Goal: Task Accomplishment & Management: Manage account settings

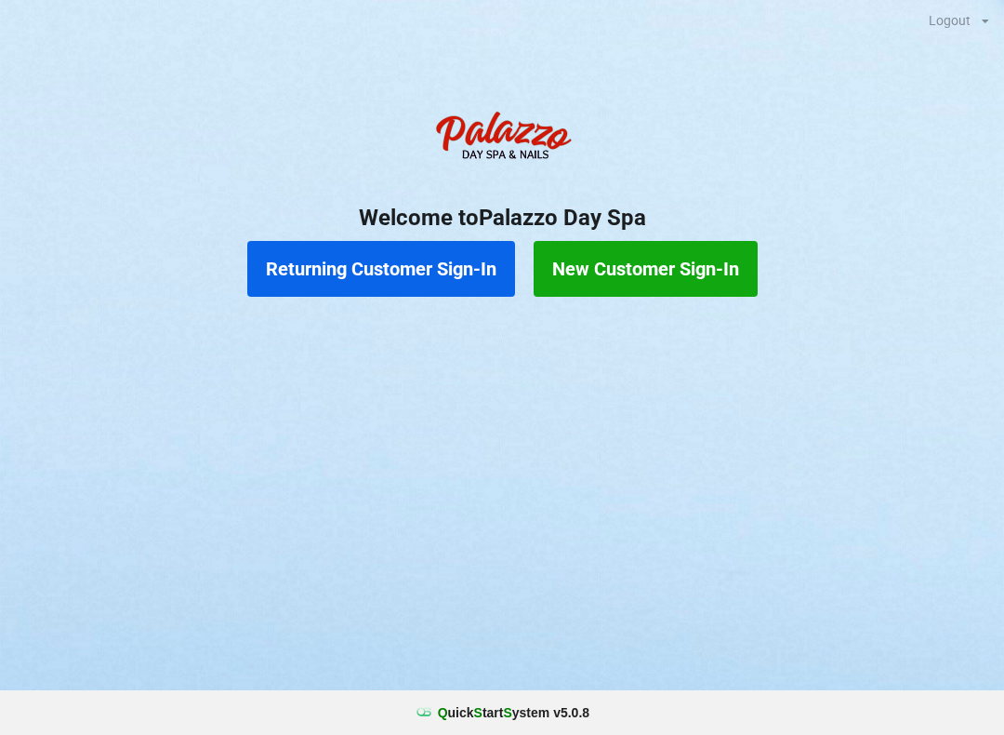
click at [441, 253] on button "Returning Customer Sign-In" at bounding box center [381, 269] width 268 height 56
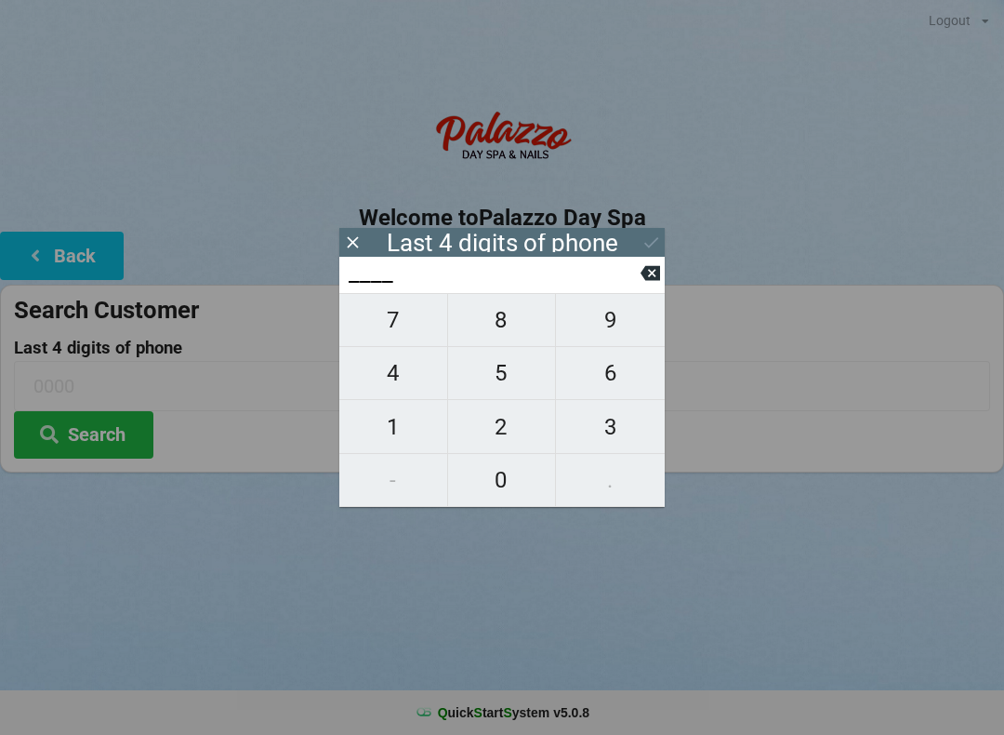
click at [400, 431] on span "1" at bounding box center [393, 426] width 108 height 39
type input "1___"
click at [495, 375] on span "5" at bounding box center [502, 372] width 108 height 39
type input "15__"
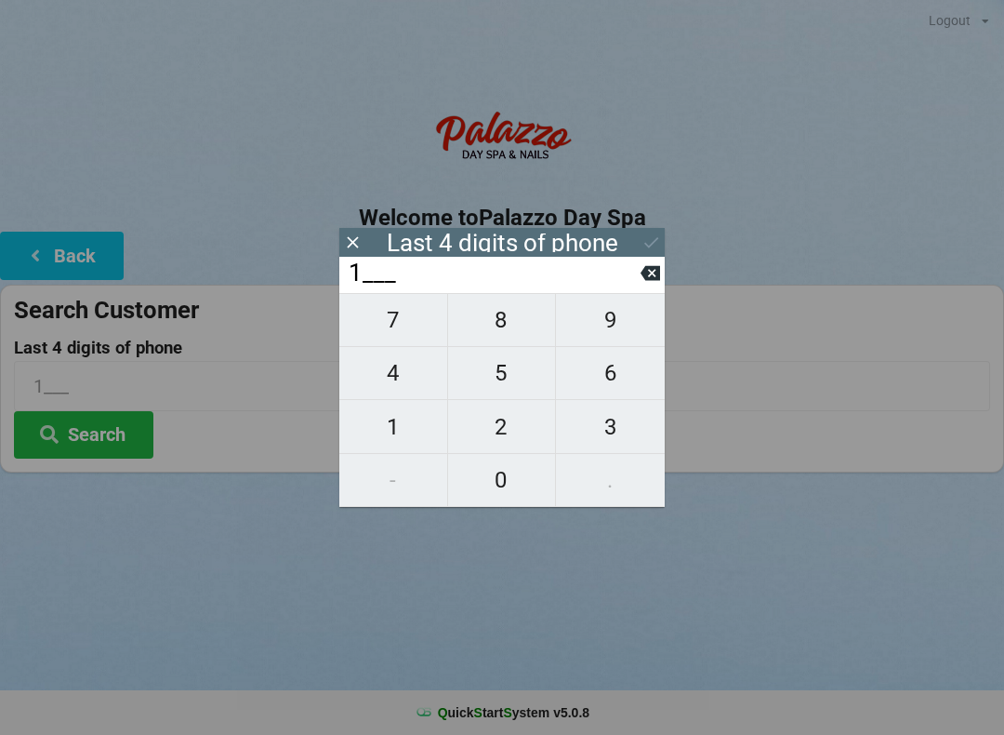
type input "15__"
click at [512, 470] on span "0" at bounding box center [502, 479] width 108 height 39
type input "150_"
click at [383, 430] on span "1" at bounding box center [393, 426] width 108 height 39
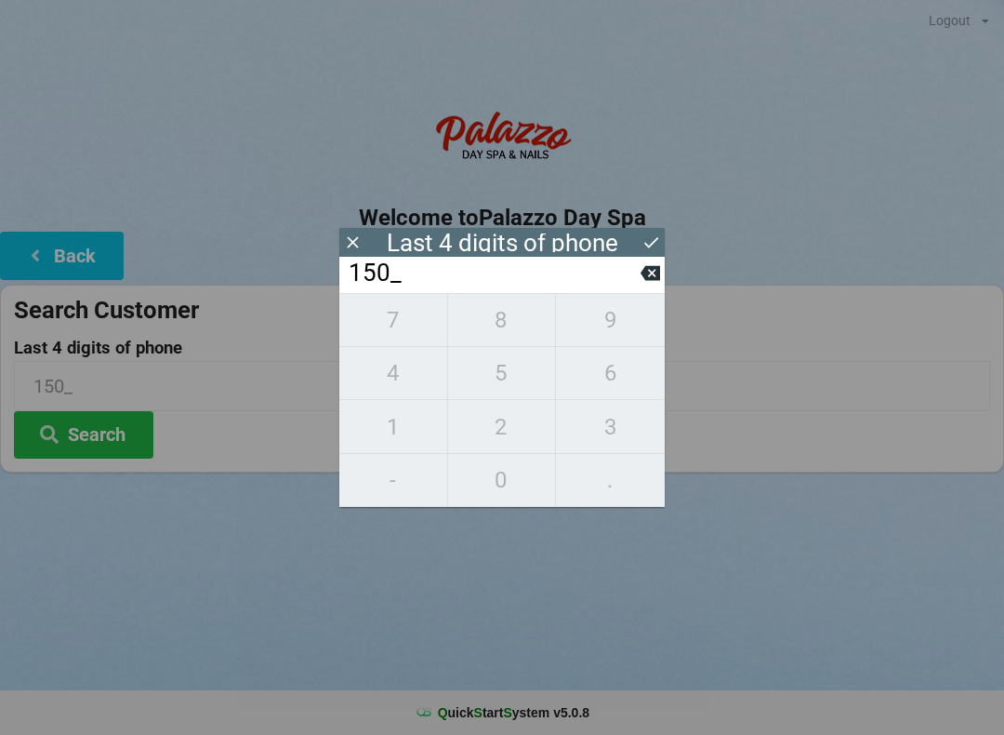
type input "1501"
click at [602, 280] on input "1501" at bounding box center [494, 273] width 294 height 30
click at [111, 437] on button "Search" at bounding box center [83, 434] width 139 height 47
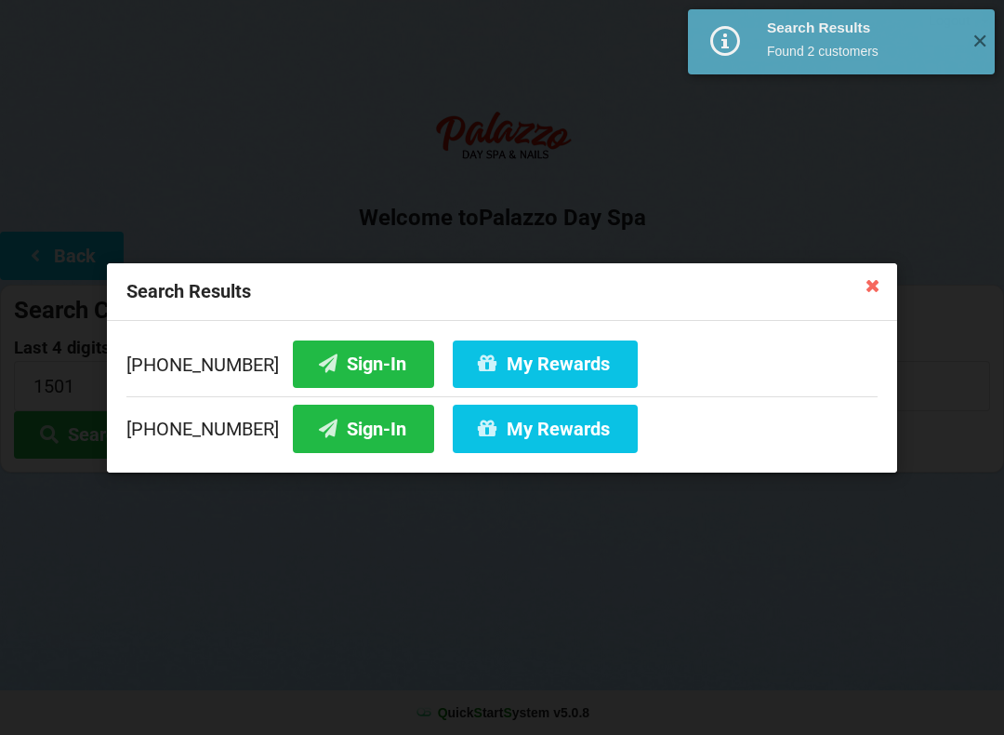
click at [358, 361] on button "Sign-In" at bounding box center [363, 362] width 141 height 47
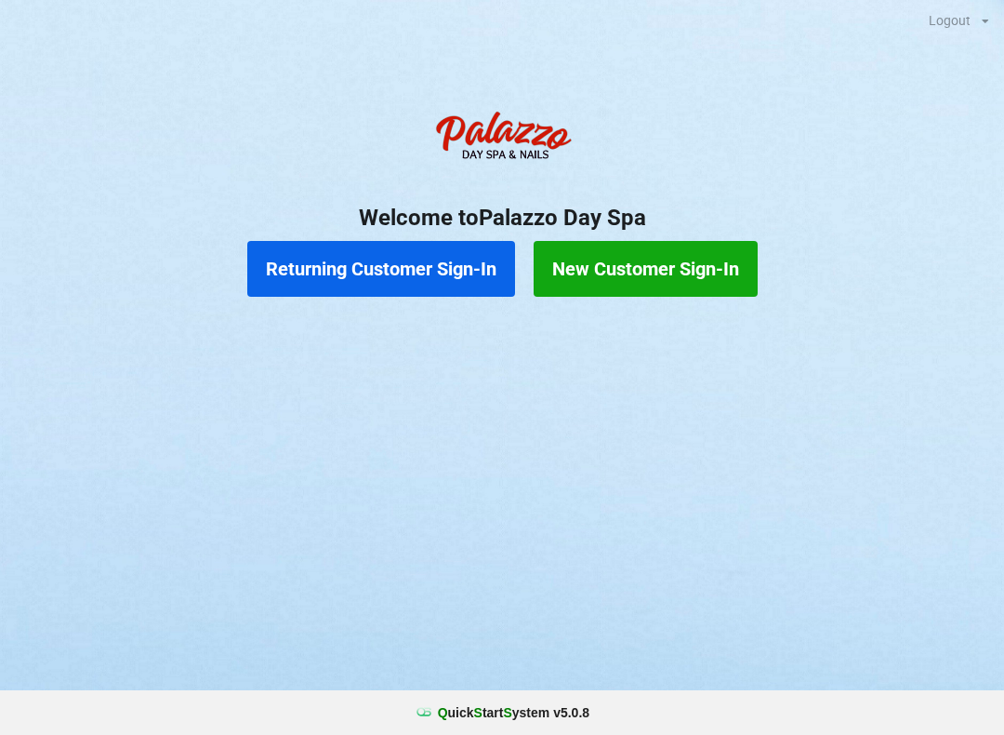
click at [697, 257] on button "New Customer Sign-In" at bounding box center [646, 269] width 224 height 56
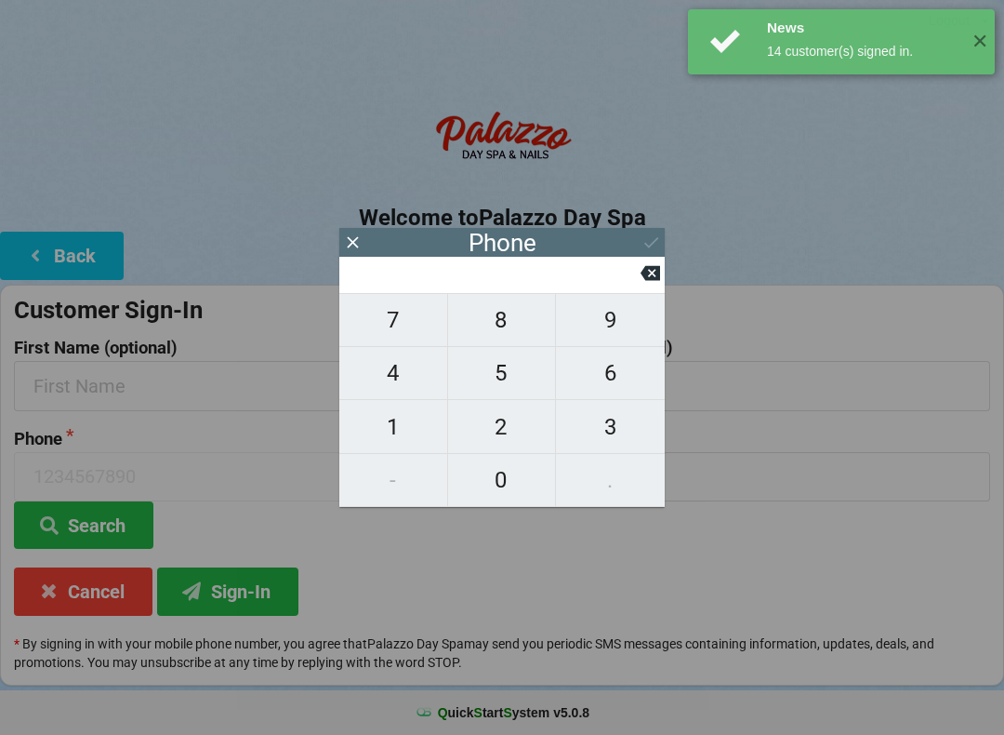
click at [603, 422] on span "3" at bounding box center [610, 426] width 109 height 39
type input "3"
click at [510, 480] on span "0" at bounding box center [502, 479] width 108 height 39
type input "30"
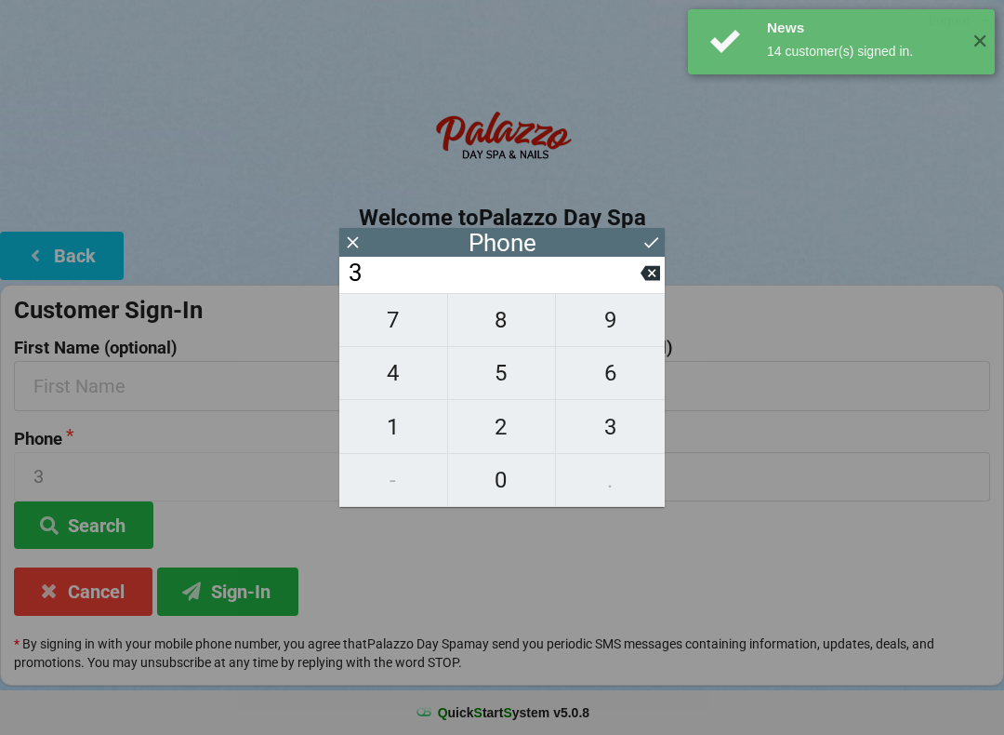
type input "30"
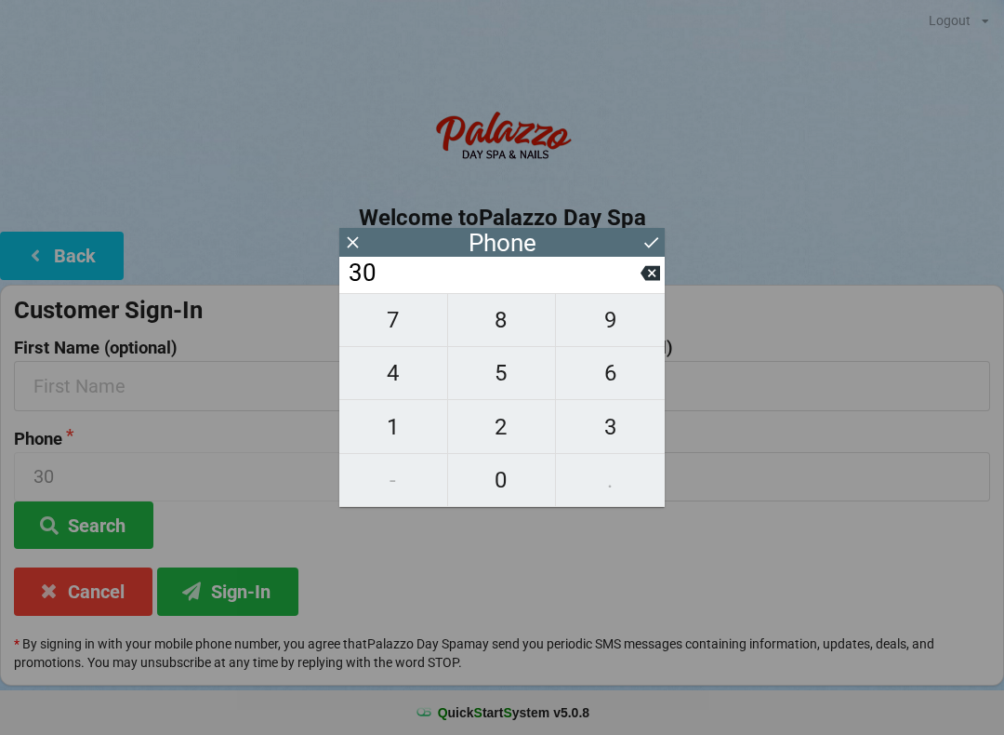
click at [598, 433] on span "3" at bounding box center [610, 426] width 109 height 39
type input "303"
click at [410, 336] on span "7" at bounding box center [393, 319] width 108 height 39
type input "3037"
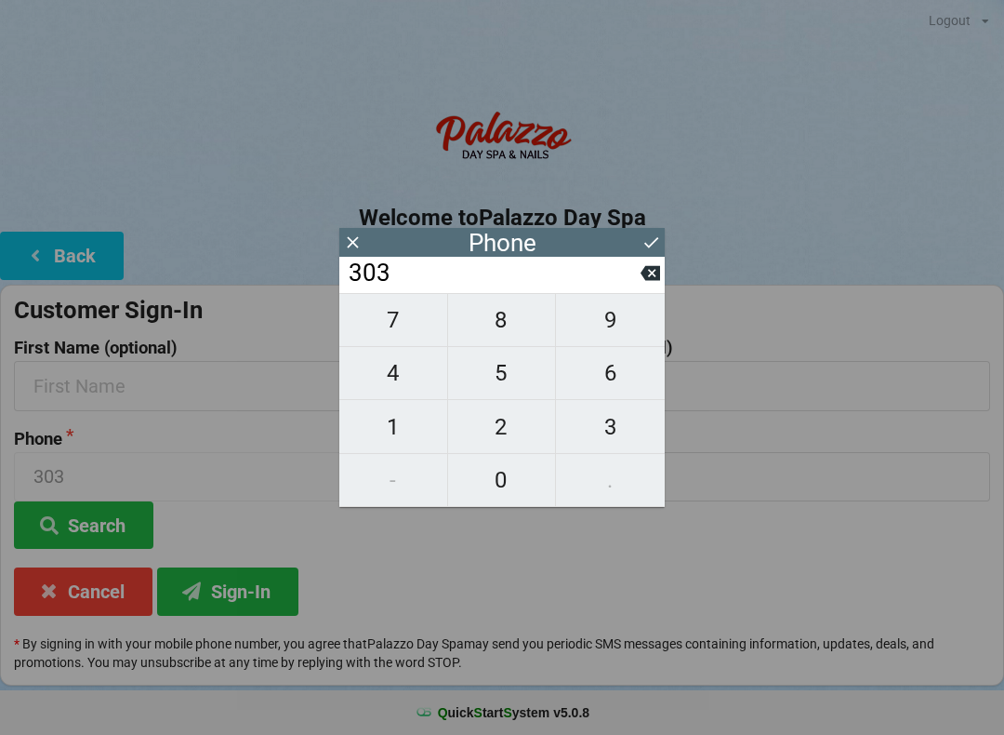
type input "3037"
click at [642, 241] on icon at bounding box center [652, 242] width 20 height 20
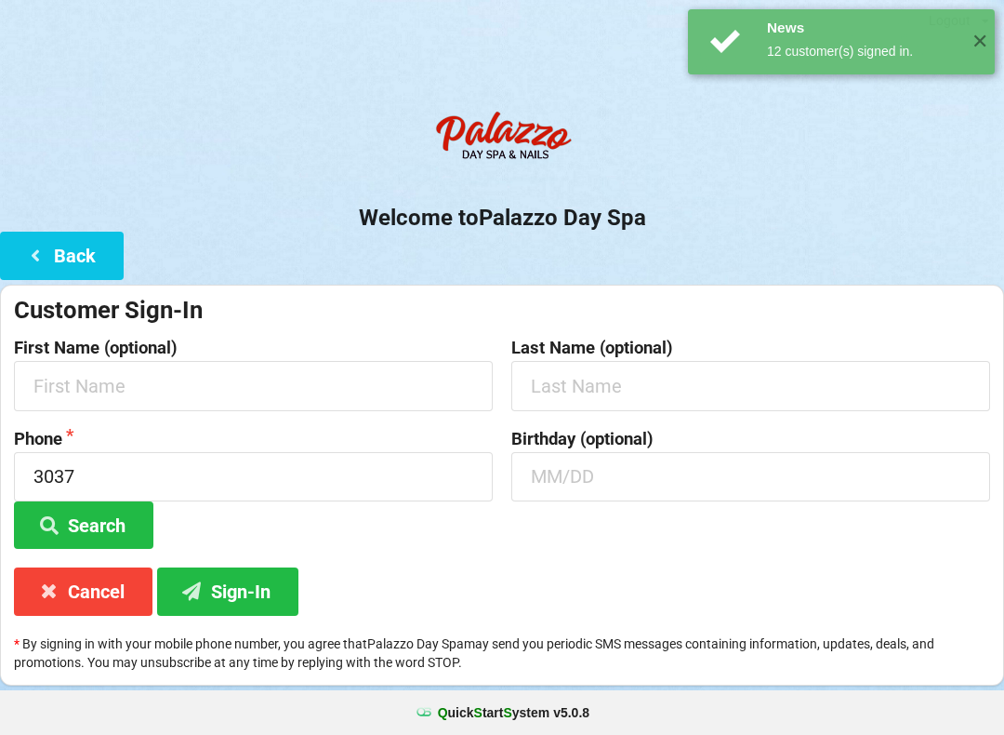
click at [77, 262] on button "Back" at bounding box center [62, 255] width 124 height 47
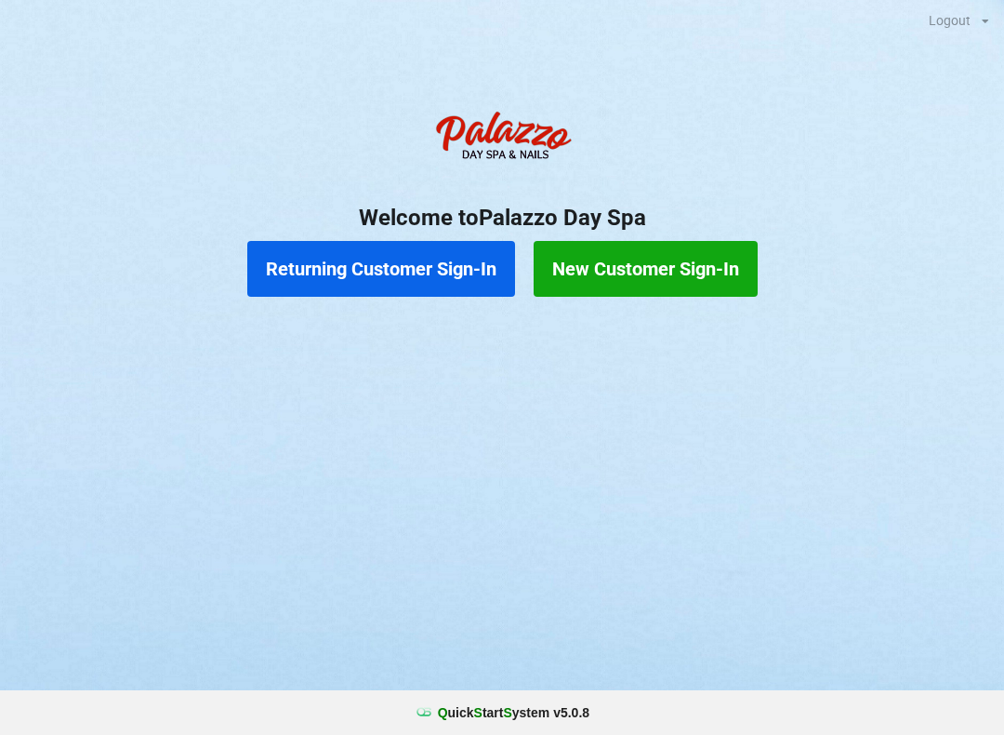
click at [351, 249] on button "Returning Customer Sign-In" at bounding box center [381, 269] width 268 height 56
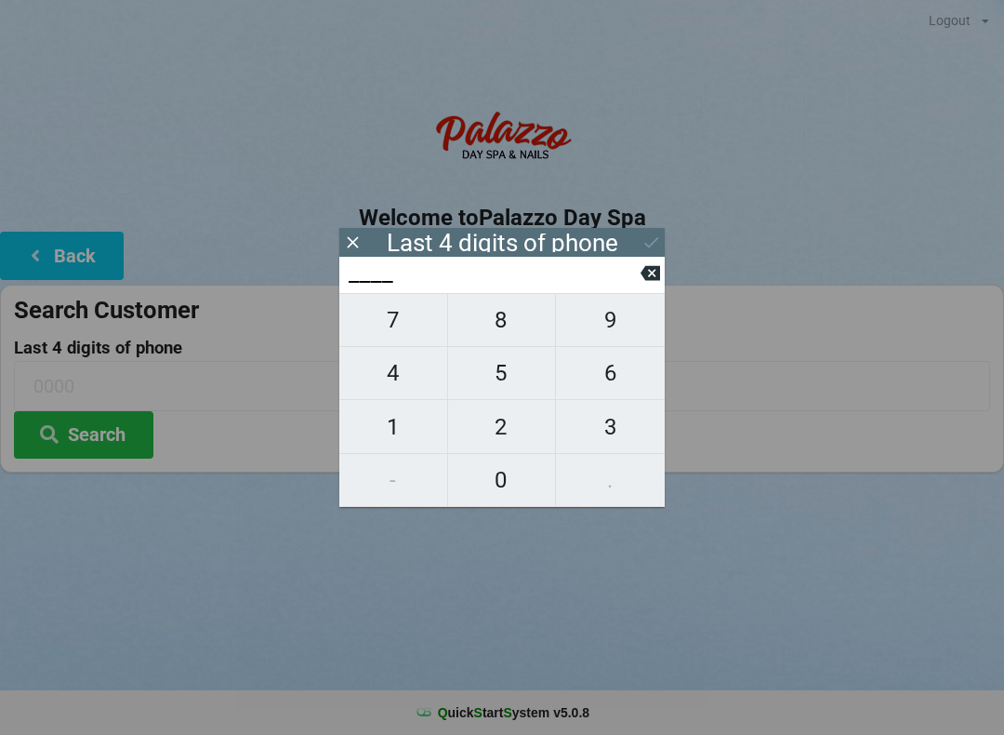
click at [491, 385] on span "5" at bounding box center [502, 372] width 108 height 39
type input "5___"
click at [497, 493] on span "0" at bounding box center [502, 479] width 108 height 39
type input "50__"
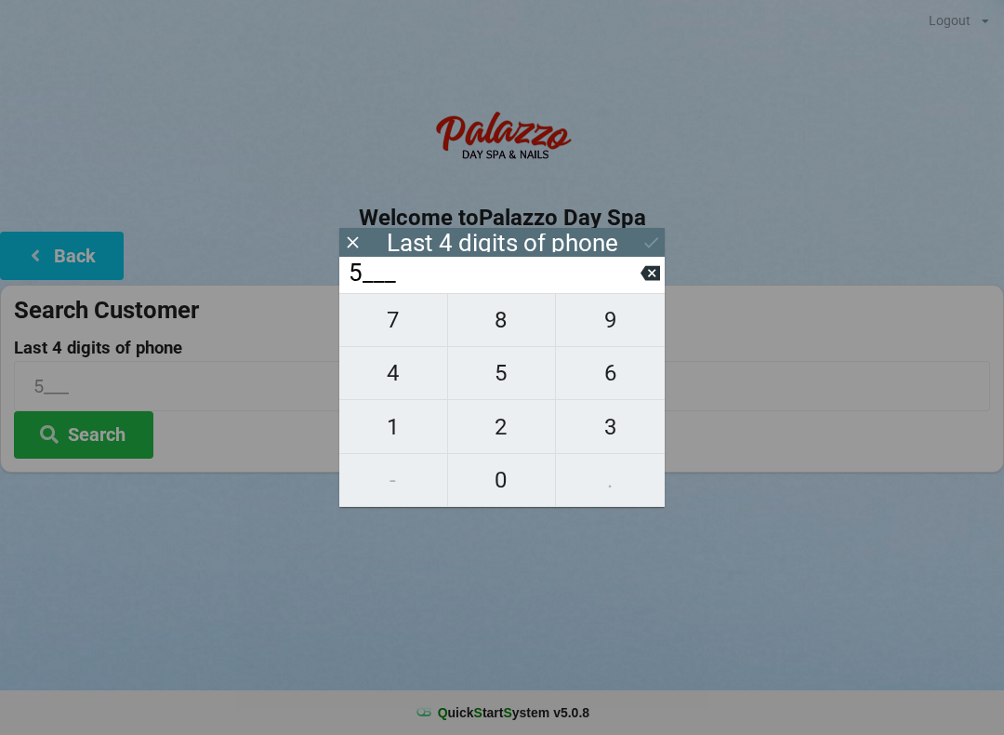
type input "50__"
click at [385, 371] on span "4" at bounding box center [393, 372] width 108 height 39
type input "504_"
click at [379, 427] on span "1" at bounding box center [393, 426] width 108 height 39
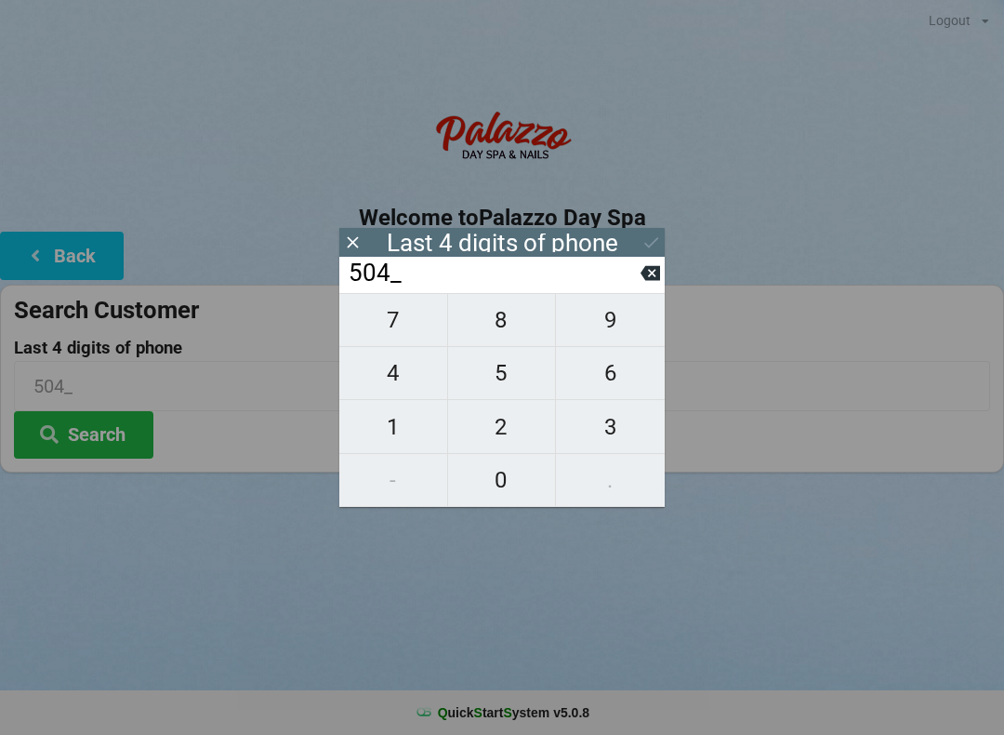
type input "5041"
click at [647, 244] on icon at bounding box center [652, 242] width 20 height 20
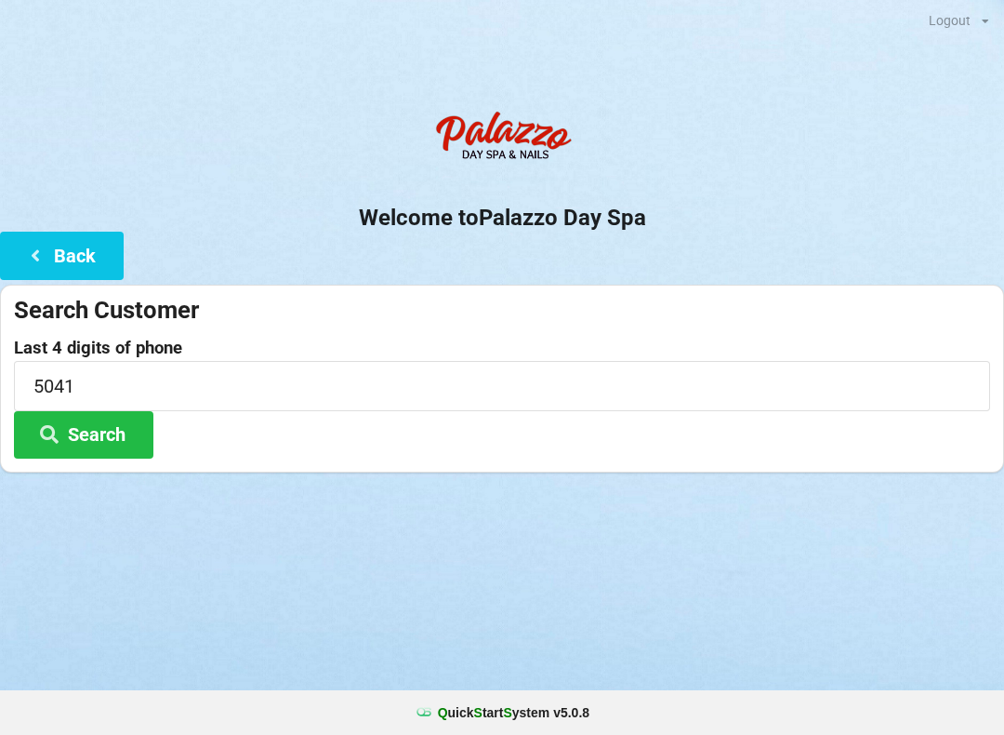
click at [99, 436] on button "Search" at bounding box center [83, 434] width 139 height 47
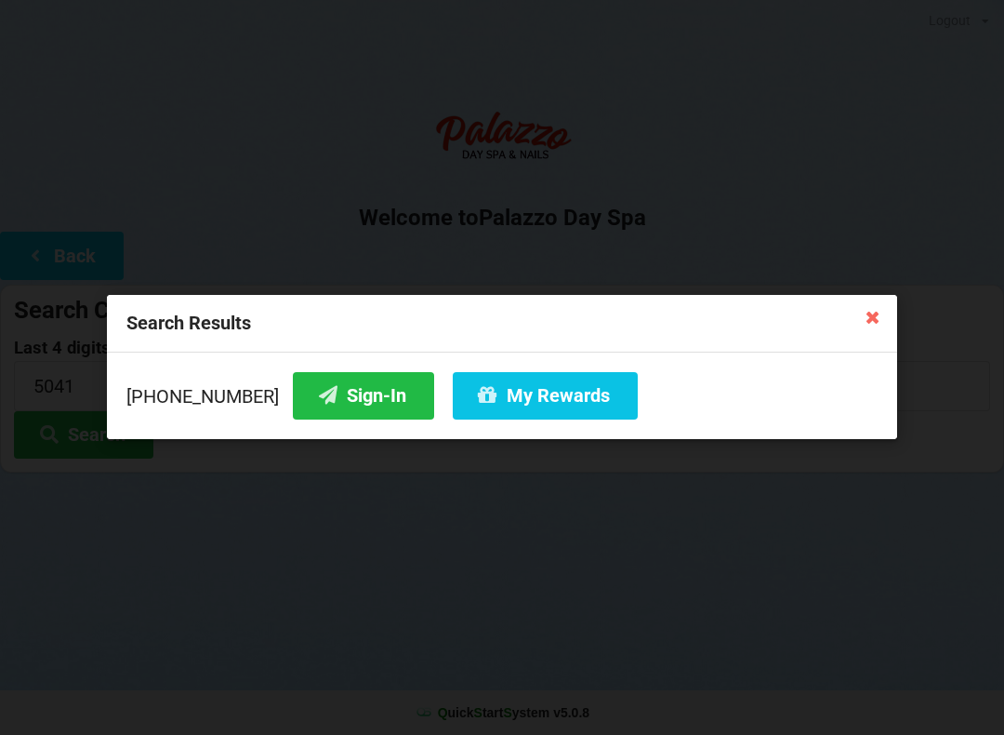
click at [484, 387] on button "My Rewards" at bounding box center [545, 395] width 185 height 47
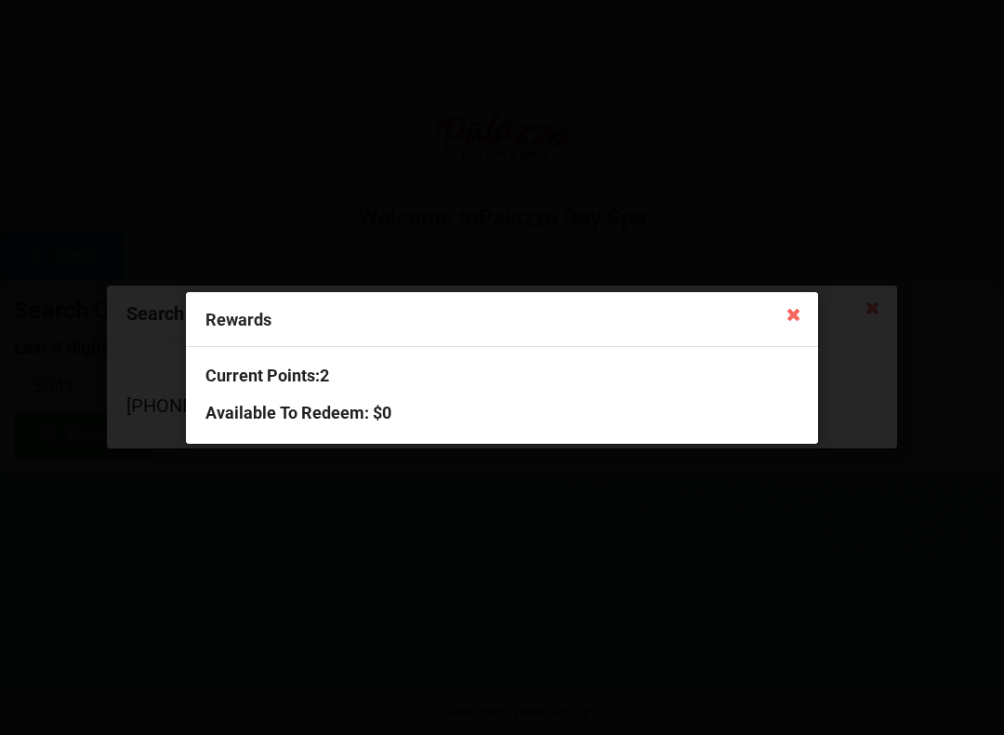
click at [791, 313] on icon at bounding box center [794, 313] width 30 height 30
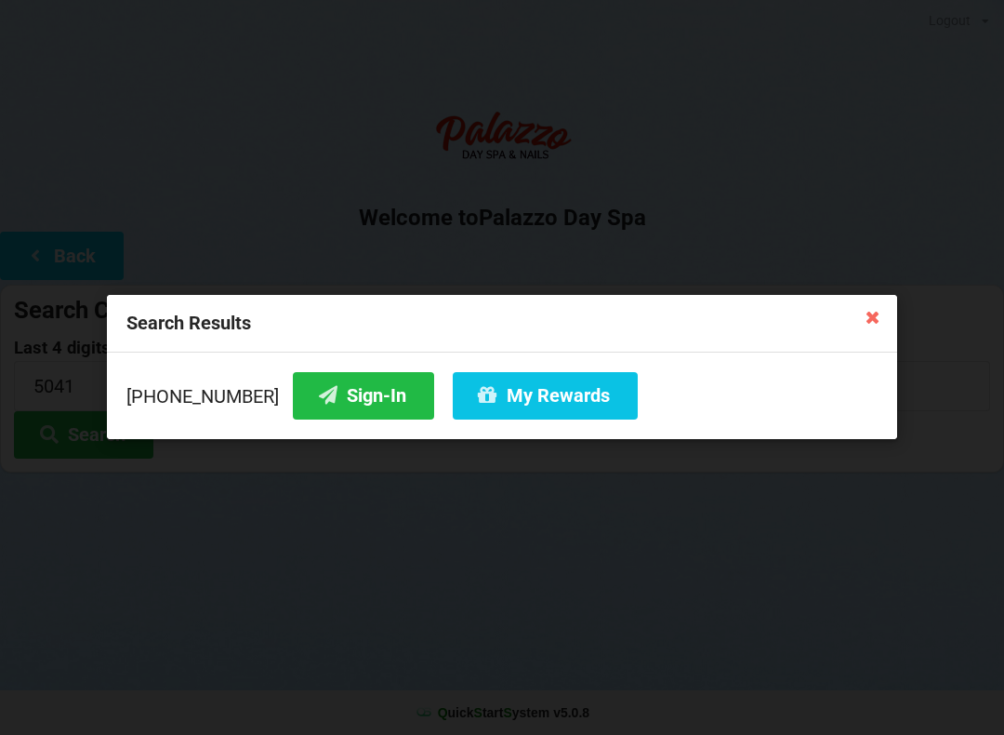
click at [306, 366] on div "[PHONE_NUMBER] Sign-In My Rewards" at bounding box center [502, 395] width 790 height 86
click at [335, 395] on button "Sign-In" at bounding box center [363, 395] width 141 height 47
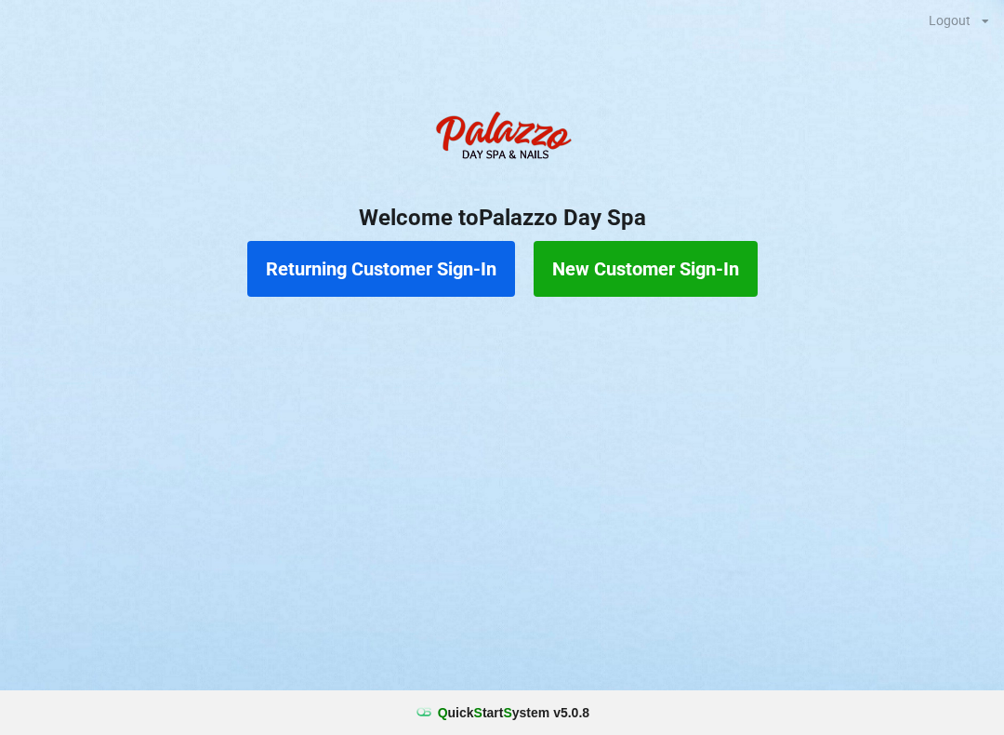
click at [372, 270] on button "Returning Customer Sign-In" at bounding box center [381, 269] width 268 height 56
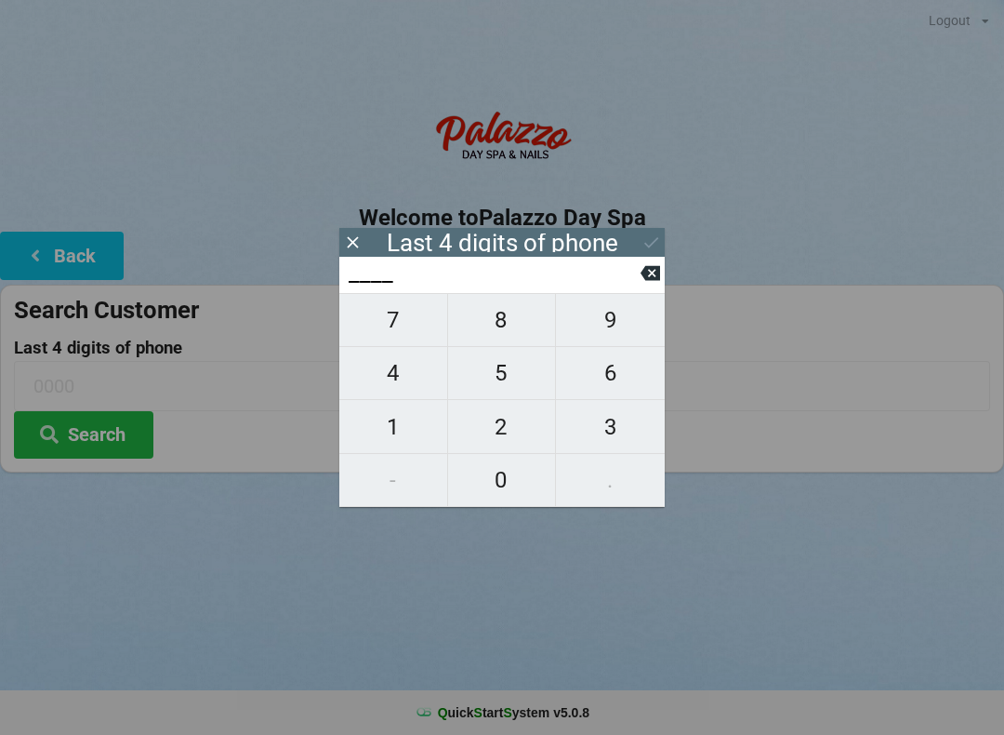
click at [395, 373] on span "4" at bounding box center [393, 372] width 108 height 39
type input "4___"
click at [502, 422] on span "2" at bounding box center [502, 426] width 108 height 39
type input "42__"
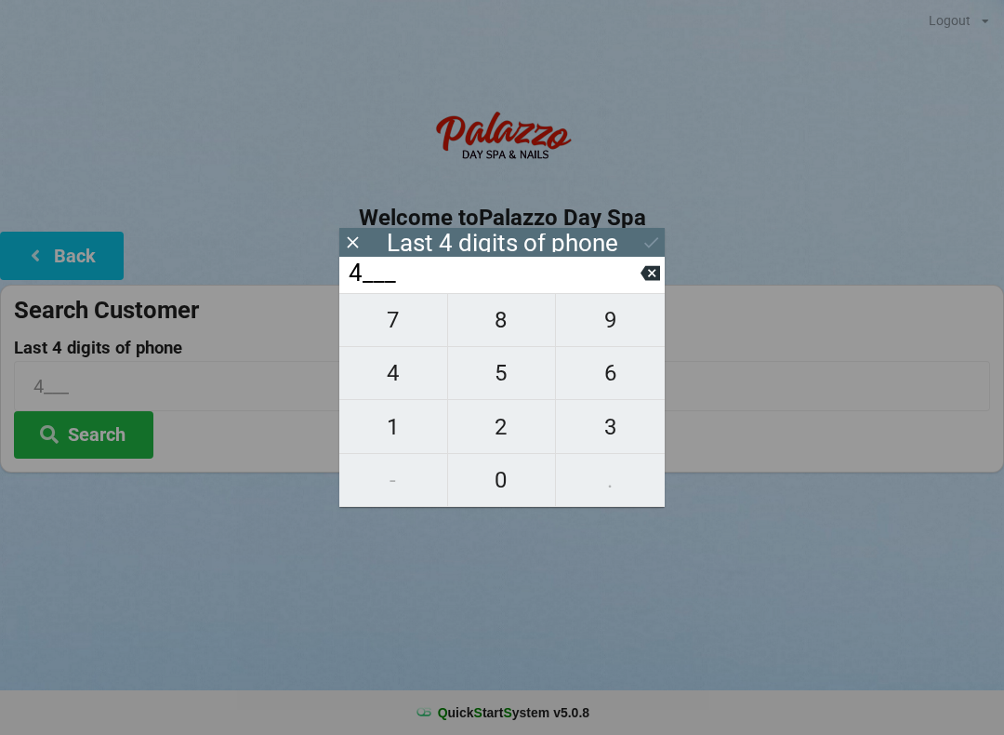
type input "42__"
click at [413, 431] on span "1" at bounding box center [393, 426] width 108 height 39
type input "421_"
click at [506, 381] on span "5" at bounding box center [502, 372] width 108 height 39
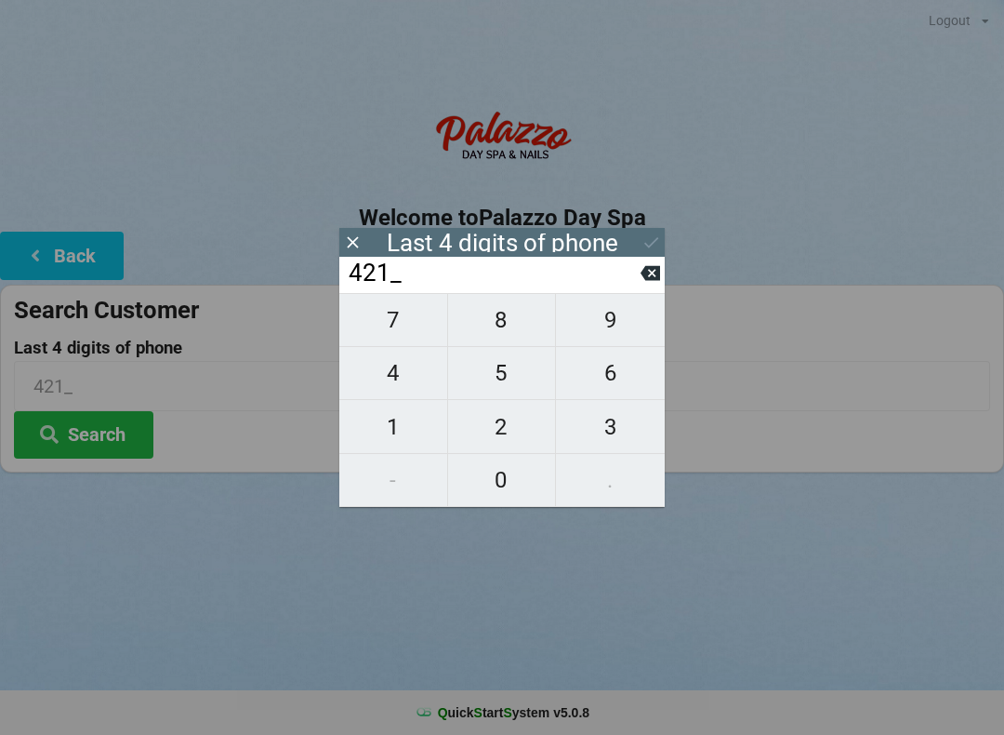
type input "4215"
click at [642, 239] on icon at bounding box center [652, 242] width 20 height 20
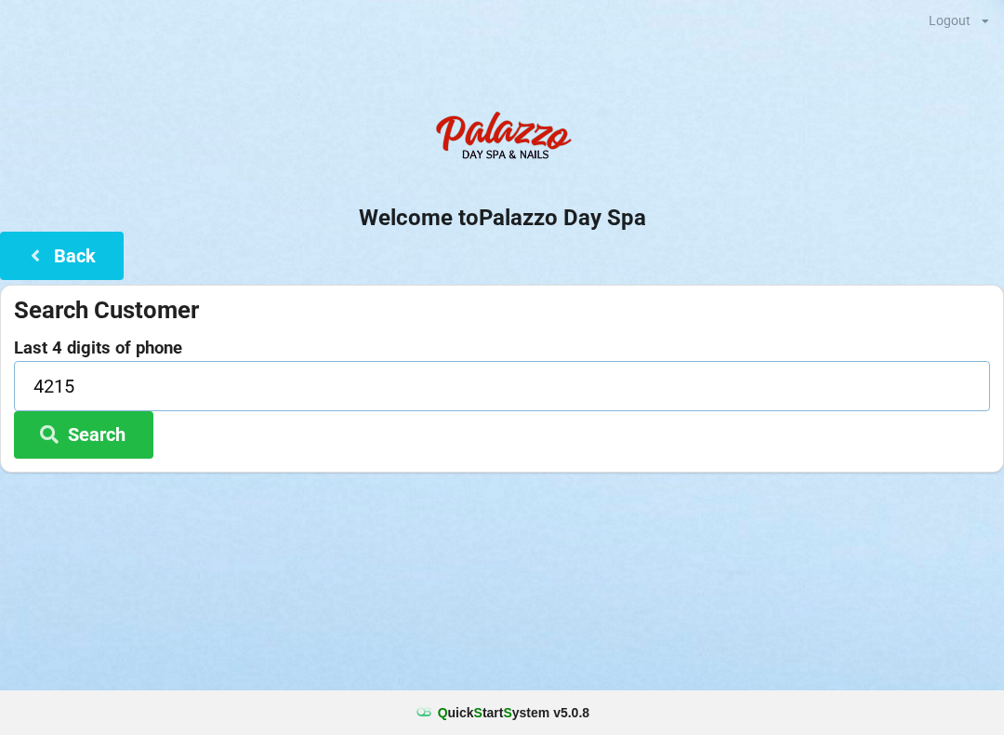
click at [184, 385] on input "4215" at bounding box center [502, 385] width 976 height 49
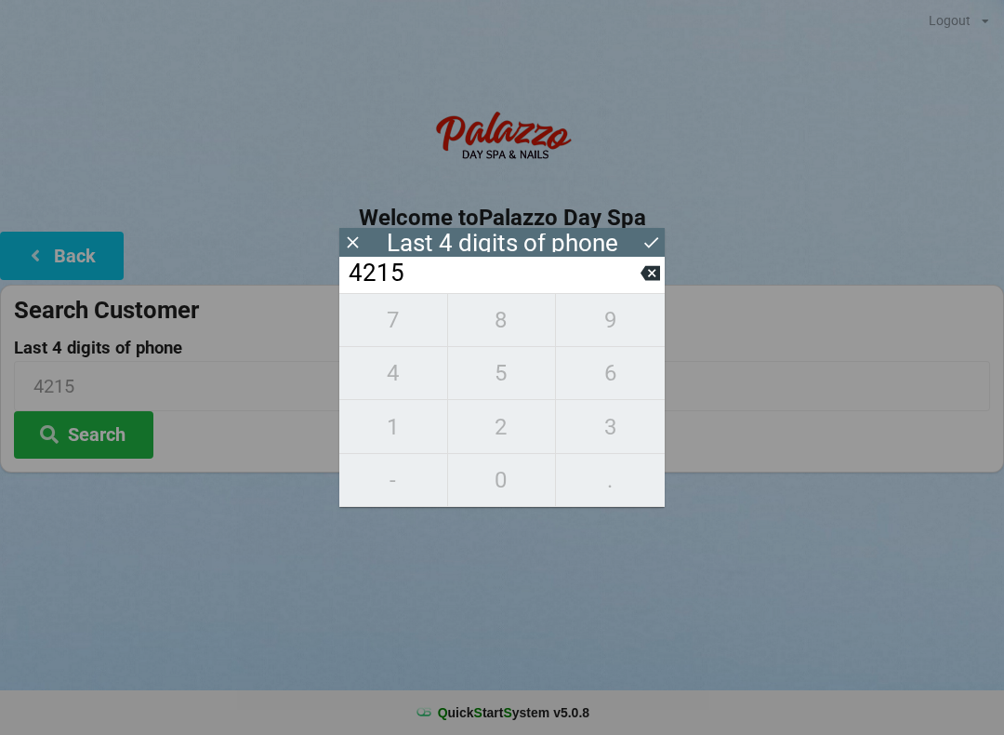
click at [646, 239] on icon at bounding box center [652, 242] width 20 height 20
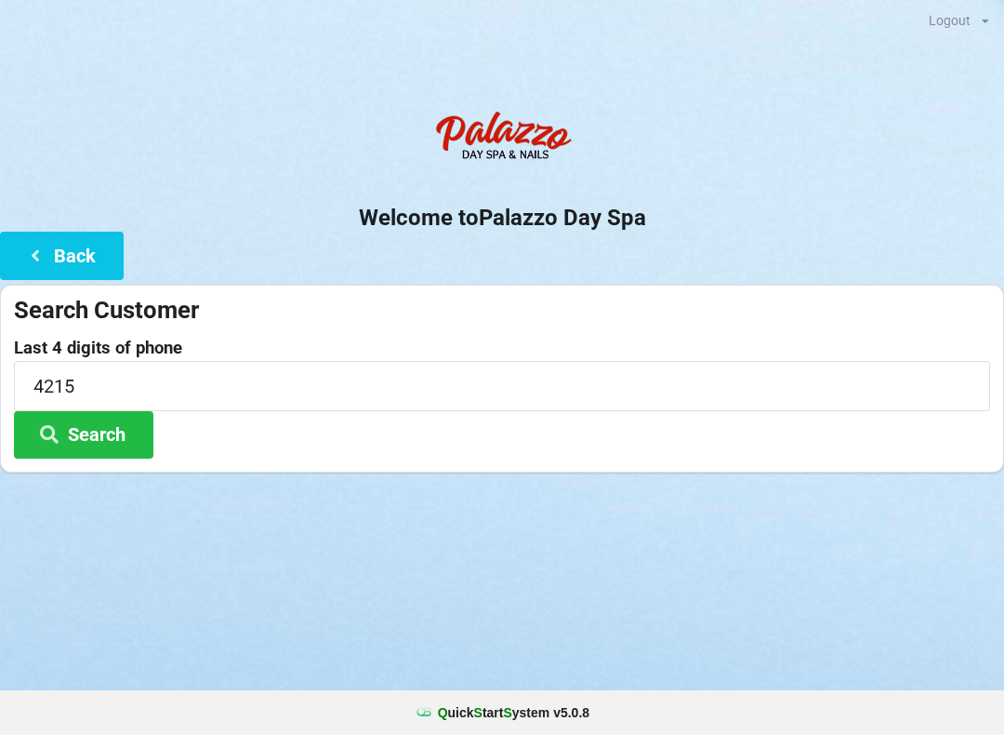
click at [98, 433] on button "Search" at bounding box center [83, 434] width 139 height 47
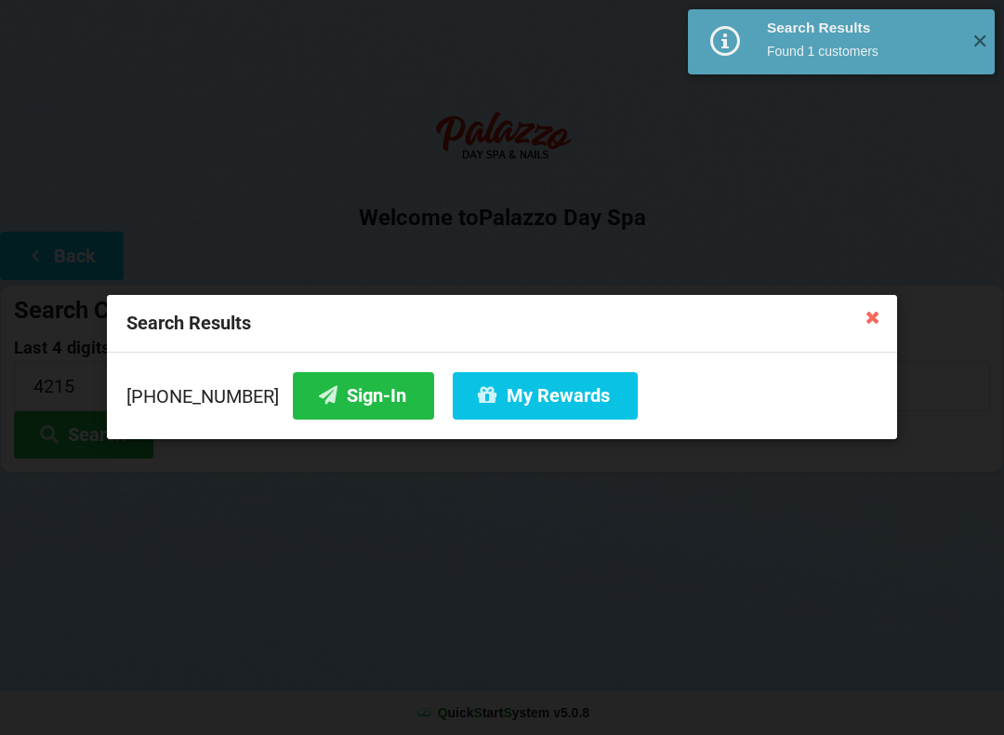
click at [340, 386] on button "Sign-In" at bounding box center [363, 395] width 141 height 47
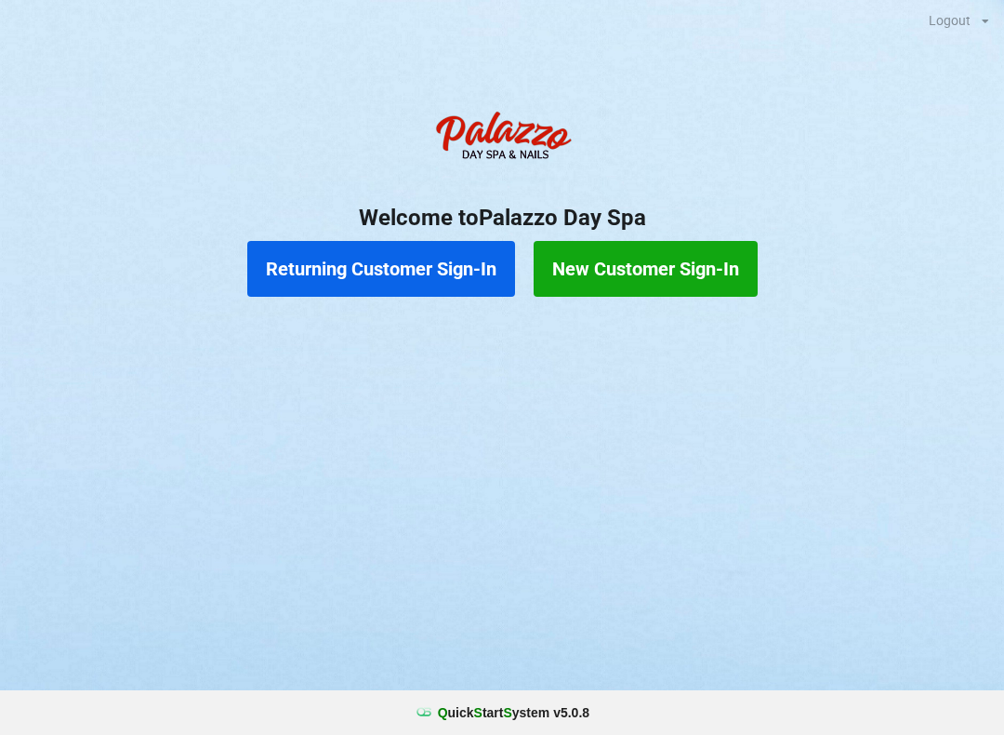
click at [396, 283] on button "Returning Customer Sign-In" at bounding box center [381, 269] width 268 height 56
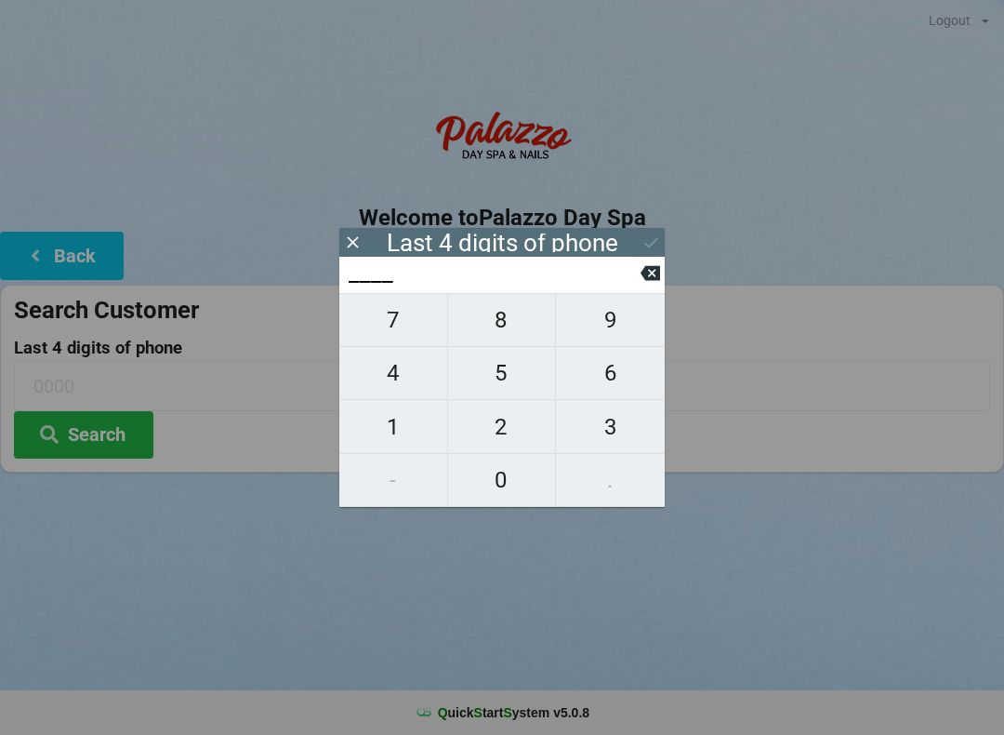
click at [494, 489] on span "0" at bounding box center [502, 479] width 108 height 39
type input "0___"
click at [399, 333] on span "7" at bounding box center [393, 319] width 108 height 39
type input "07__"
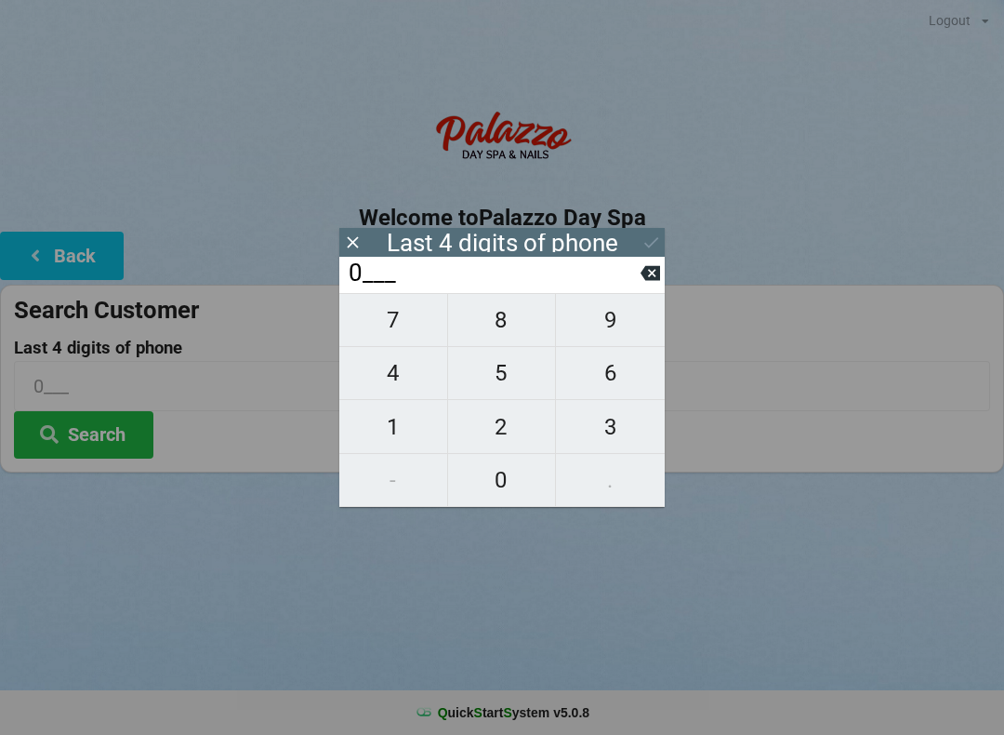
type input "07__"
click at [614, 330] on span "9" at bounding box center [610, 319] width 109 height 39
type input "079_"
click at [396, 433] on span "1" at bounding box center [393, 426] width 108 height 39
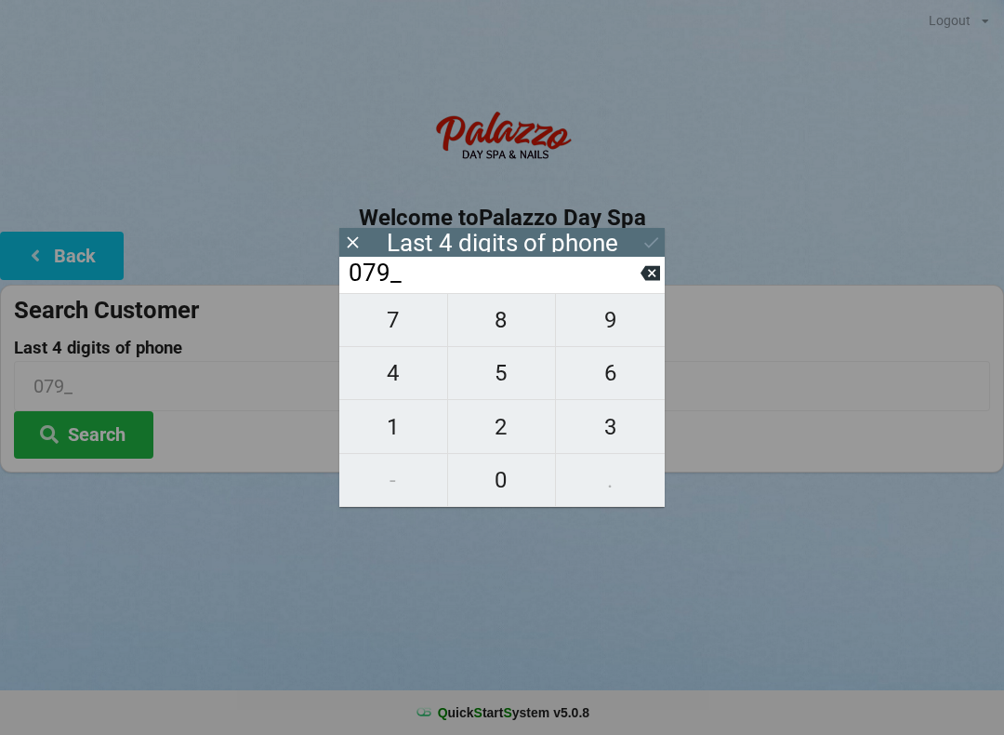
type input "0791"
click at [625, 286] on input "0791" at bounding box center [494, 273] width 294 height 30
click at [644, 273] on icon at bounding box center [651, 273] width 20 height 20
click at [402, 436] on span "1" at bounding box center [393, 426] width 108 height 39
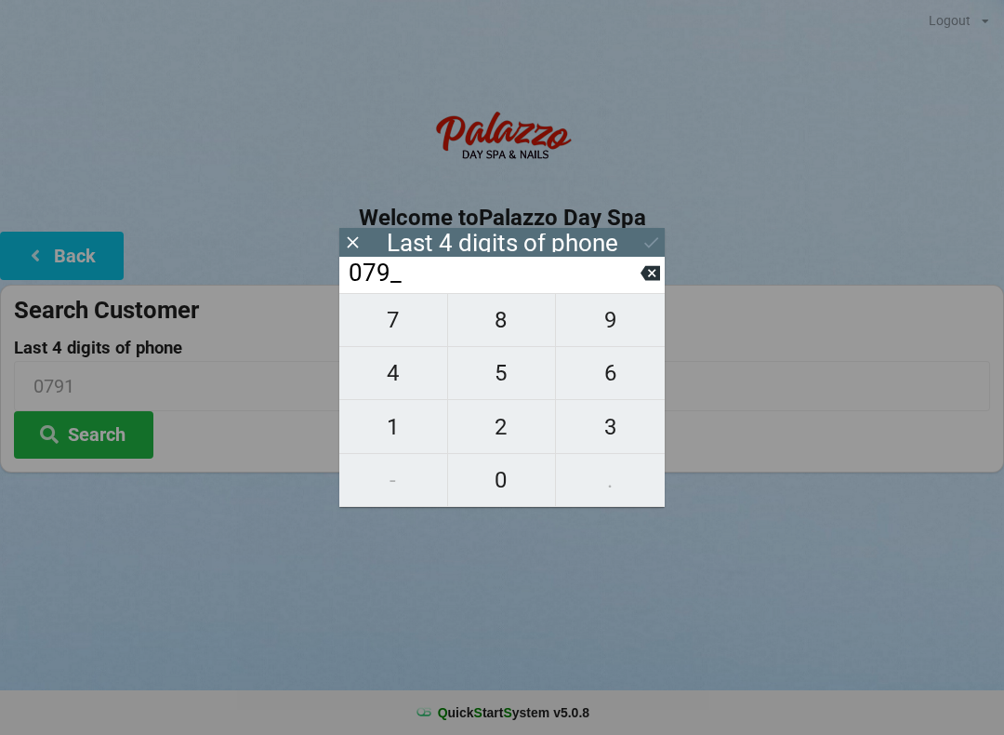
type input "0791"
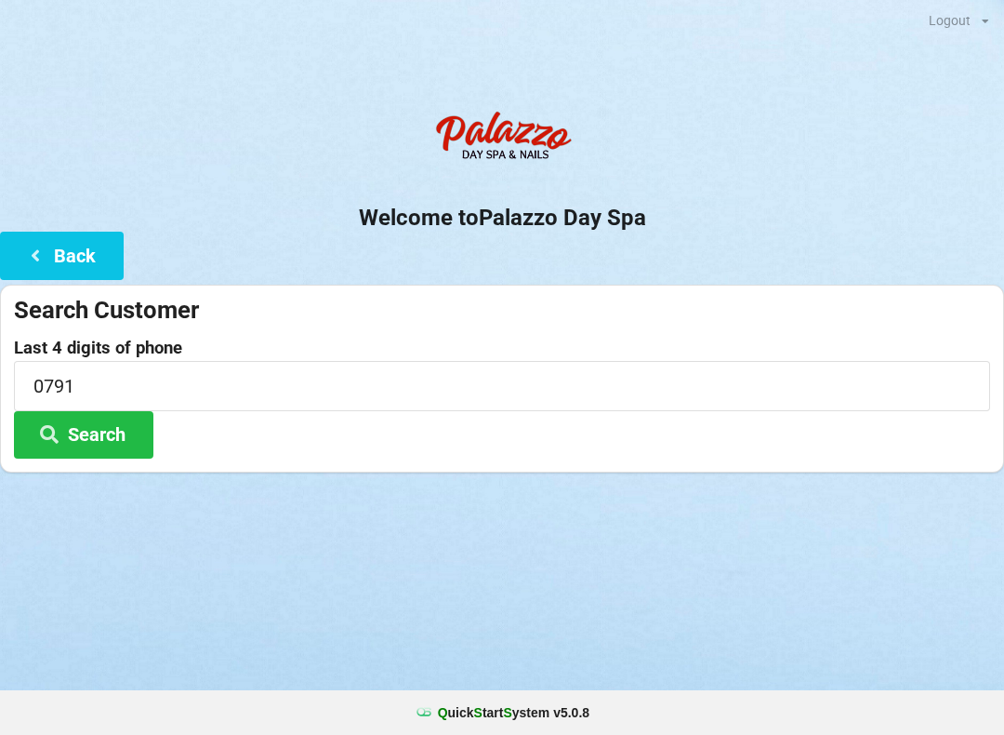
click at [760, 570] on div "Logout Logout Sign-In Welcome to Palazzo Day Spa Back Search Customer Last 4 di…" at bounding box center [502, 367] width 1004 height 735
click at [101, 436] on button "Search" at bounding box center [83, 434] width 139 height 47
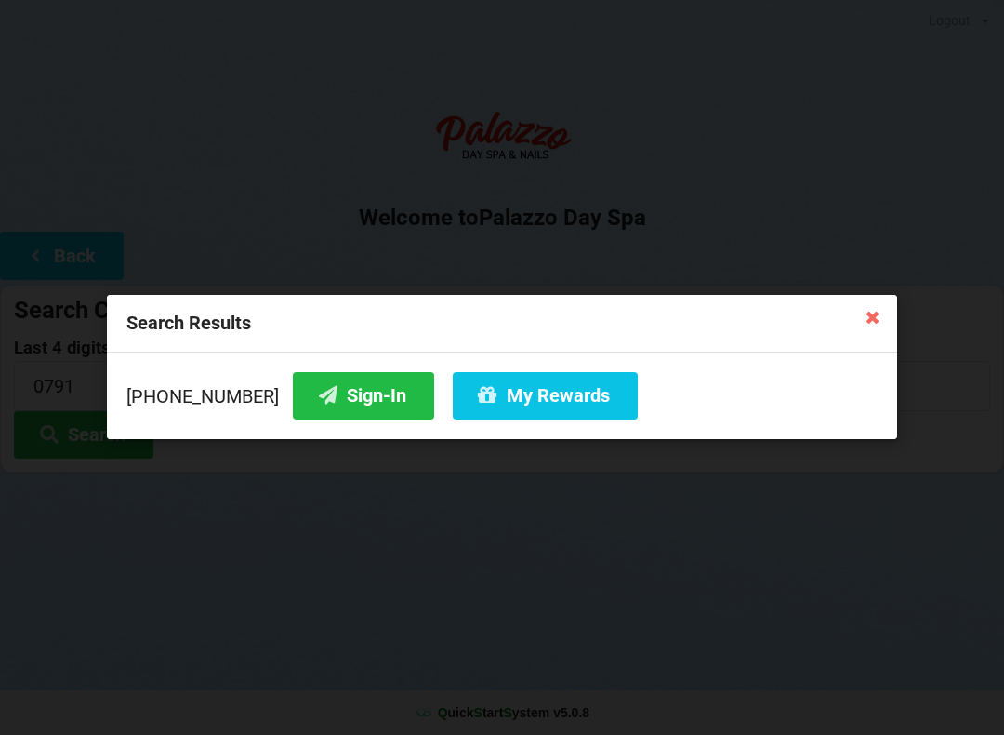
click at [332, 398] on button "Sign-In" at bounding box center [363, 395] width 141 height 47
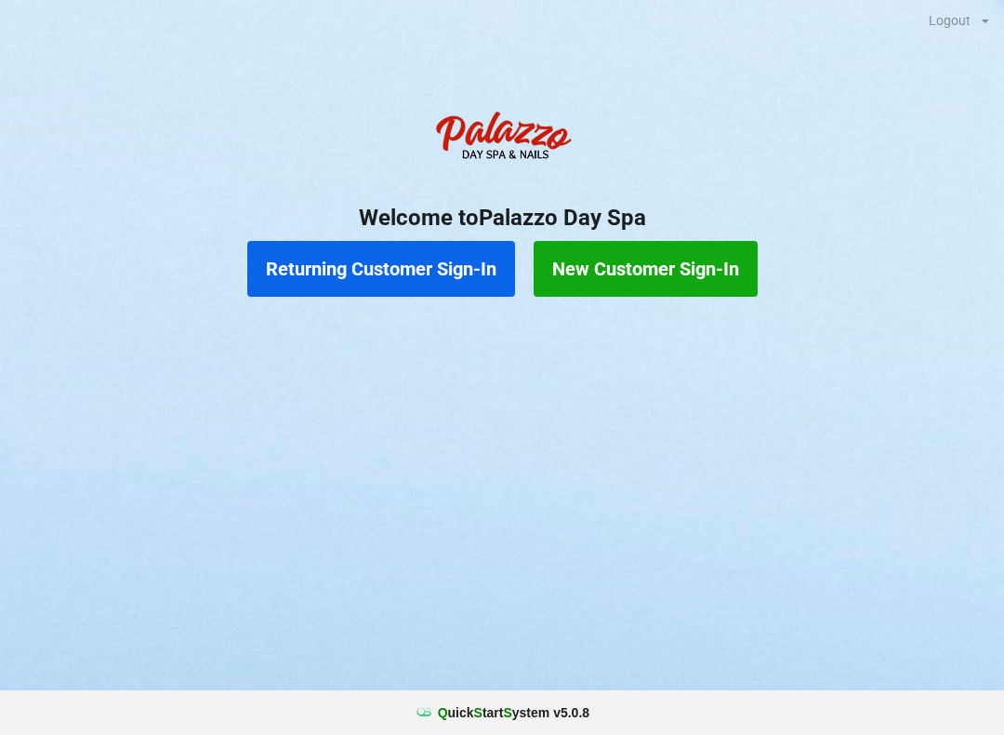
click at [372, 264] on button "Returning Customer Sign-In" at bounding box center [381, 269] width 268 height 56
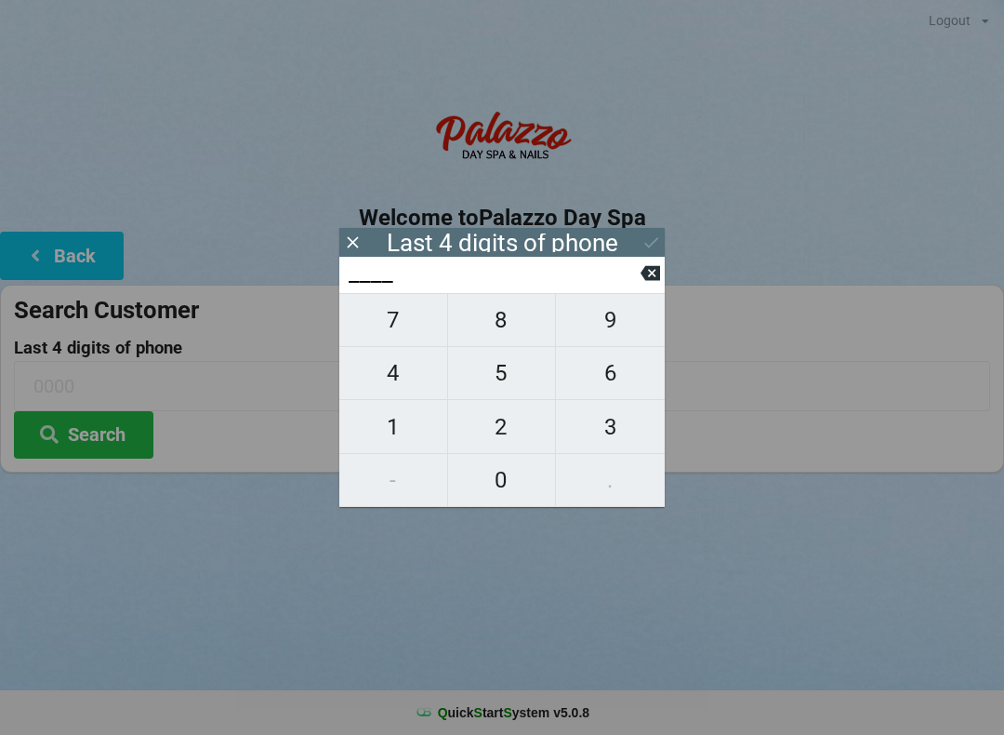
click at [611, 329] on span "9" at bounding box center [610, 319] width 109 height 39
type input "9___"
click at [604, 434] on span "3" at bounding box center [610, 426] width 109 height 39
type input "93__"
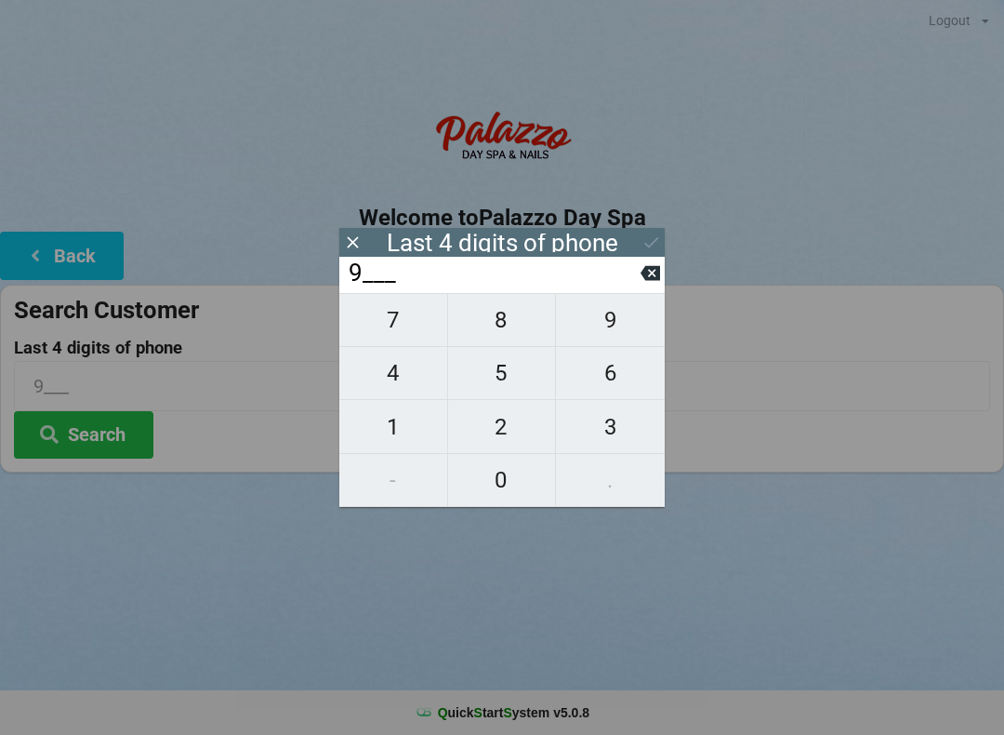
type input "93__"
click at [496, 436] on span "2" at bounding box center [502, 426] width 108 height 39
type input "932_"
click at [606, 383] on span "6" at bounding box center [610, 372] width 109 height 39
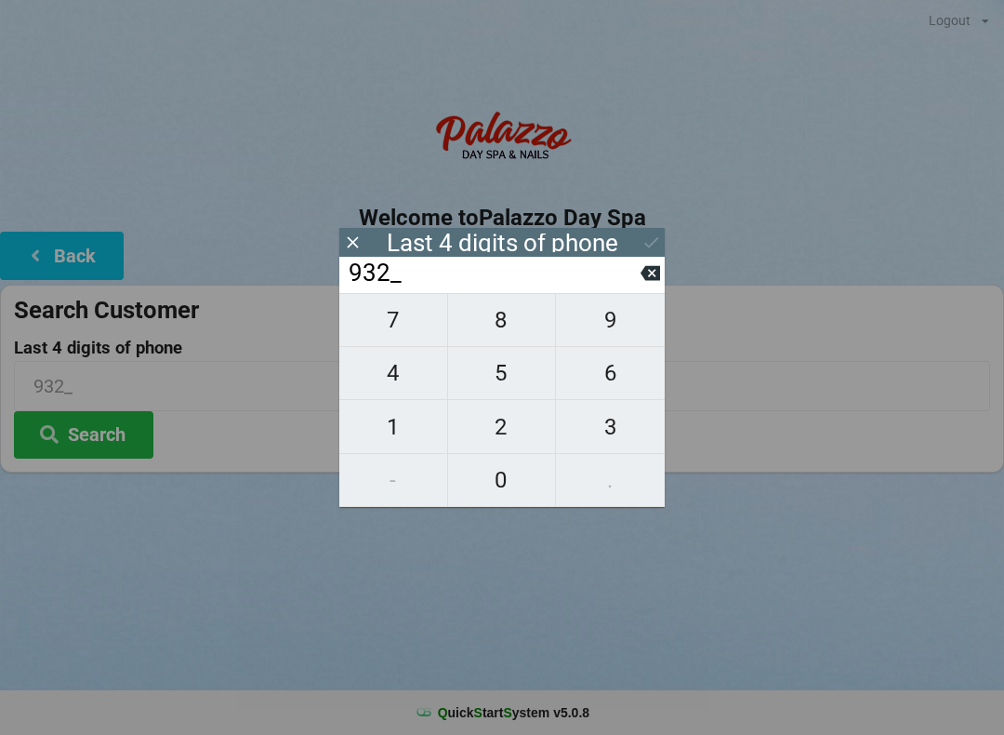
type input "9326"
click at [645, 242] on icon at bounding box center [652, 242] width 20 height 20
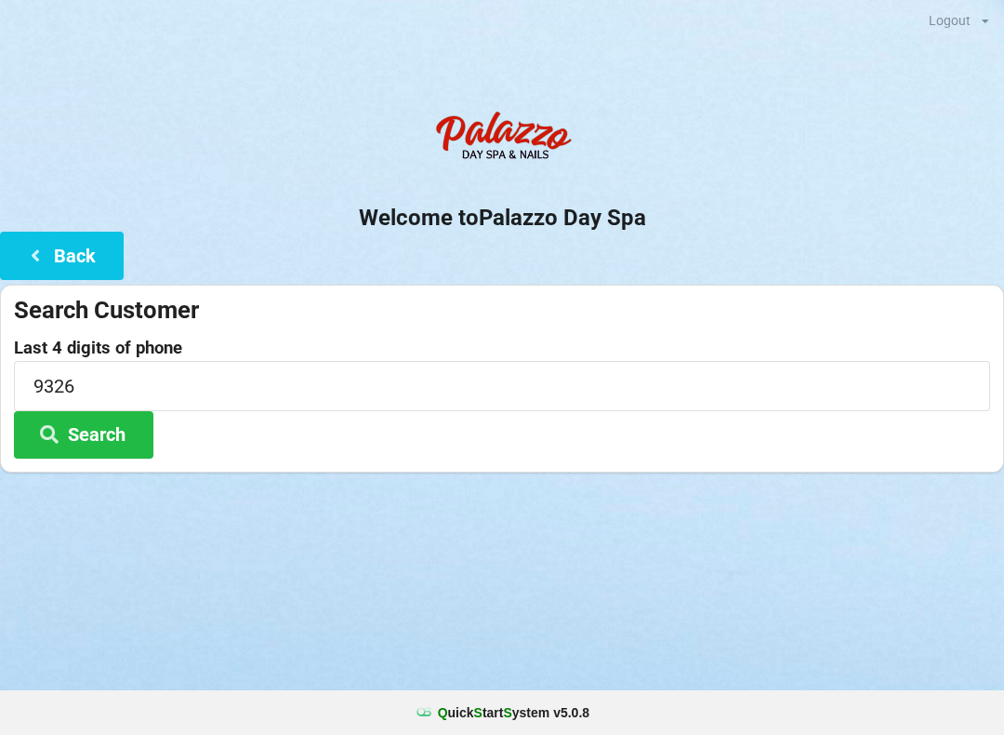
click at [107, 427] on button "Search" at bounding box center [83, 434] width 139 height 47
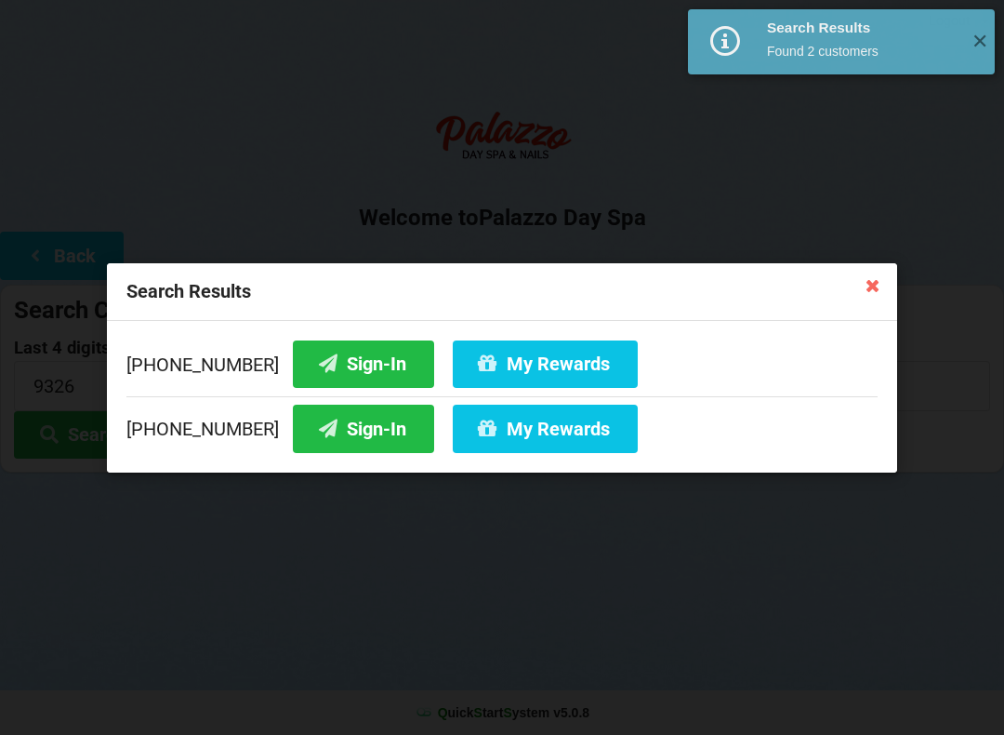
click at [329, 351] on button "Sign-In" at bounding box center [363, 362] width 141 height 47
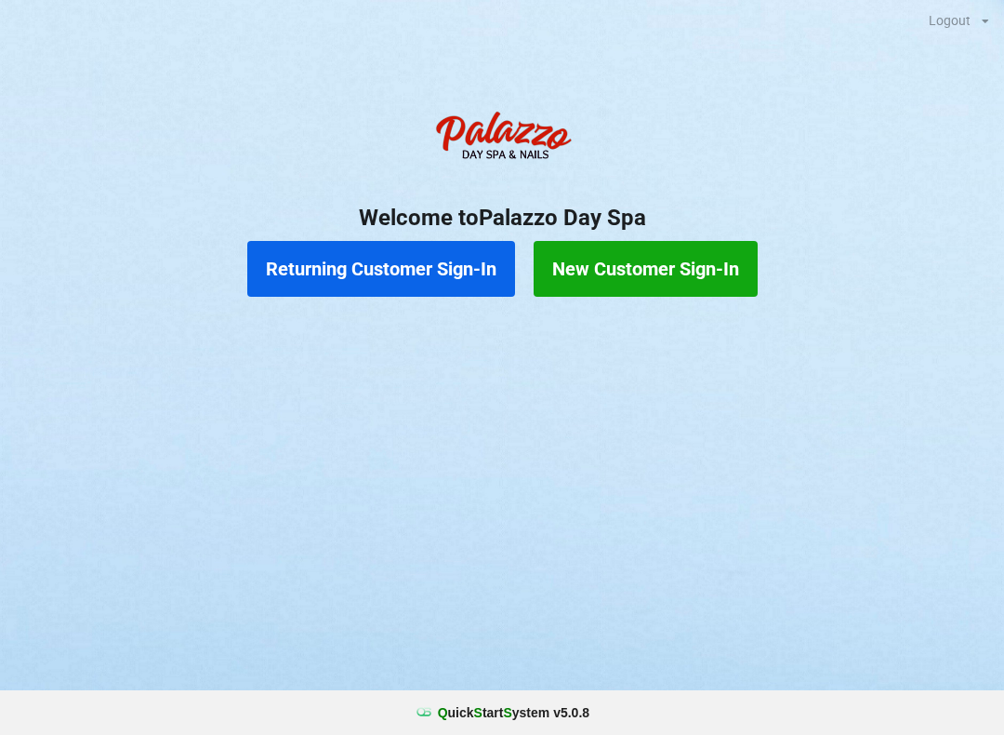
click at [298, 262] on button "Returning Customer Sign-In" at bounding box center [381, 269] width 268 height 56
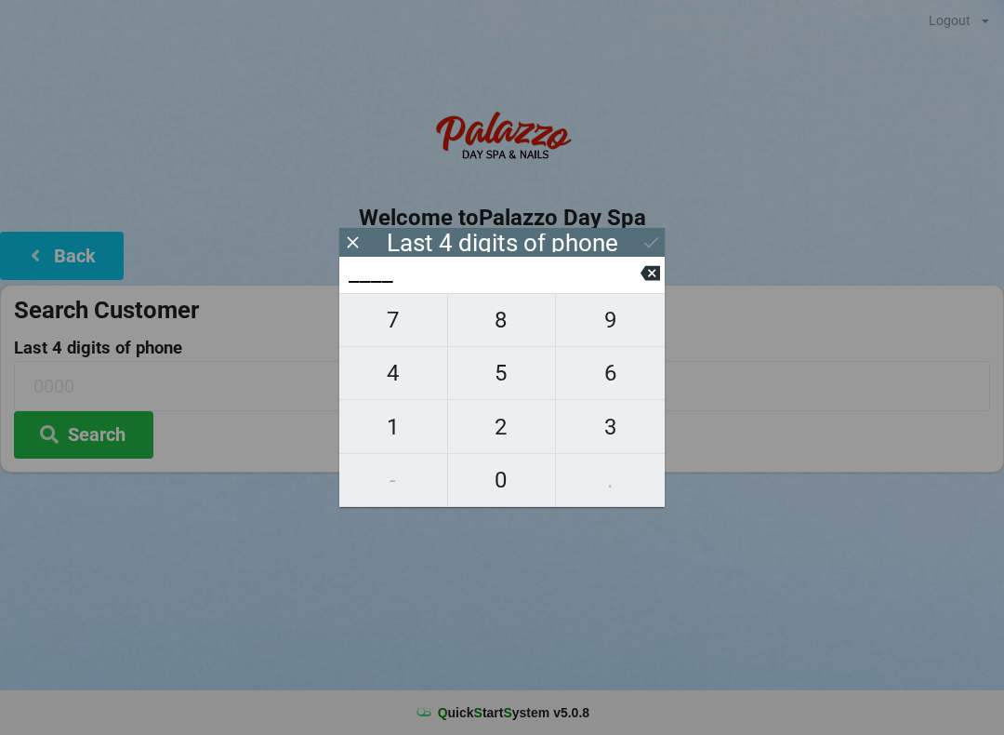
click at [404, 377] on span "4" at bounding box center [393, 372] width 108 height 39
type input "4___"
click at [510, 485] on span "0" at bounding box center [502, 479] width 108 height 39
type input "40__"
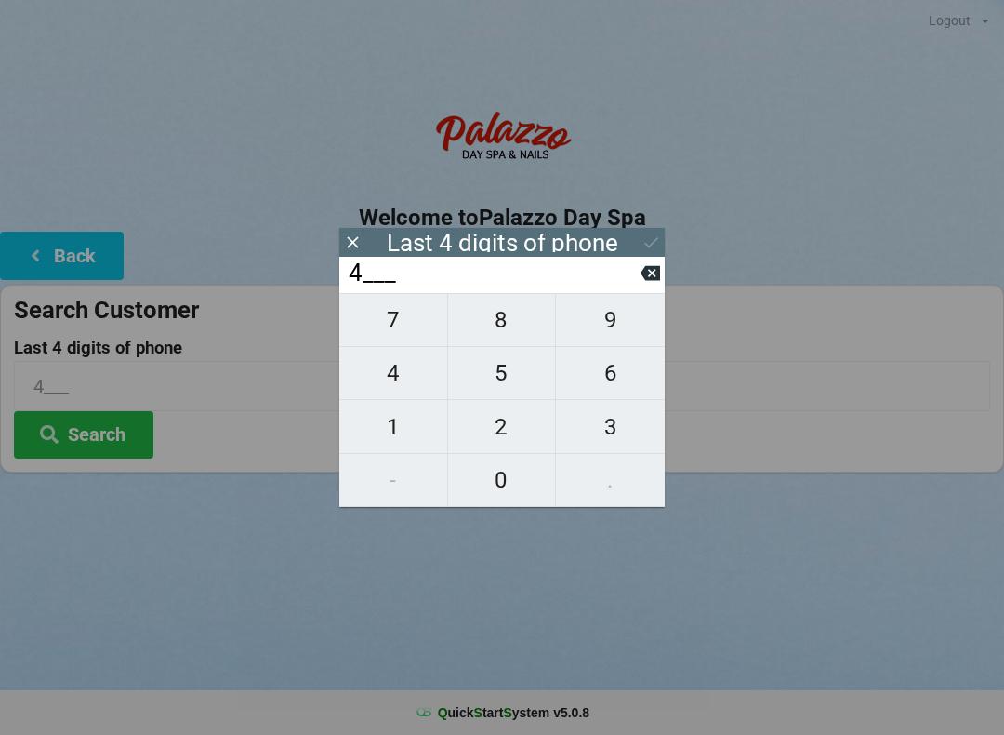
type input "40__"
click at [642, 283] on icon at bounding box center [651, 273] width 20 height 20
click at [642, 282] on icon at bounding box center [651, 273] width 20 height 20
click at [609, 386] on span "6" at bounding box center [610, 372] width 109 height 39
type input "6___"
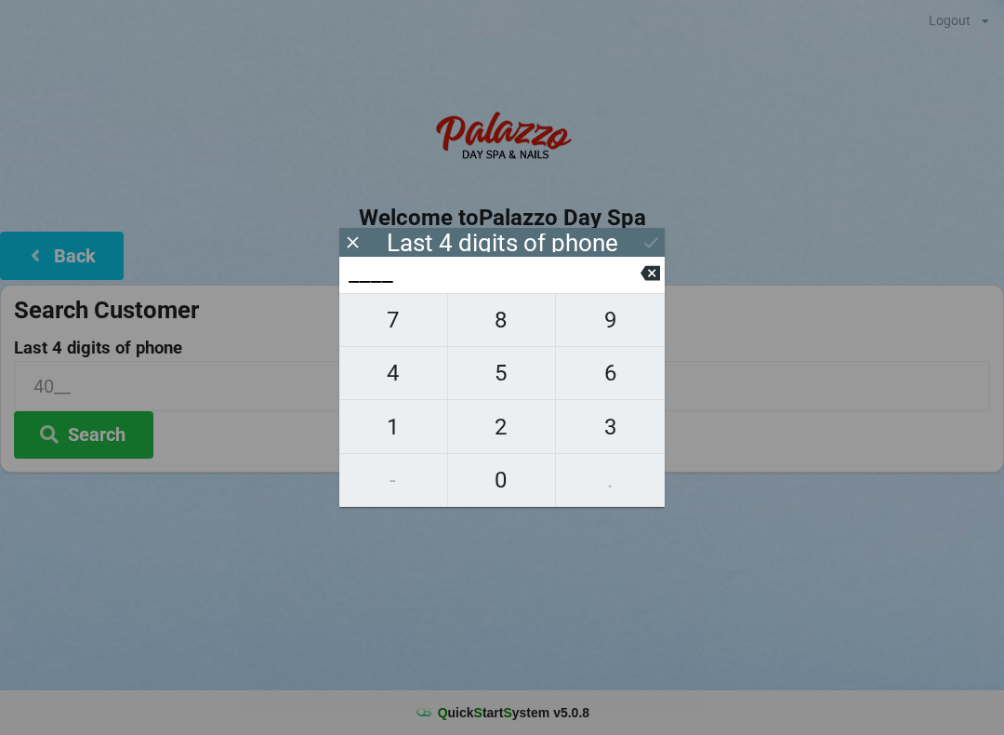
type input "6___"
click at [395, 385] on span "4" at bounding box center [393, 372] width 108 height 39
type input "64__"
click at [506, 481] on span "0" at bounding box center [502, 479] width 108 height 39
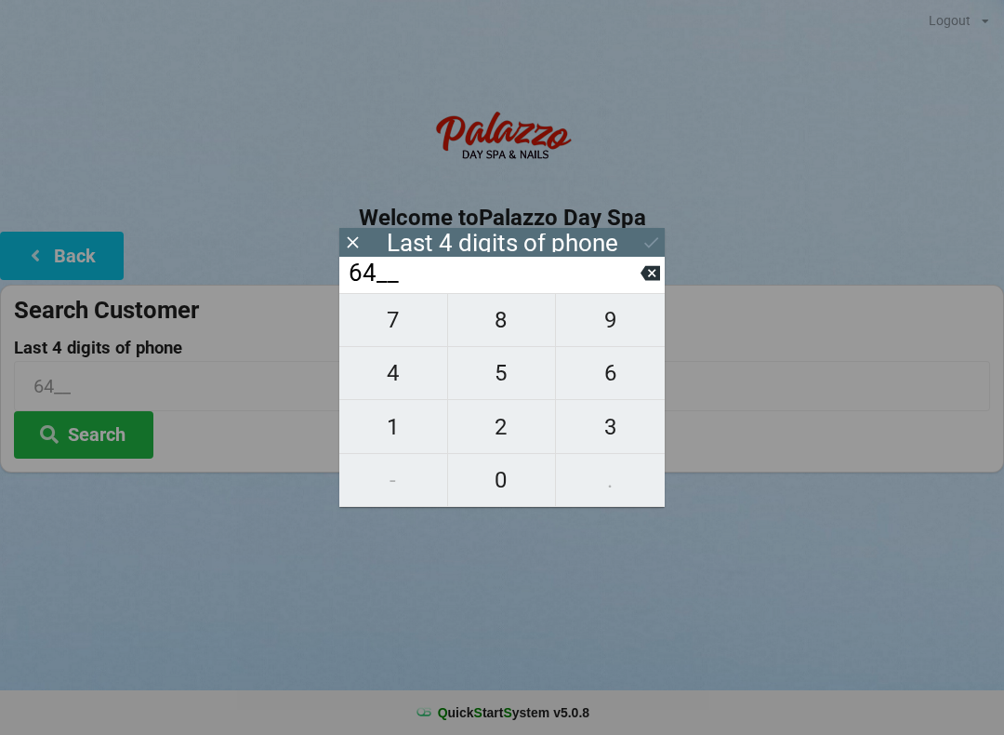
type input "640_"
click at [502, 483] on span "0" at bounding box center [502, 479] width 108 height 39
type input "6400"
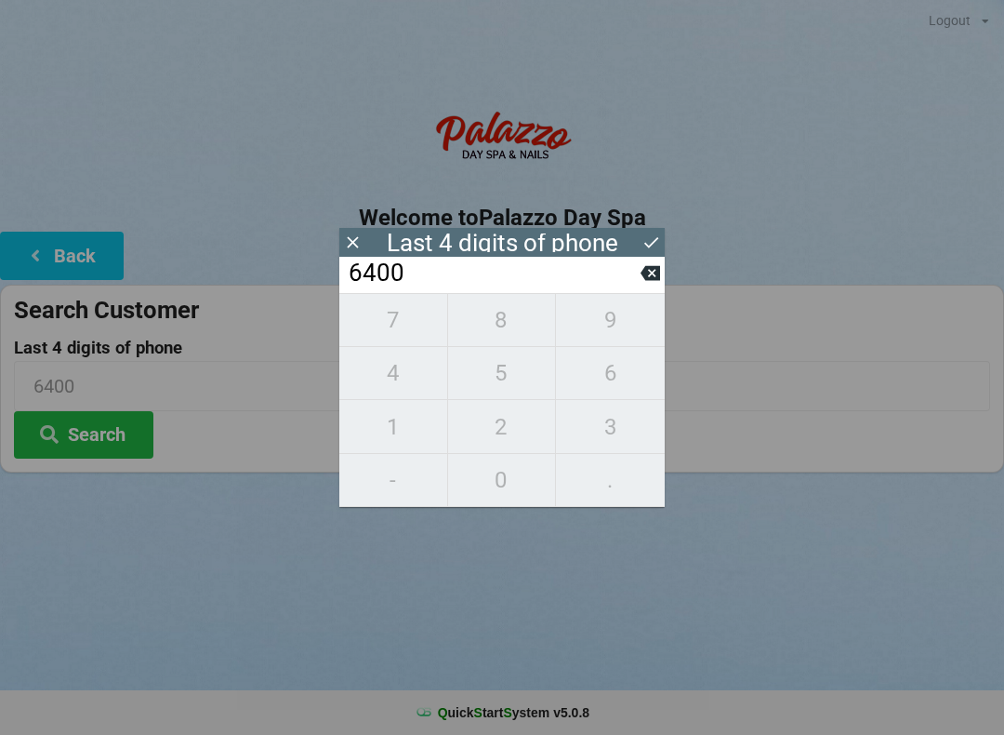
click at [646, 248] on icon at bounding box center [652, 242] width 20 height 20
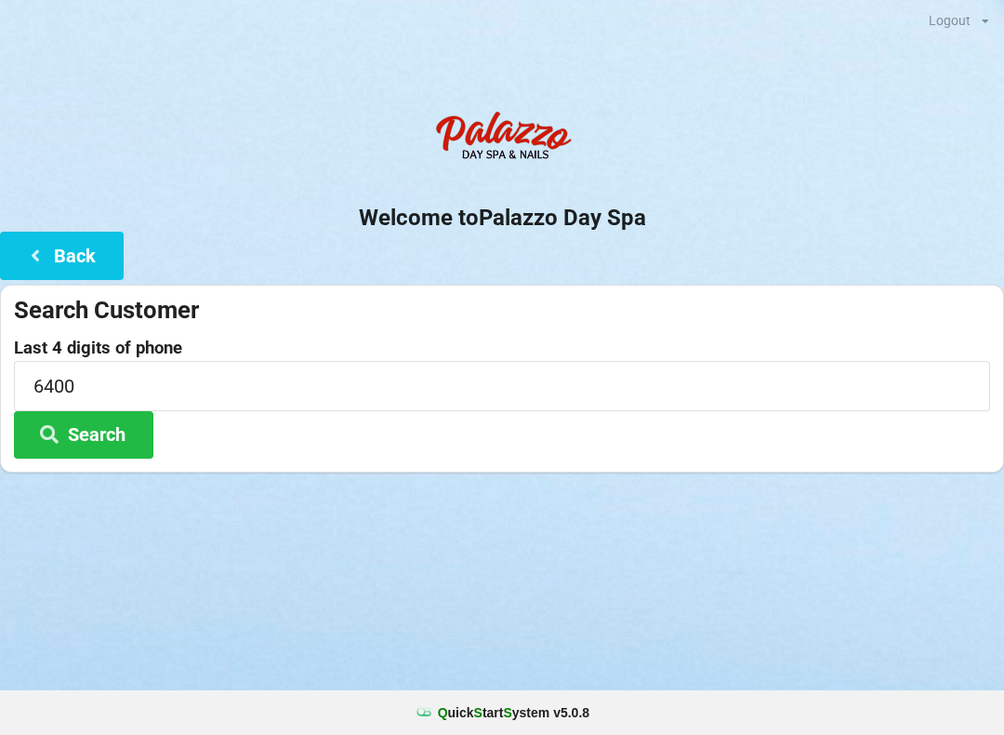
click at [96, 450] on button "Search" at bounding box center [83, 434] width 139 height 47
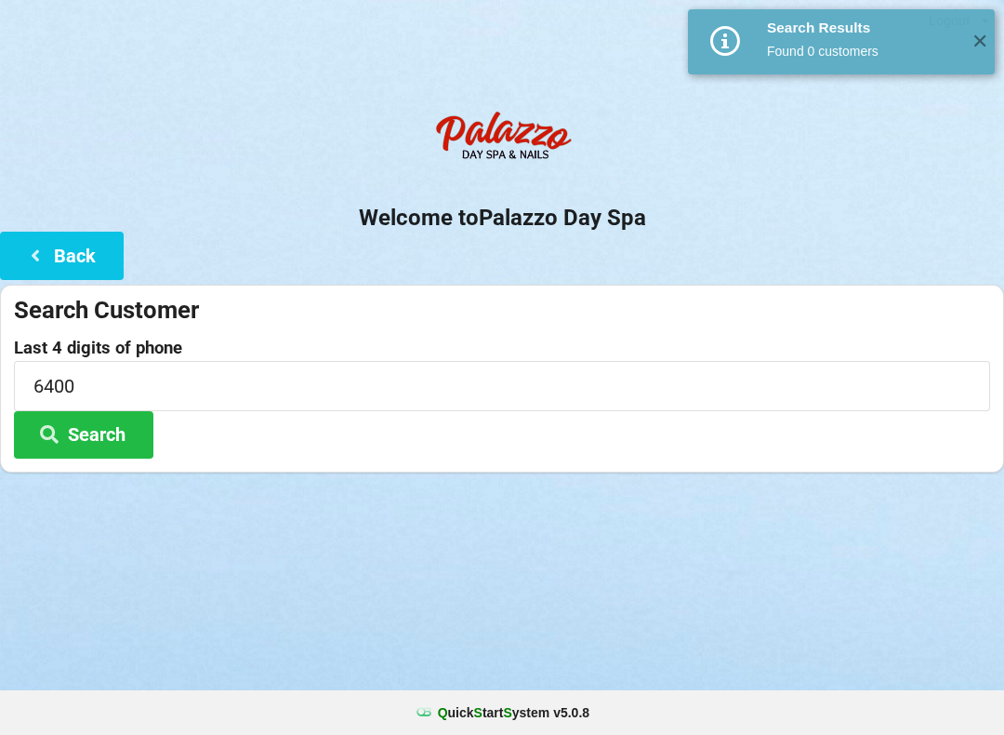
click at [65, 259] on button "Back" at bounding box center [62, 255] width 124 height 47
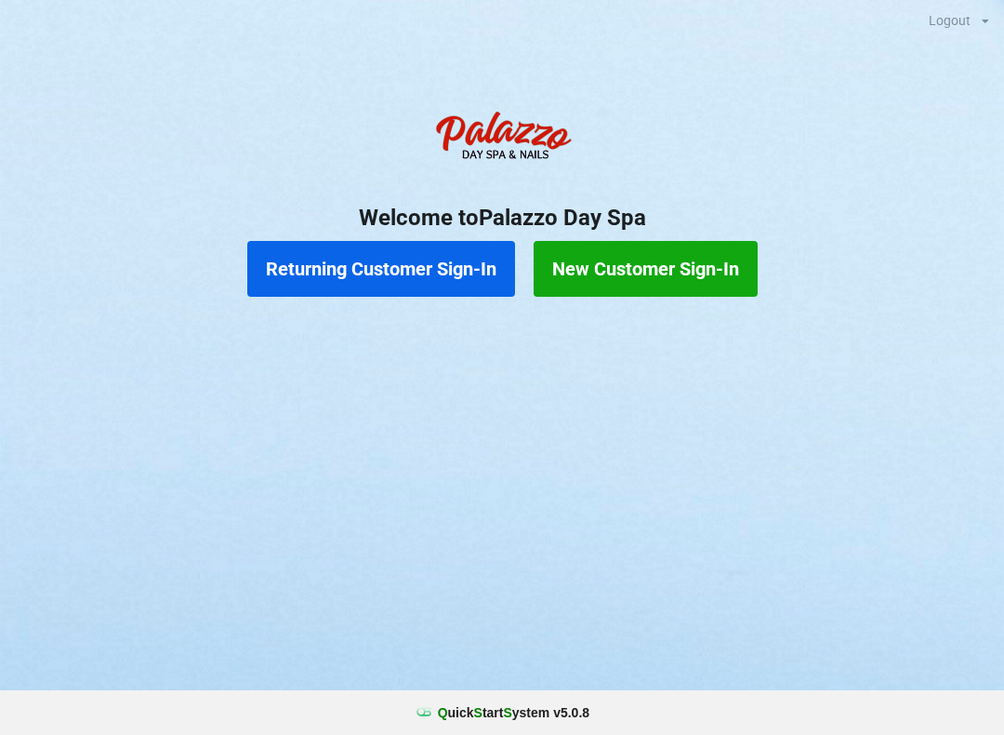
click at [619, 266] on button "New Customer Sign-In" at bounding box center [646, 269] width 224 height 56
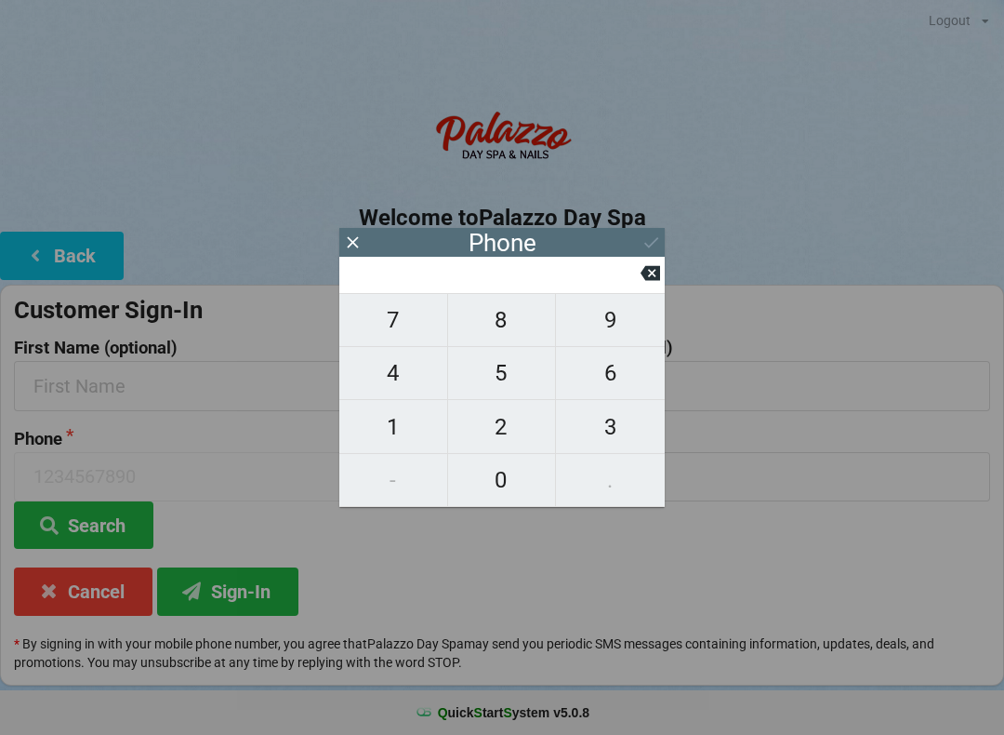
click at [494, 338] on span "8" at bounding box center [502, 319] width 108 height 39
type input "8"
click at [495, 347] on button "8" at bounding box center [502, 320] width 109 height 54
type input "88"
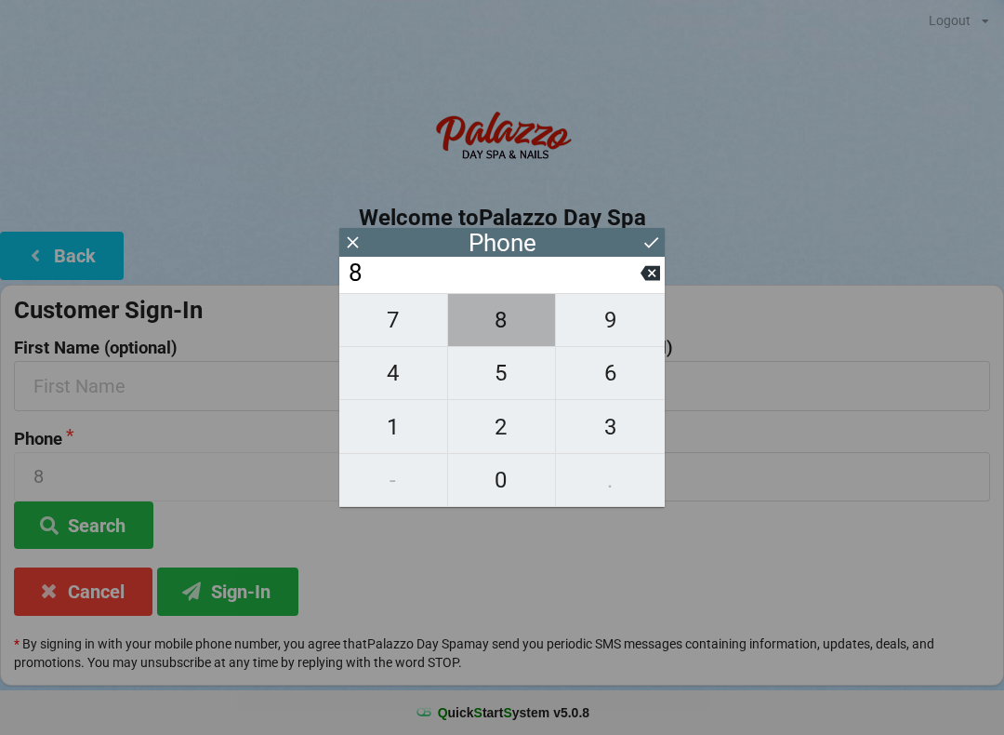
type input "88"
click at [496, 392] on span "5" at bounding box center [502, 372] width 108 height 39
type input "885"
click at [495, 392] on span "5" at bounding box center [502, 372] width 108 height 39
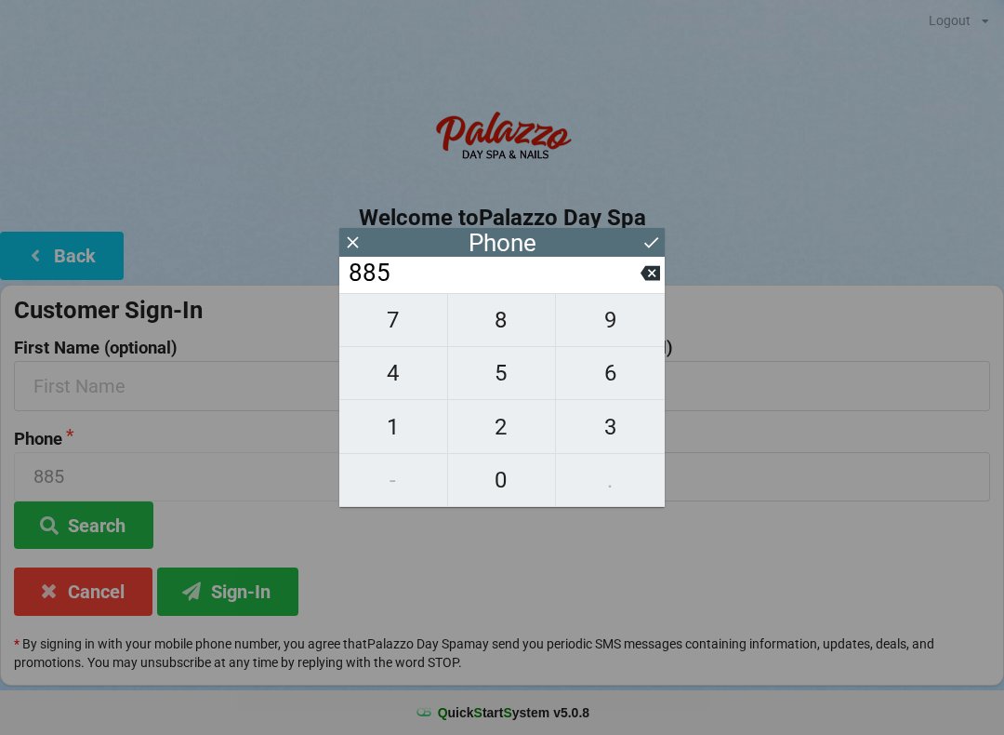
type input "8855"
click at [642, 245] on icon at bounding box center [652, 242] width 20 height 20
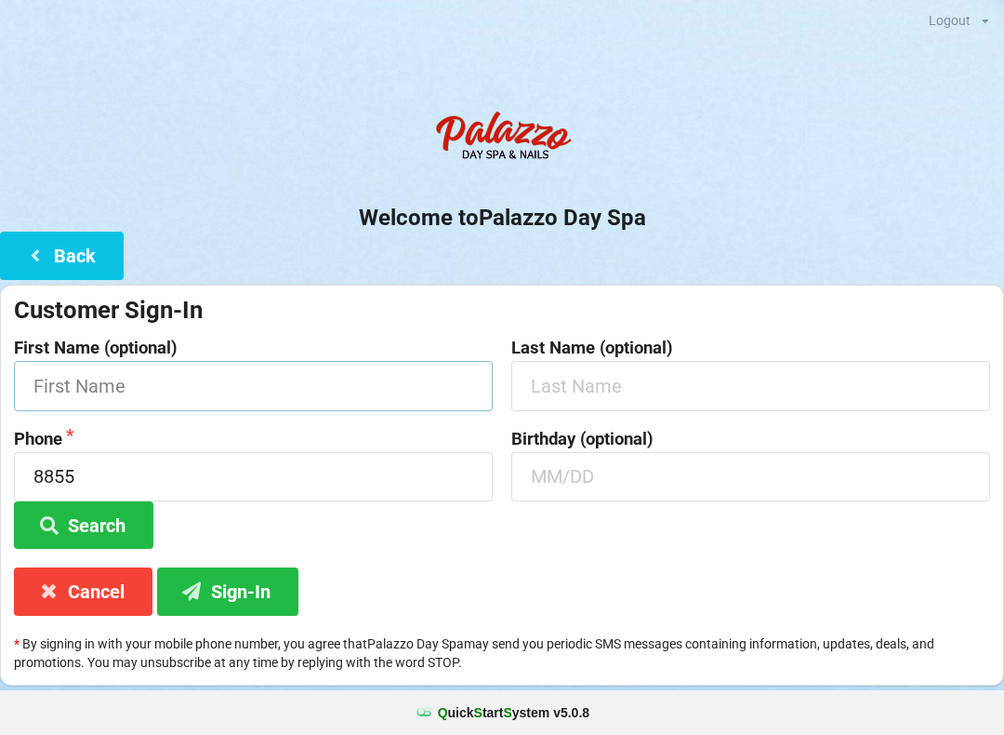
click at [100, 382] on input "text" at bounding box center [253, 385] width 479 height 49
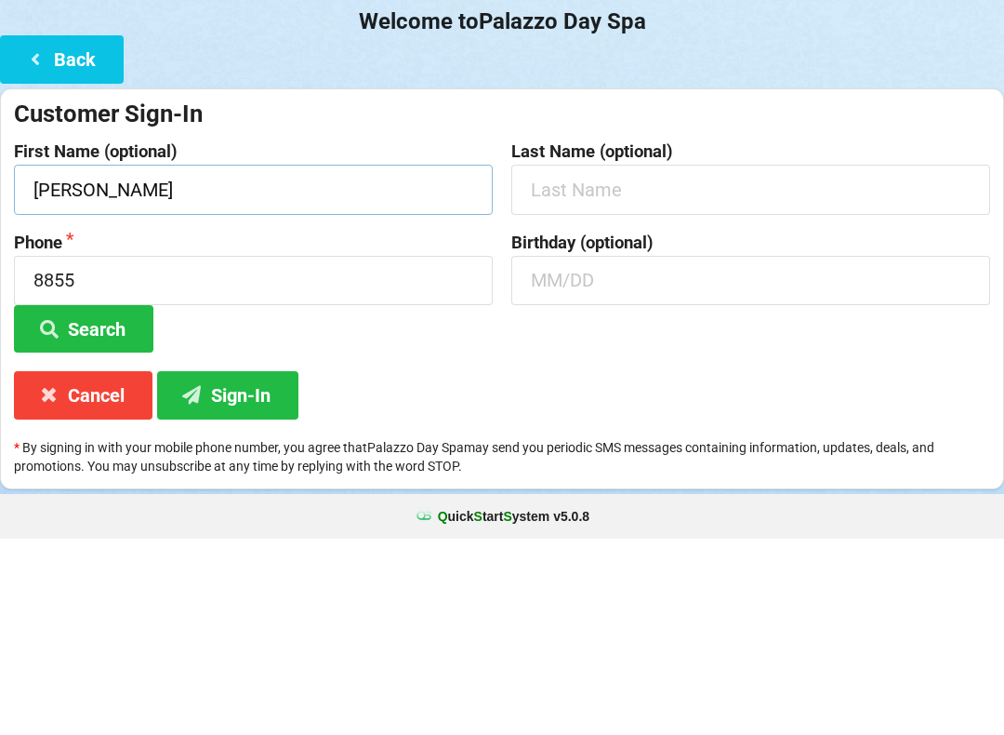
type input "[PERSON_NAME]"
click at [102, 501] on button "Search" at bounding box center [83, 524] width 139 height 47
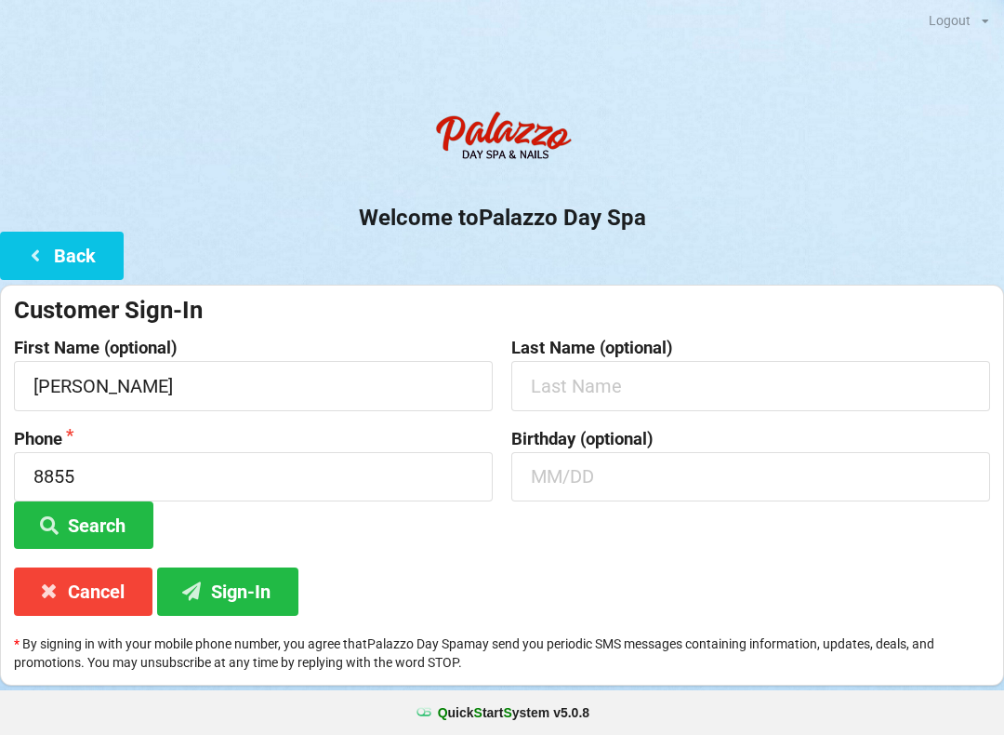
click at [213, 585] on button "Sign-In" at bounding box center [227, 590] width 141 height 47
click at [51, 529] on icon at bounding box center [49, 524] width 22 height 16
click at [218, 588] on button "Sign-In" at bounding box center [227, 590] width 141 height 47
click at [38, 475] on input "8855" at bounding box center [253, 476] width 479 height 49
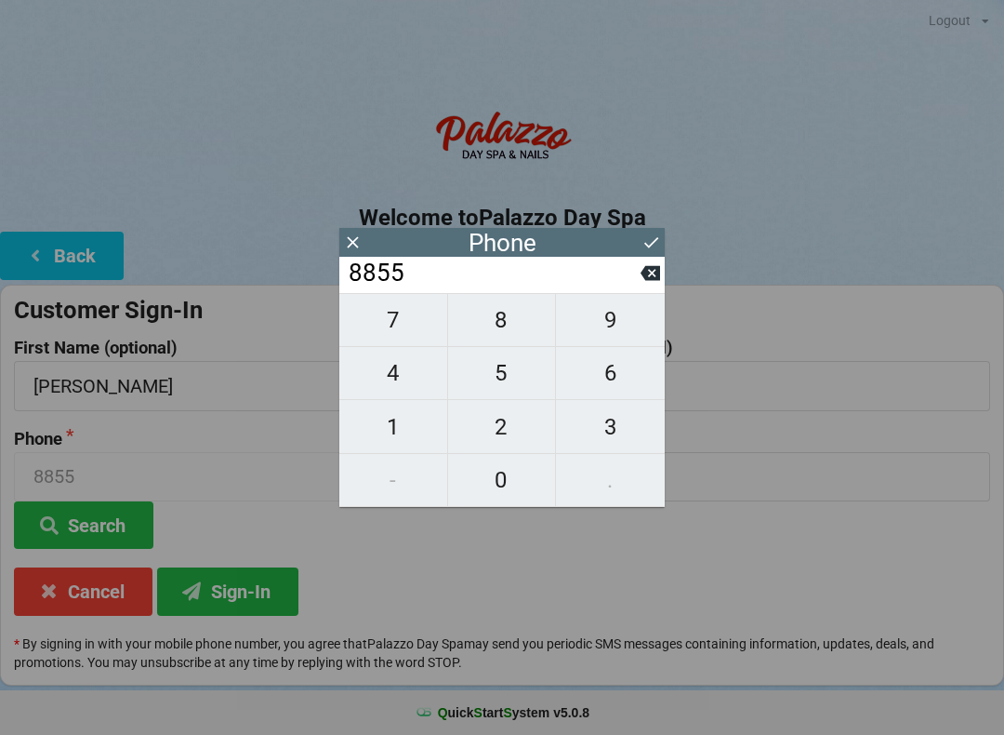
click at [650, 281] on icon at bounding box center [651, 273] width 20 height 15
click at [642, 282] on icon at bounding box center [651, 273] width 20 height 20
type input "8"
click at [655, 285] on button at bounding box center [651, 272] width 20 height 25
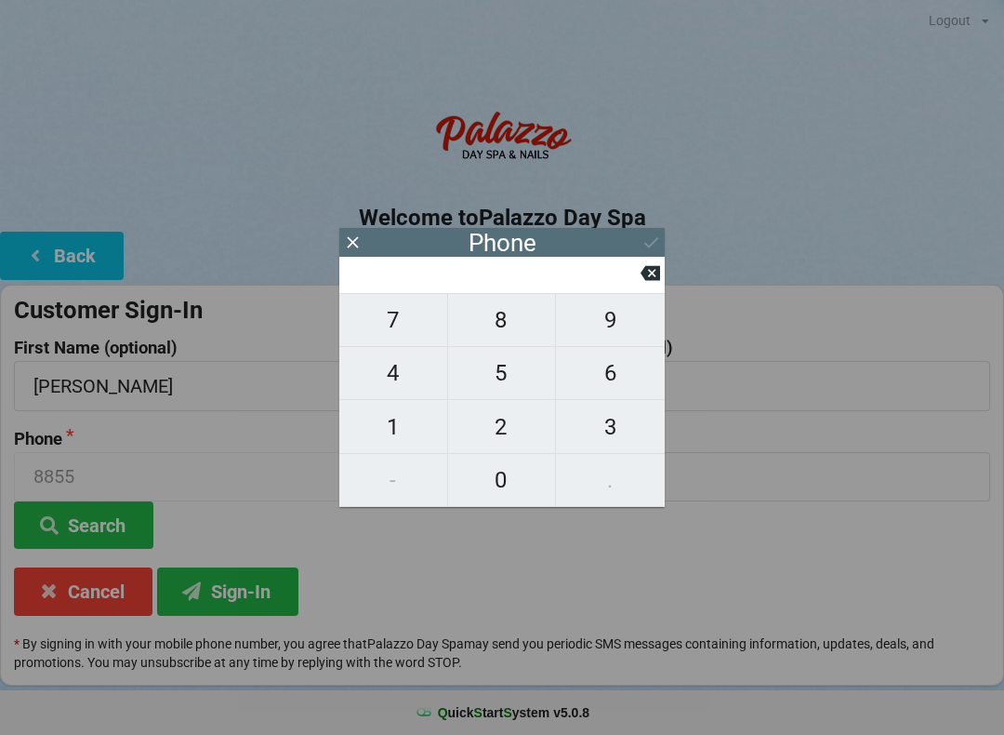
click at [377, 386] on span "4" at bounding box center [393, 372] width 108 height 39
type input "4"
click at [523, 474] on span "0" at bounding box center [502, 479] width 108 height 39
type input "40"
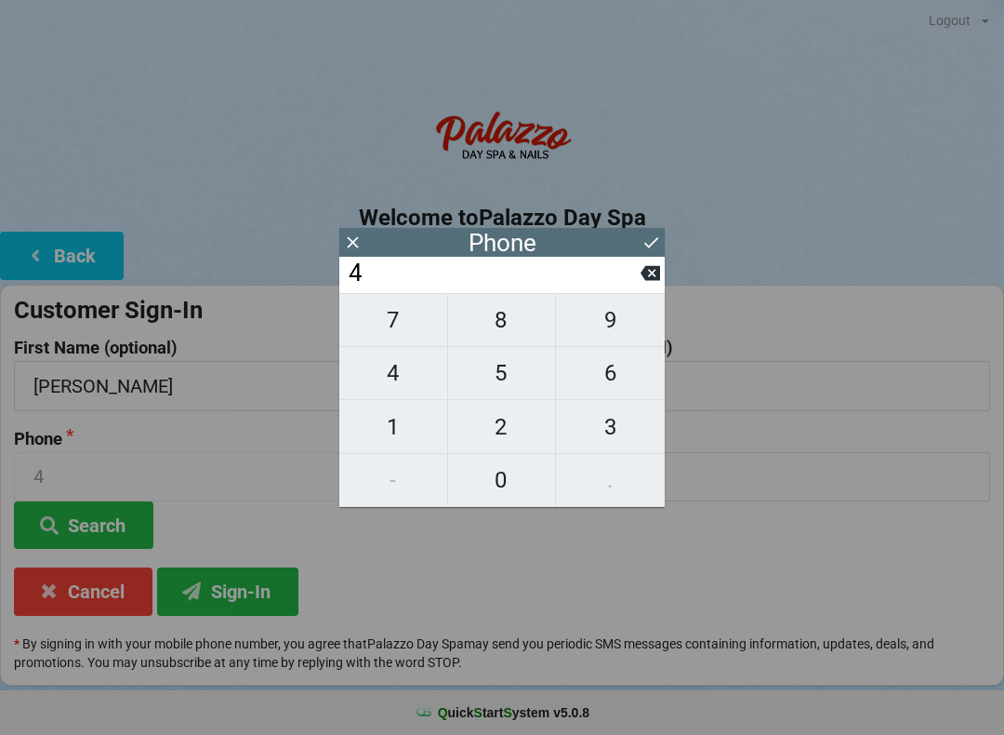
type input "40"
click at [391, 339] on span "7" at bounding box center [393, 319] width 108 height 39
type input "407"
click at [618, 381] on span "6" at bounding box center [610, 372] width 109 height 39
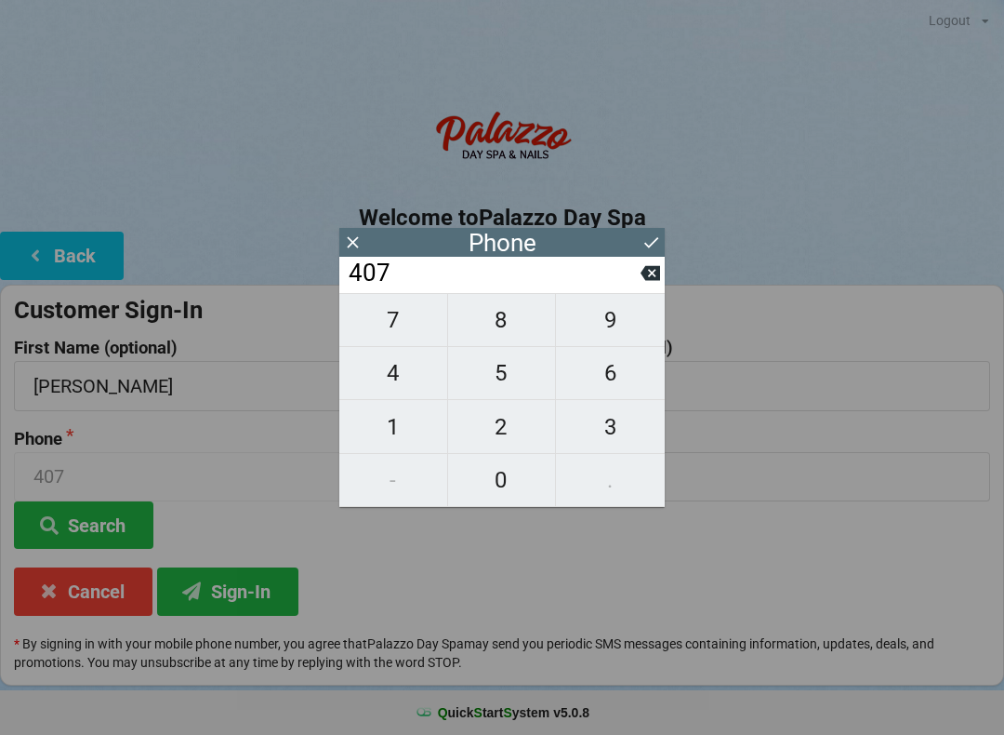
type input "4076"
click at [380, 380] on span "4" at bounding box center [393, 372] width 108 height 39
type input "40764"
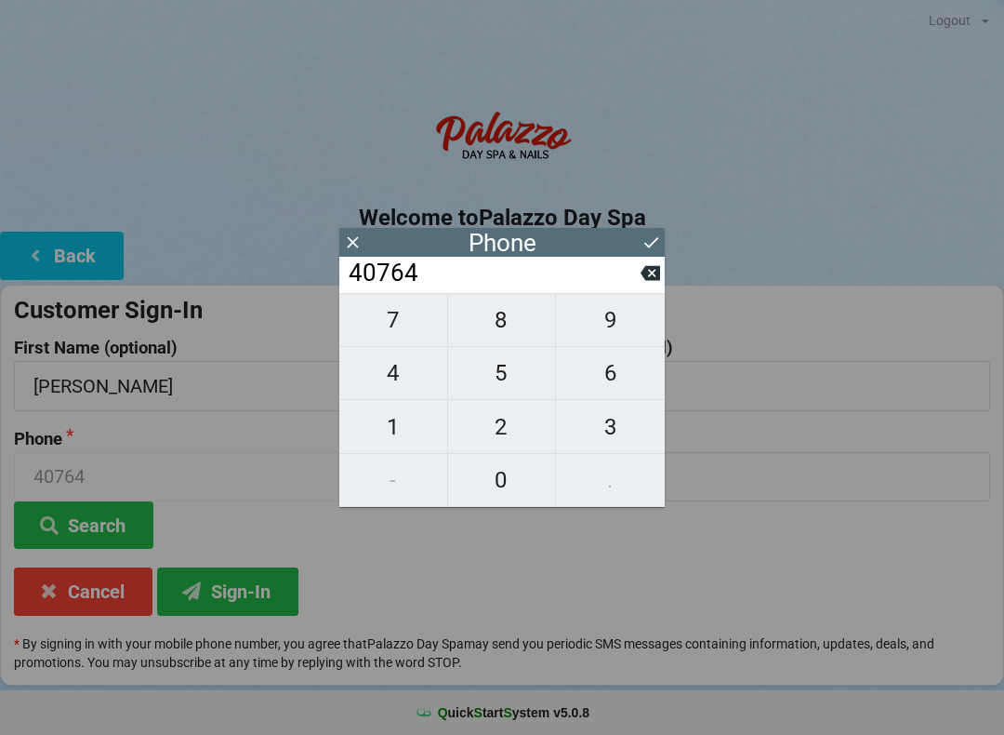
click at [509, 478] on span "0" at bounding box center [502, 479] width 108 height 39
type input "407640"
click at [524, 337] on span "8" at bounding box center [502, 319] width 108 height 39
type input "4076408"
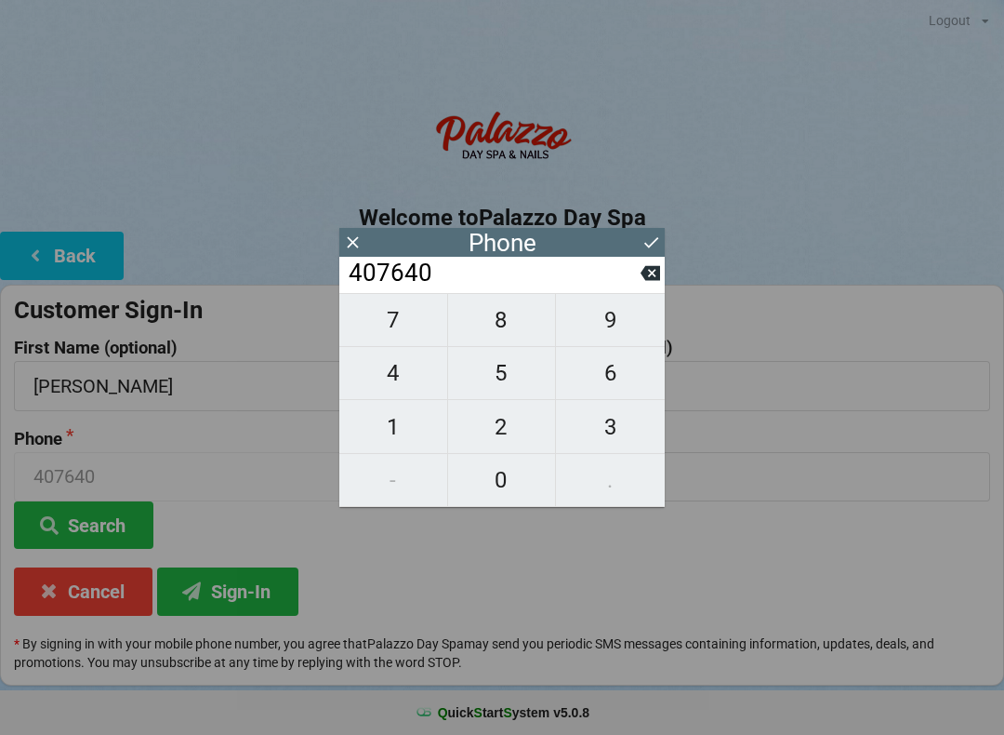
type input "4076408"
click at [523, 339] on span "8" at bounding box center [502, 319] width 108 height 39
type input "40764088"
click at [515, 377] on span "5" at bounding box center [502, 372] width 108 height 39
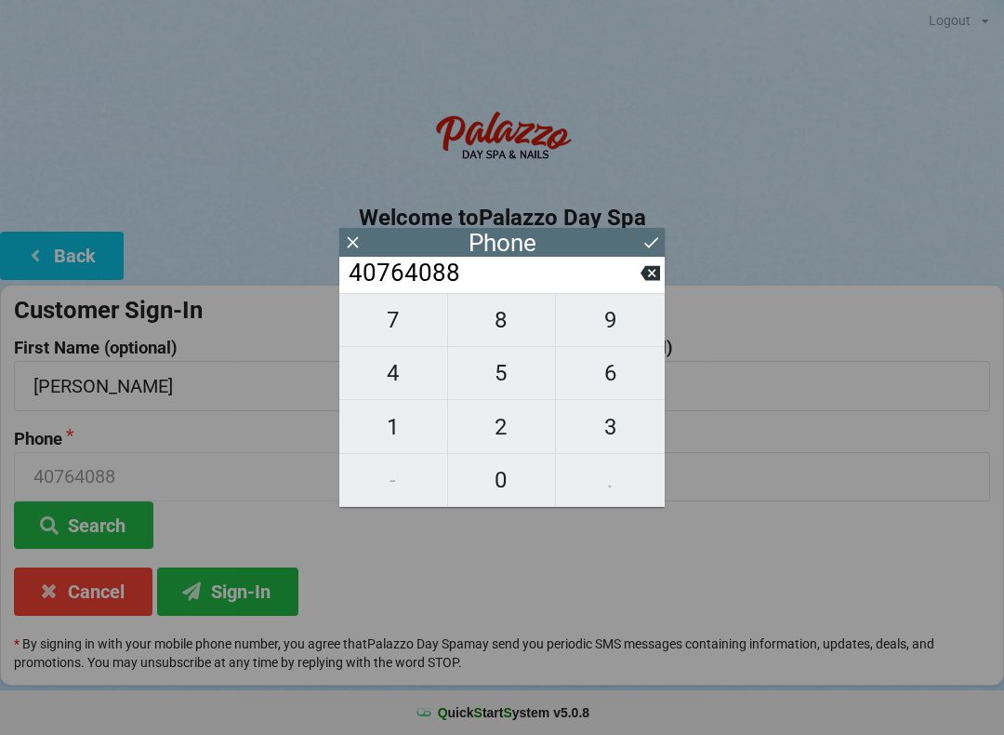
type input "407640885"
click at [519, 380] on span "5" at bounding box center [502, 372] width 108 height 39
type input "4076408855"
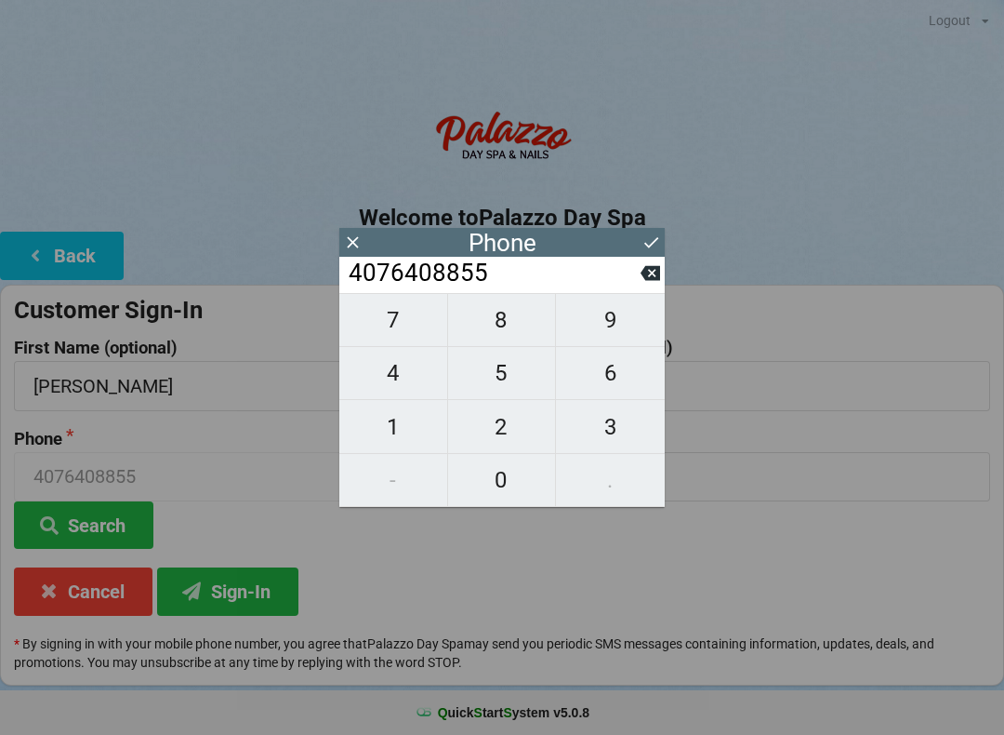
click at [652, 252] on button at bounding box center [652, 242] width 20 height 25
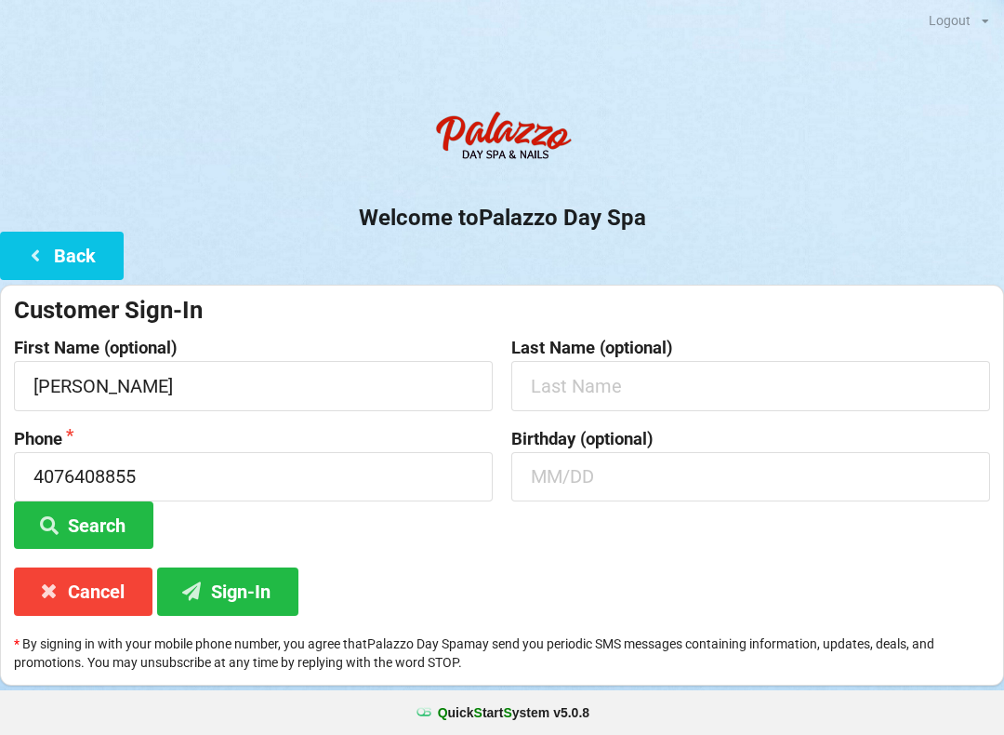
click at [226, 594] on button "Sign-In" at bounding box center [227, 590] width 141 height 47
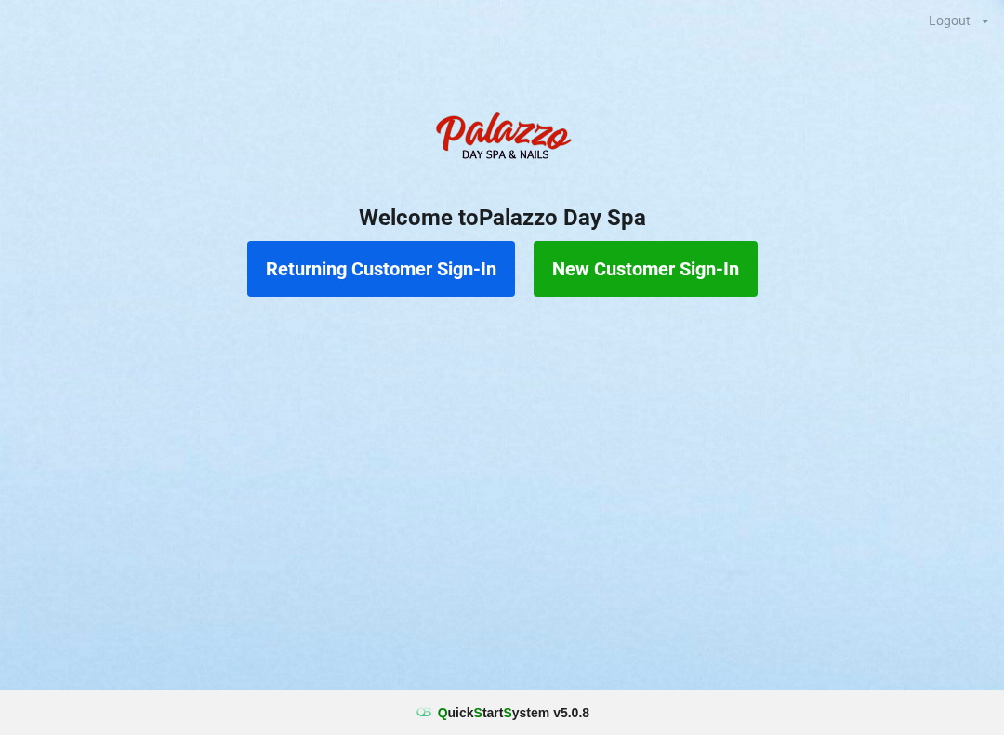
click at [387, 281] on button "Returning Customer Sign-In" at bounding box center [381, 269] width 268 height 56
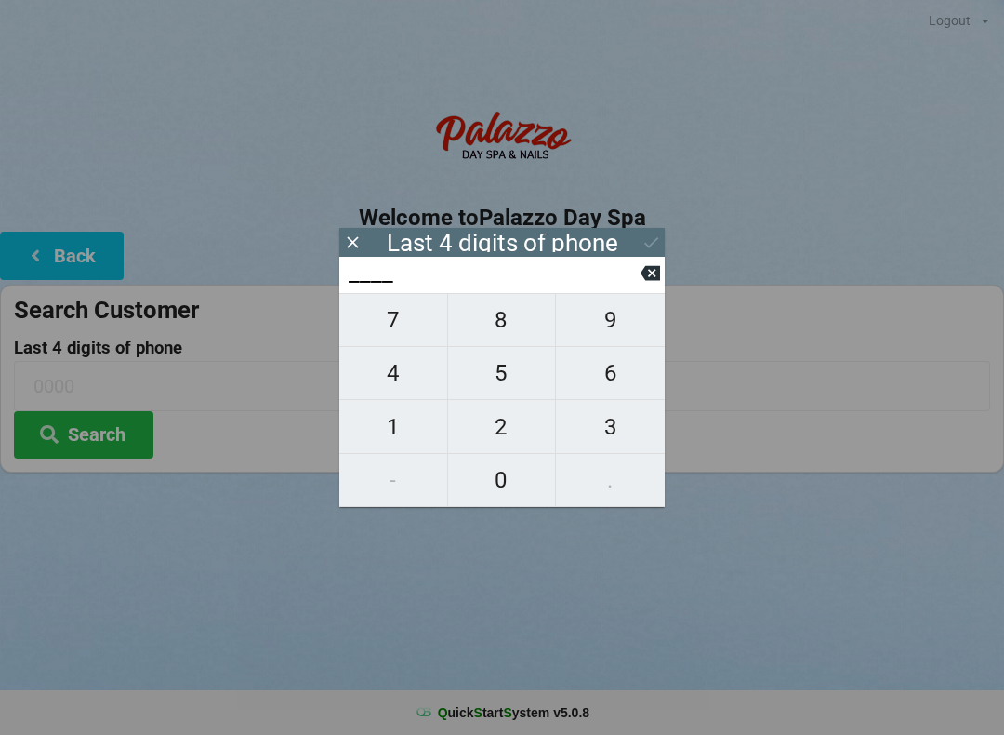
click at [498, 377] on span "5" at bounding box center [502, 372] width 108 height 39
type input "5___"
click at [648, 285] on button at bounding box center [651, 272] width 20 height 25
click at [408, 428] on span "1" at bounding box center [393, 426] width 108 height 39
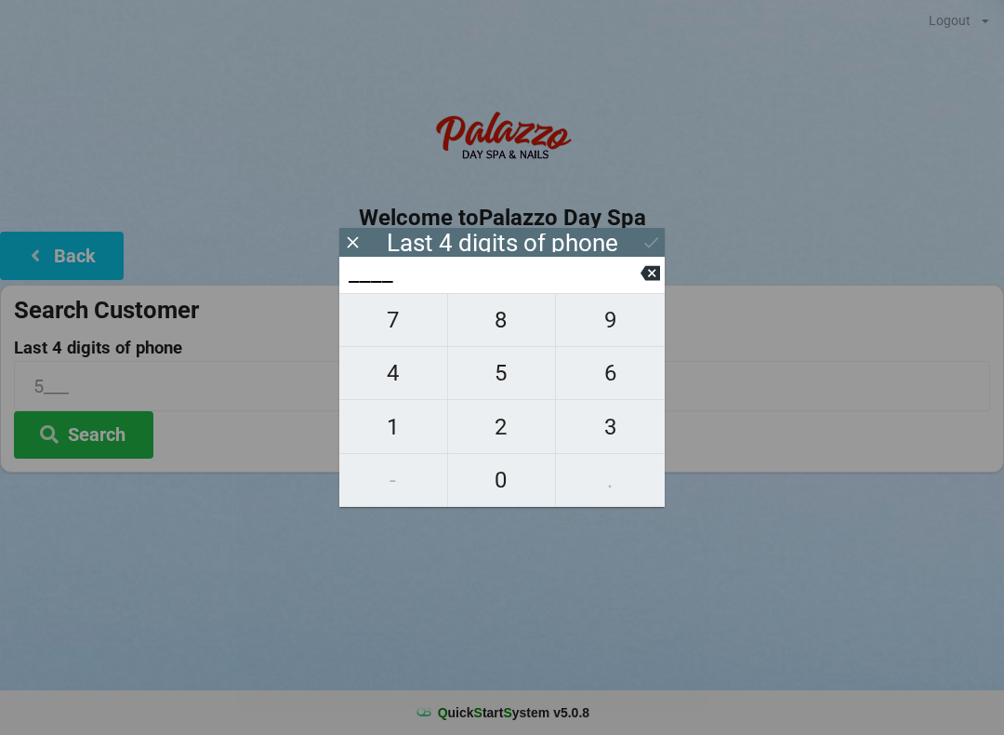
type input "1___"
click at [505, 374] on span "5" at bounding box center [502, 372] width 108 height 39
type input "15__"
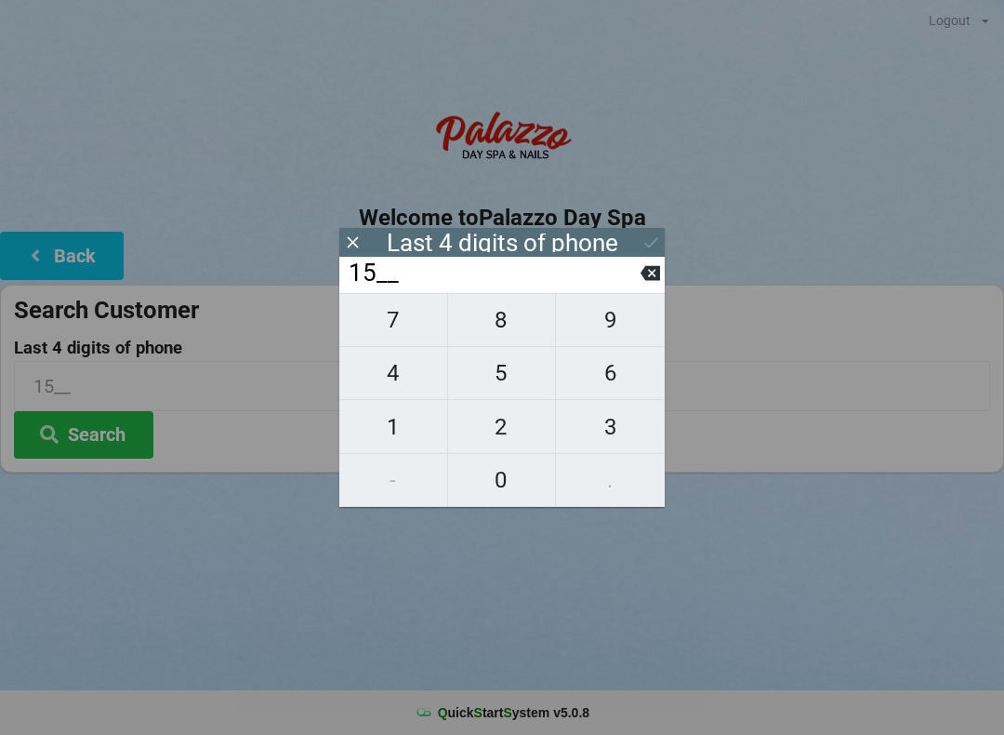
click at [510, 332] on span "8" at bounding box center [502, 319] width 108 height 39
type input "158_"
click at [512, 479] on span "0" at bounding box center [502, 479] width 108 height 39
type input "1580"
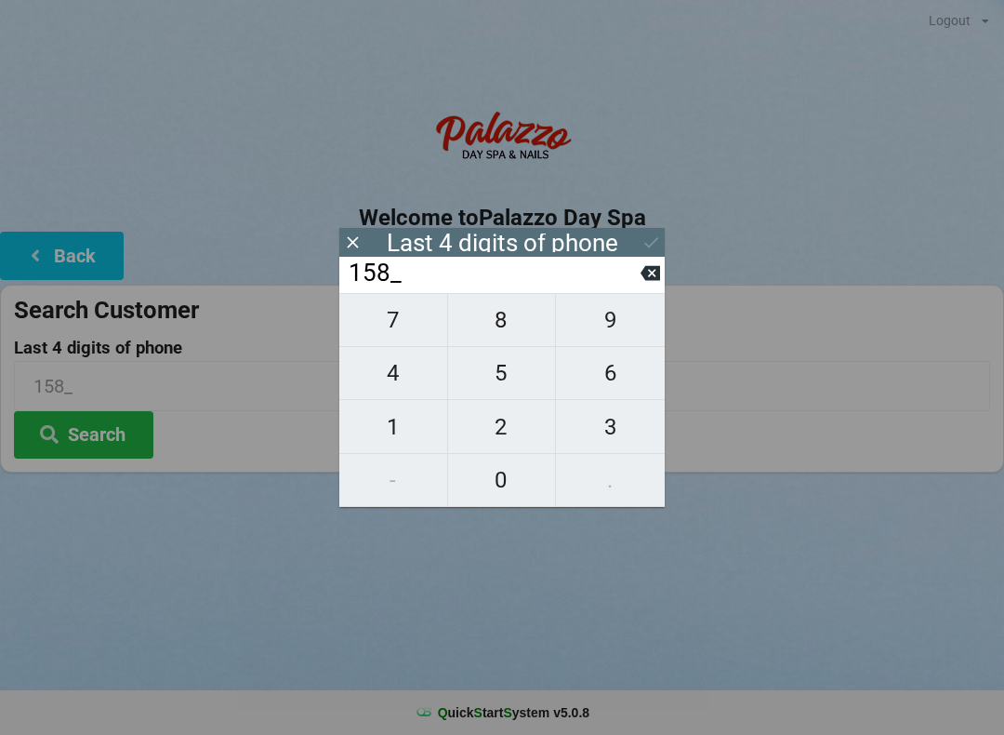
type input "1580"
click at [653, 248] on icon at bounding box center [652, 242] width 20 height 20
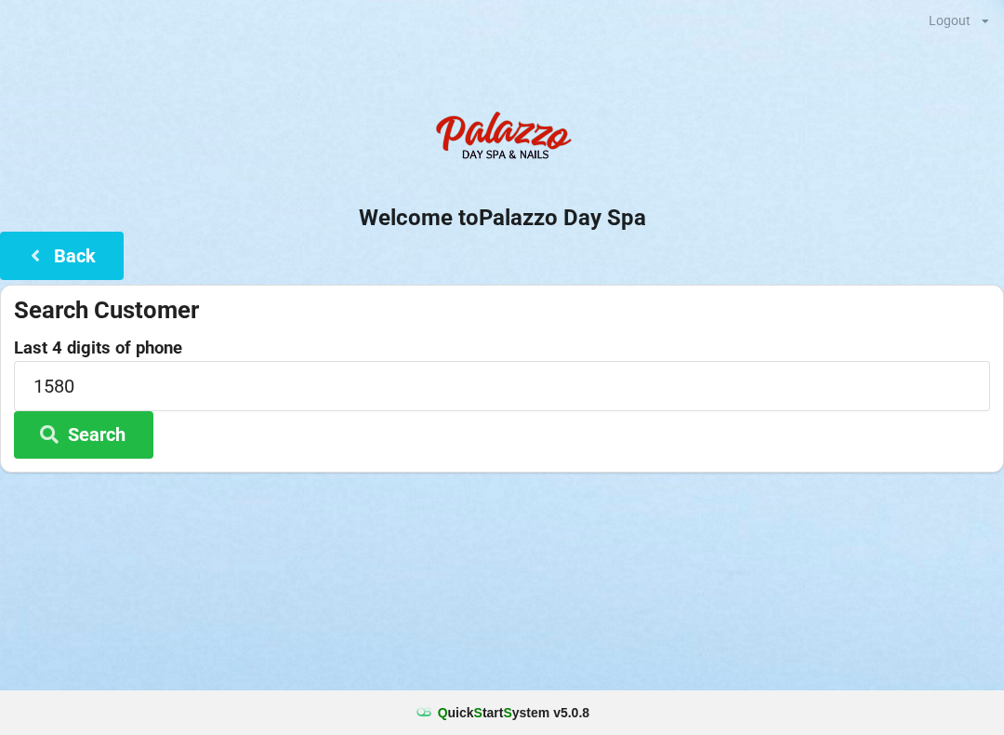
click at [109, 423] on button "Search" at bounding box center [83, 434] width 139 height 47
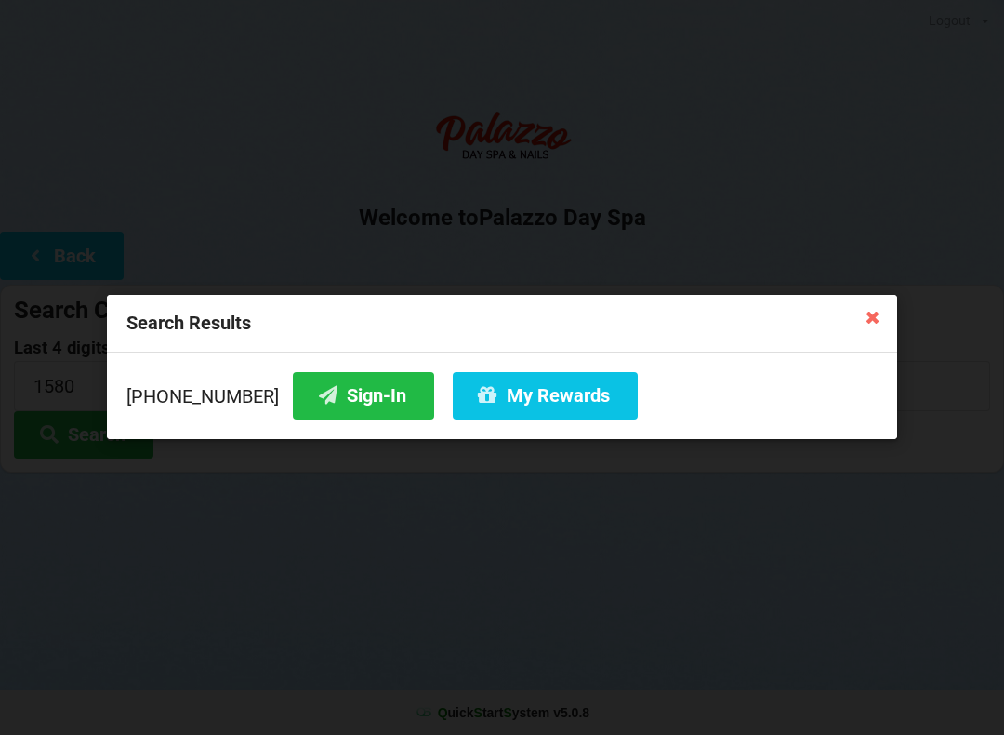
click at [315, 411] on button "Sign-In" at bounding box center [363, 395] width 141 height 47
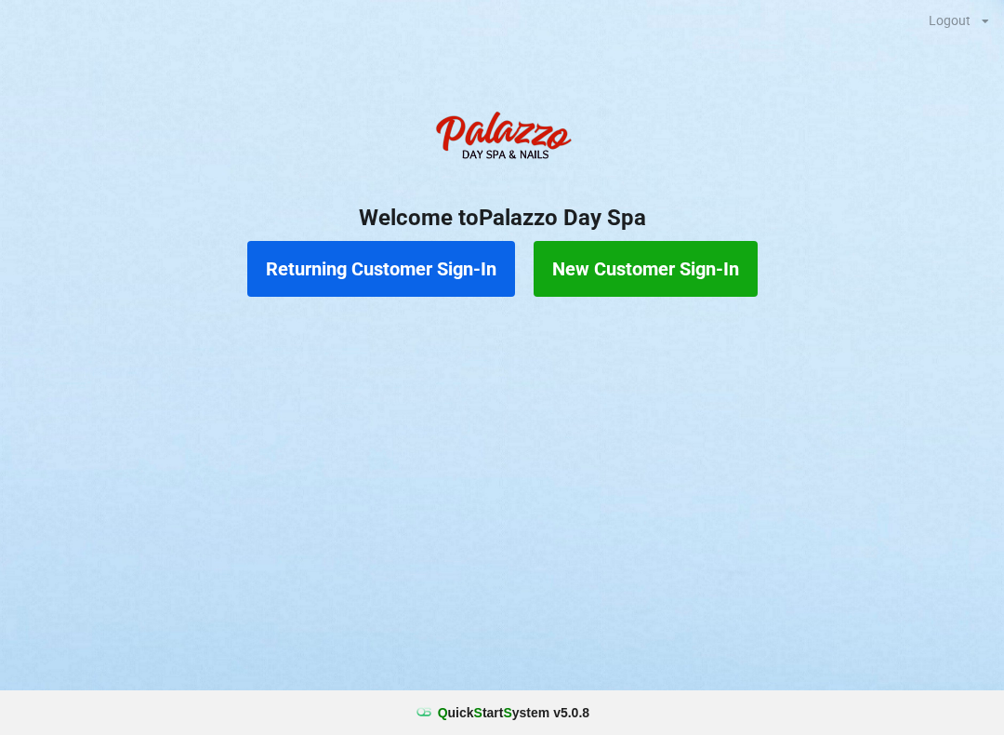
click at [669, 272] on button "New Customer Sign-In" at bounding box center [646, 269] width 224 height 56
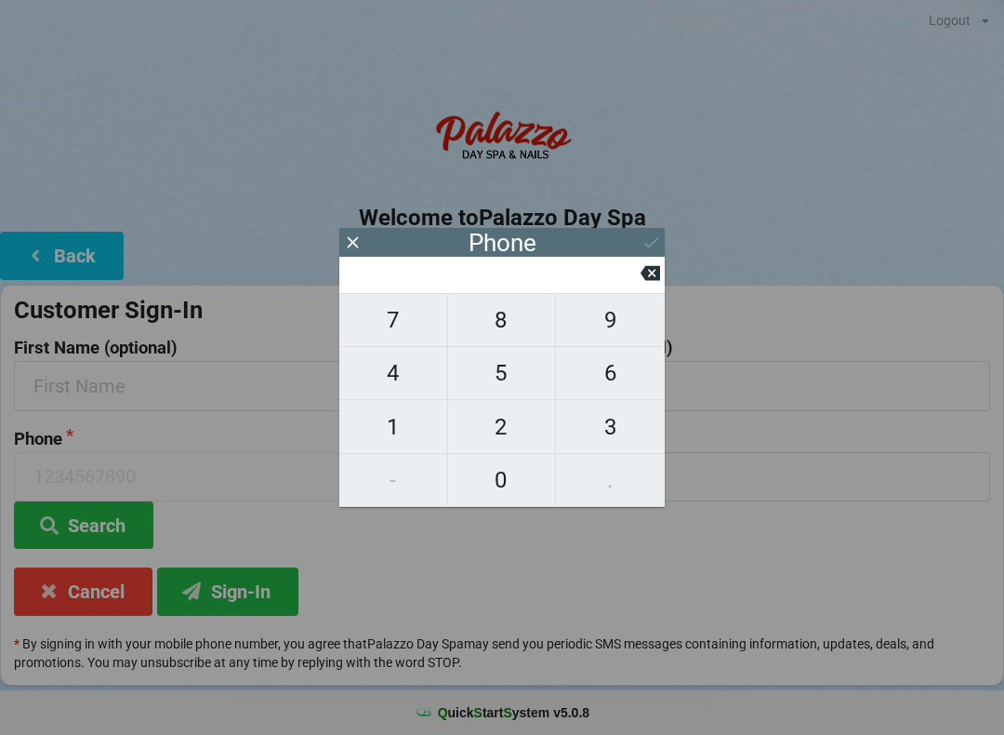
click at [594, 419] on span "3" at bounding box center [610, 426] width 109 height 39
type input "3"
click at [485, 429] on span "2" at bounding box center [502, 426] width 108 height 39
type input "32"
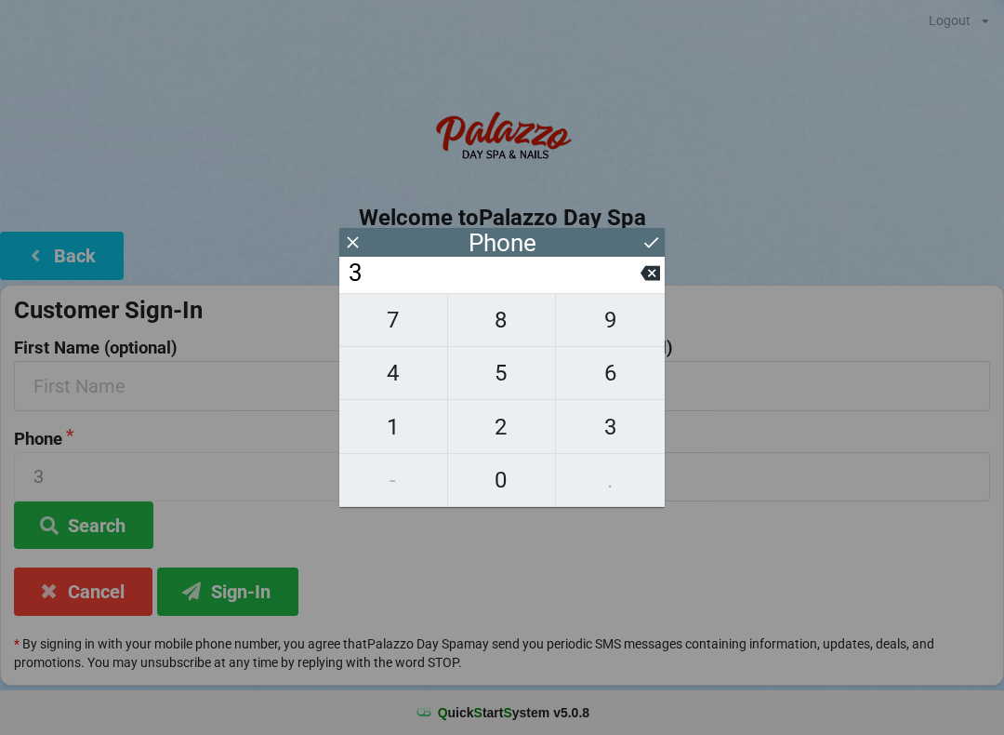
type input "32"
click at [385, 438] on span "1" at bounding box center [393, 426] width 108 height 39
type input "321"
click at [601, 381] on span "6" at bounding box center [610, 372] width 109 height 39
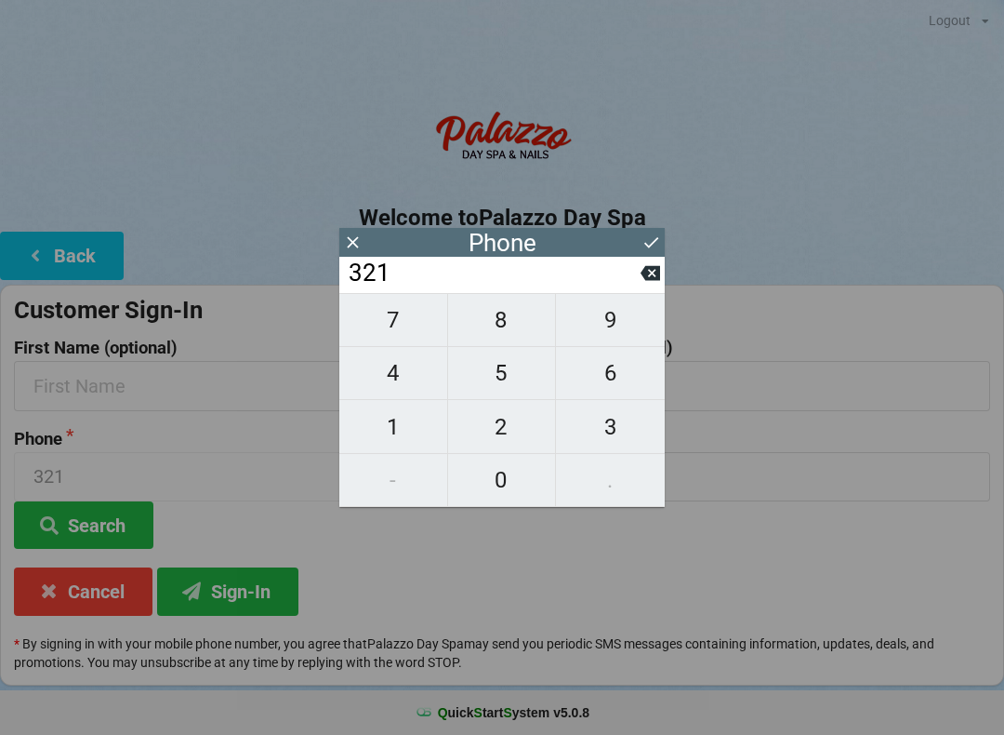
type input "3216"
click at [417, 382] on span "4" at bounding box center [393, 372] width 108 height 39
type input "32164"
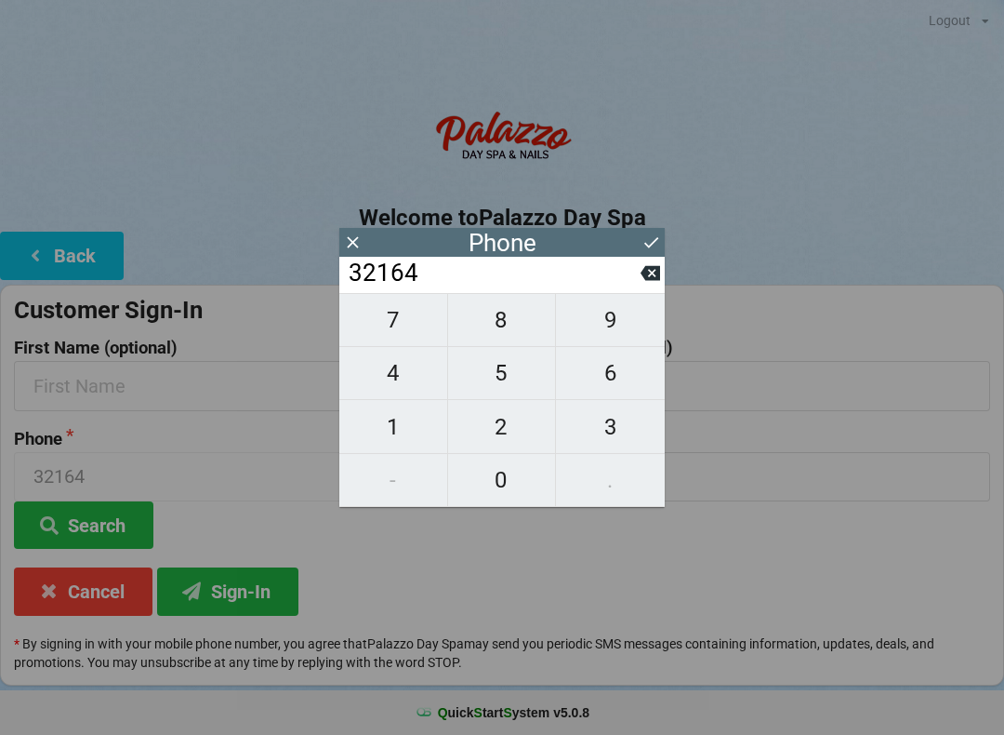
click at [644, 278] on icon at bounding box center [651, 273] width 20 height 15
click at [510, 326] on span "8" at bounding box center [502, 319] width 108 height 39
type input "32168"
click at [395, 384] on span "4" at bounding box center [393, 372] width 108 height 39
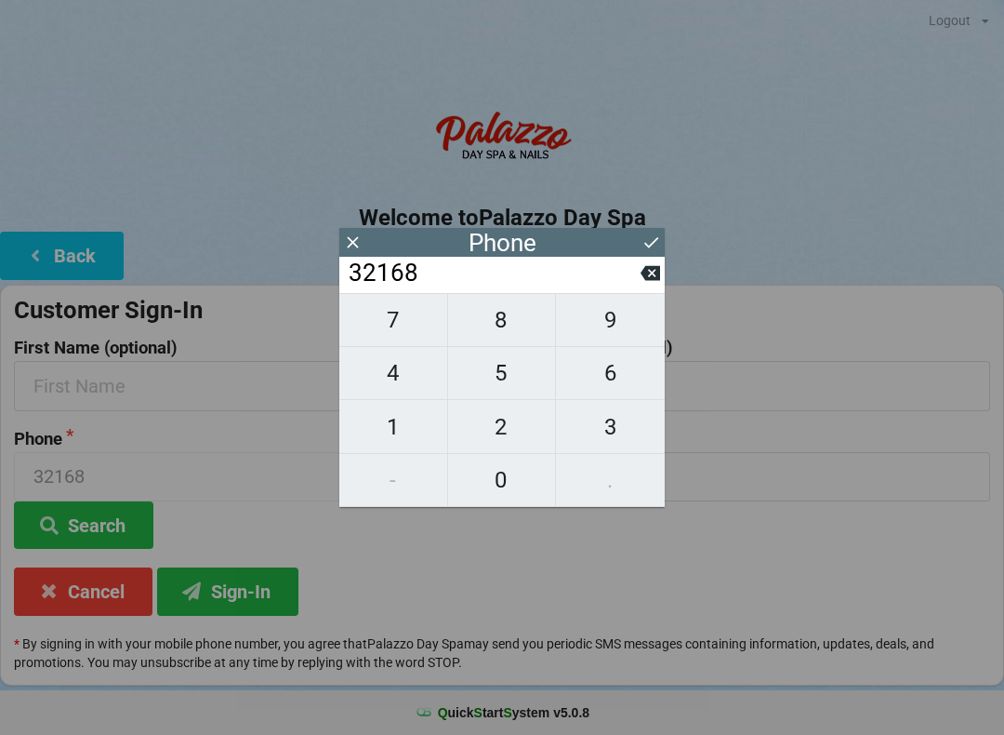
type input "321684"
click at [413, 422] on span "1" at bounding box center [393, 426] width 108 height 39
type input "3216841"
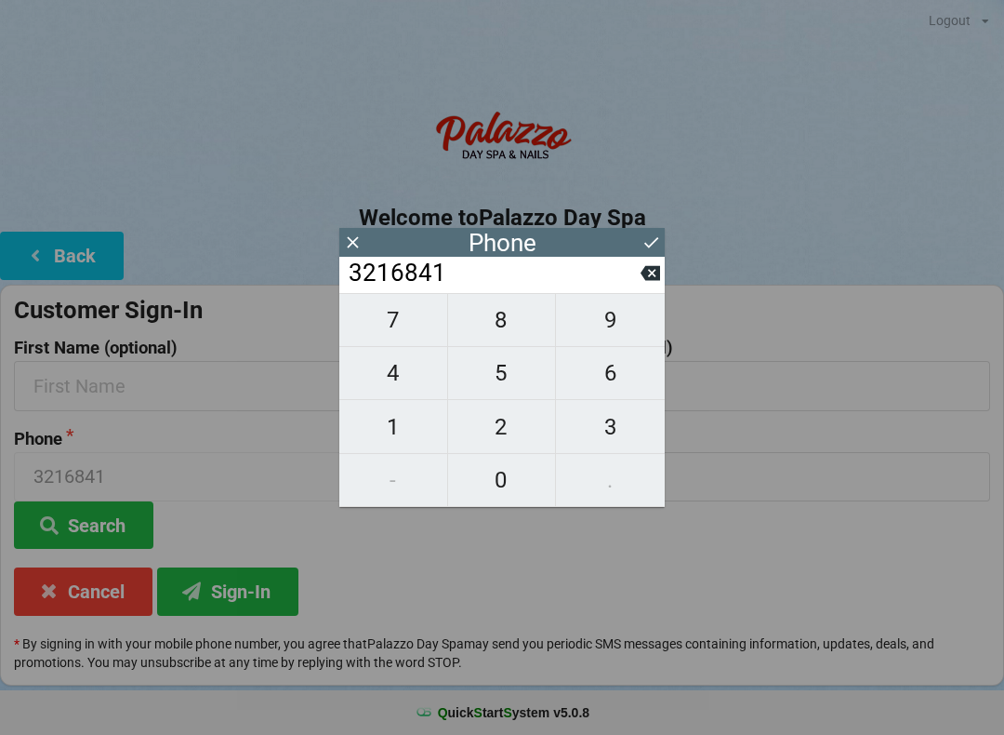
click at [408, 330] on span "7" at bounding box center [393, 319] width 108 height 39
type input "32168417"
click at [518, 381] on span "5" at bounding box center [502, 372] width 108 height 39
type input "321684175"
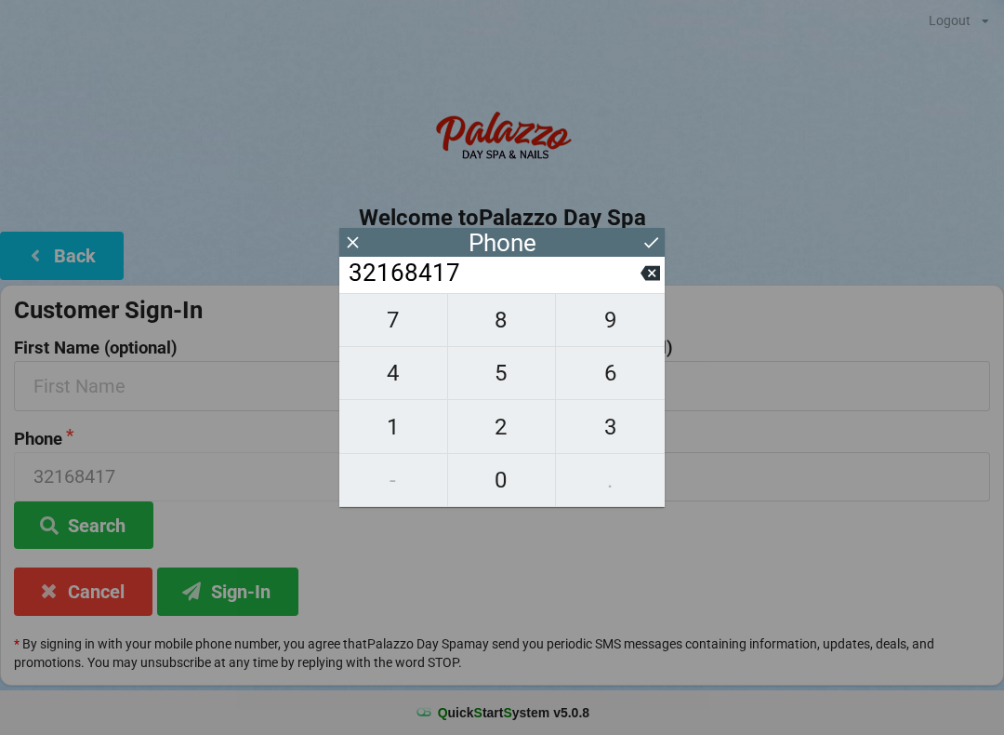
type input "321684175"
click at [495, 477] on span "0" at bounding box center [502, 479] width 108 height 39
type input "3216841750"
click at [650, 241] on icon at bounding box center [652, 242] width 20 height 20
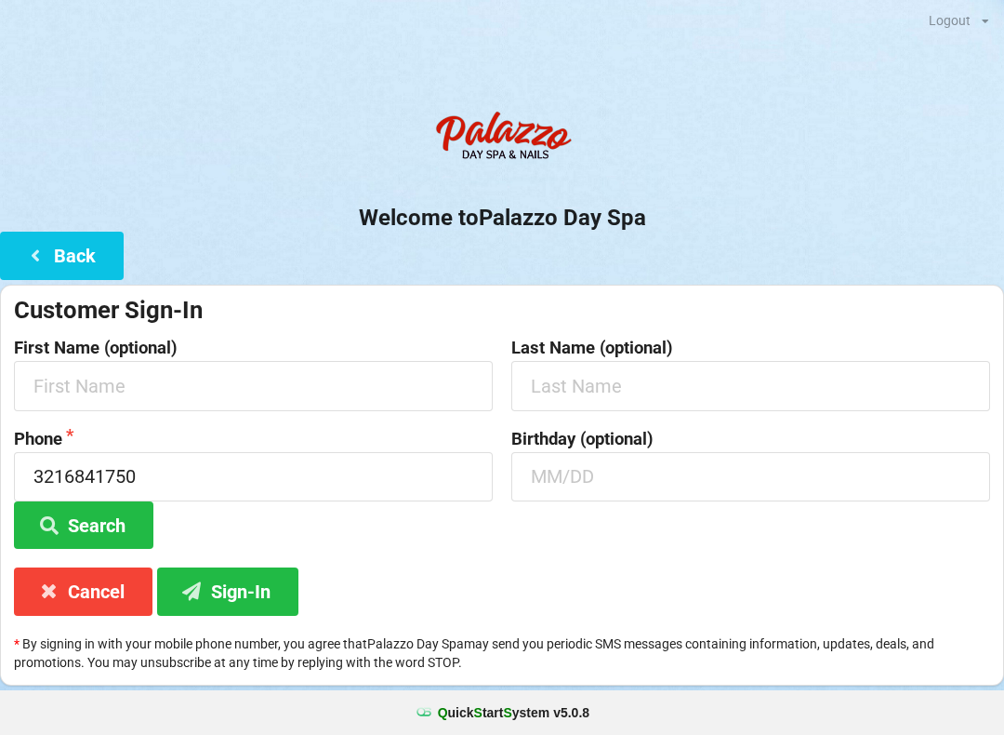
click at [110, 544] on button "Search" at bounding box center [83, 524] width 139 height 47
click at [115, 507] on button "Search" at bounding box center [83, 524] width 139 height 47
click at [322, 370] on input "text" at bounding box center [253, 385] width 479 height 49
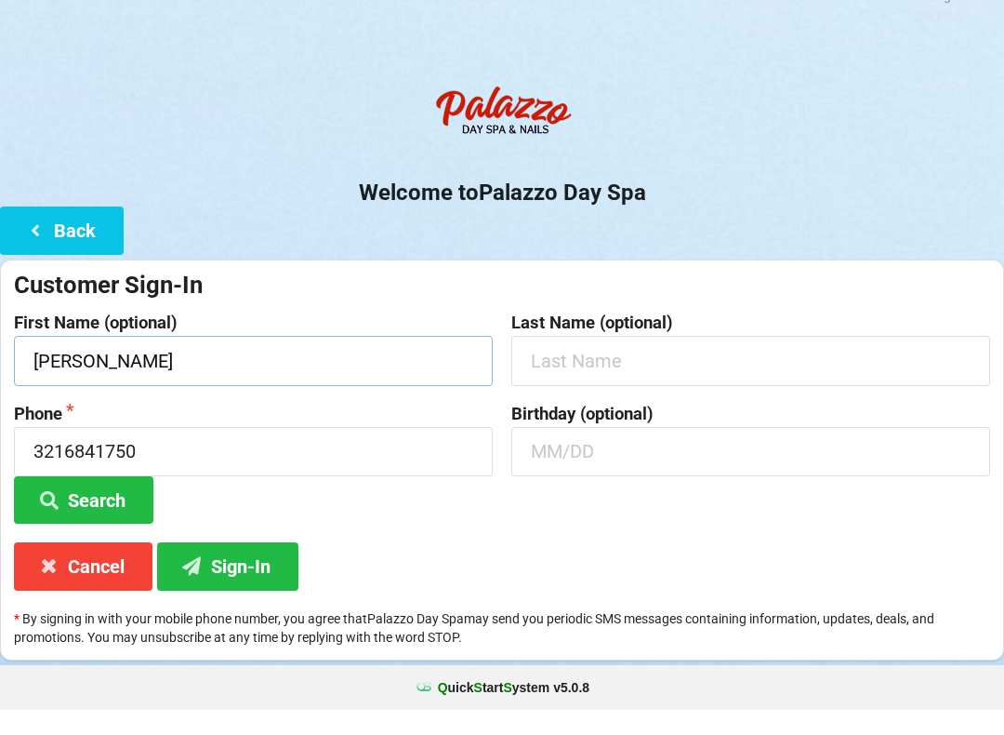
type input "[PERSON_NAME]"
click at [244, 567] on button "Sign-In" at bounding box center [227, 590] width 141 height 47
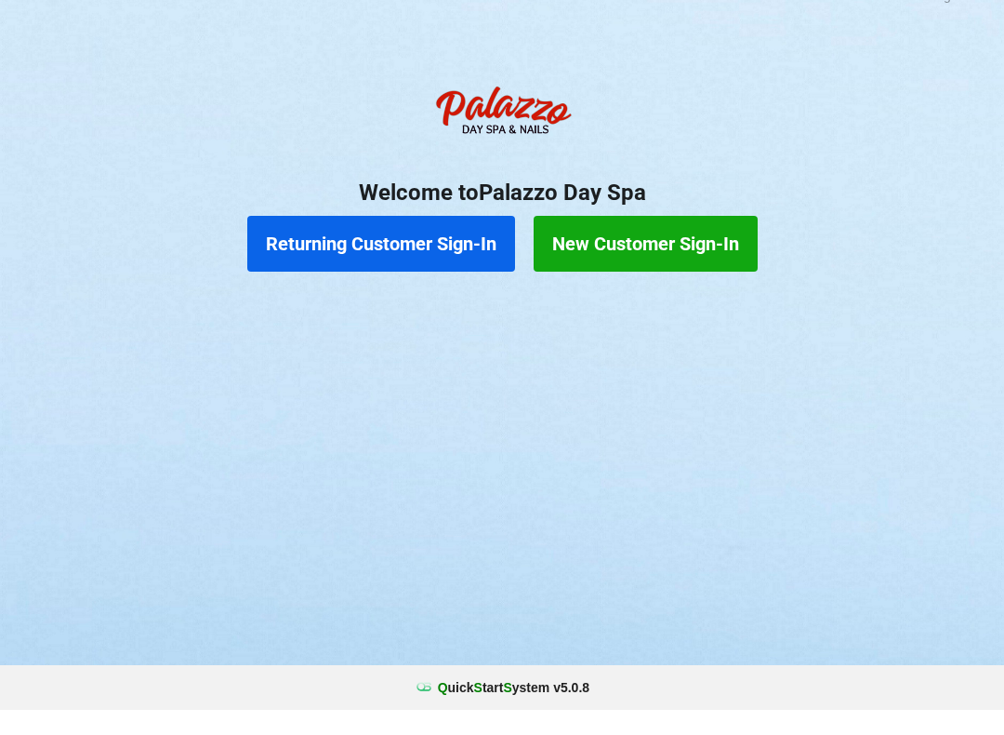
click at [377, 248] on button "Returning Customer Sign-In" at bounding box center [381, 269] width 268 height 56
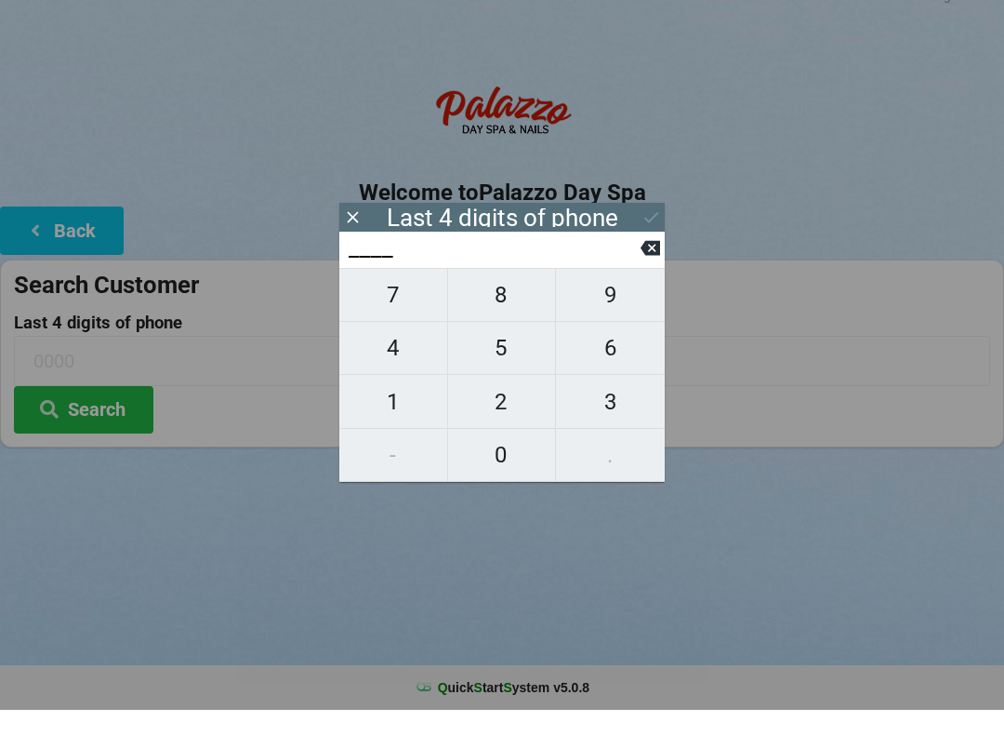
click at [607, 303] on span "9" at bounding box center [610, 319] width 109 height 39
type input "9___"
click at [406, 357] on span "4" at bounding box center [393, 372] width 108 height 39
type input "94__"
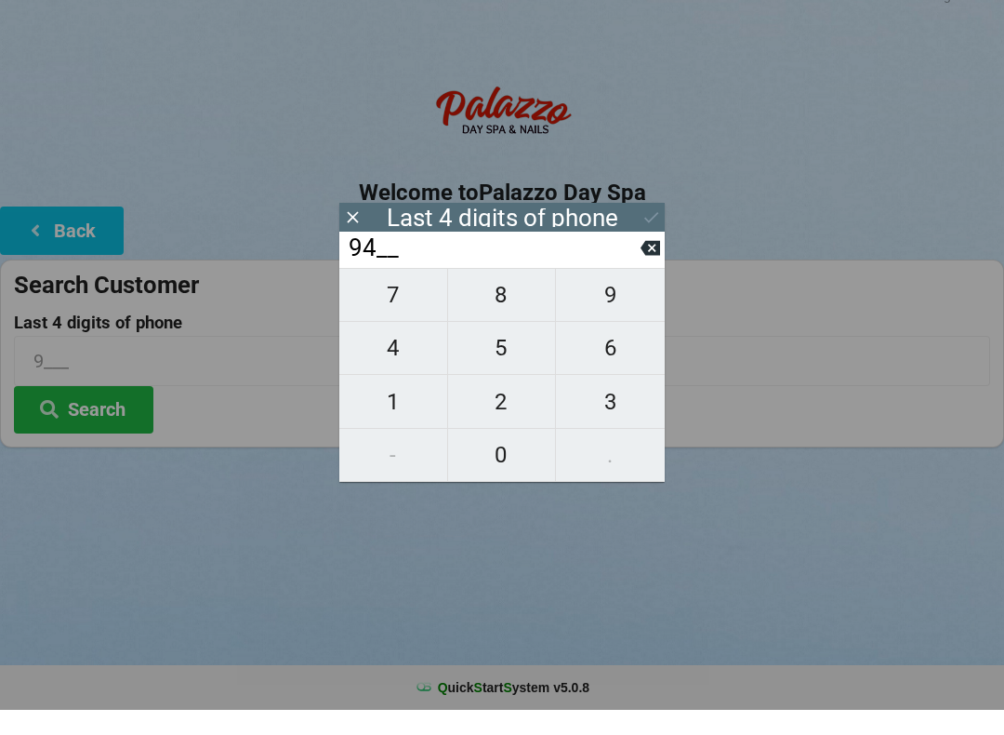
type input "94__"
click at [401, 358] on span "4" at bounding box center [393, 372] width 108 height 39
type input "944_"
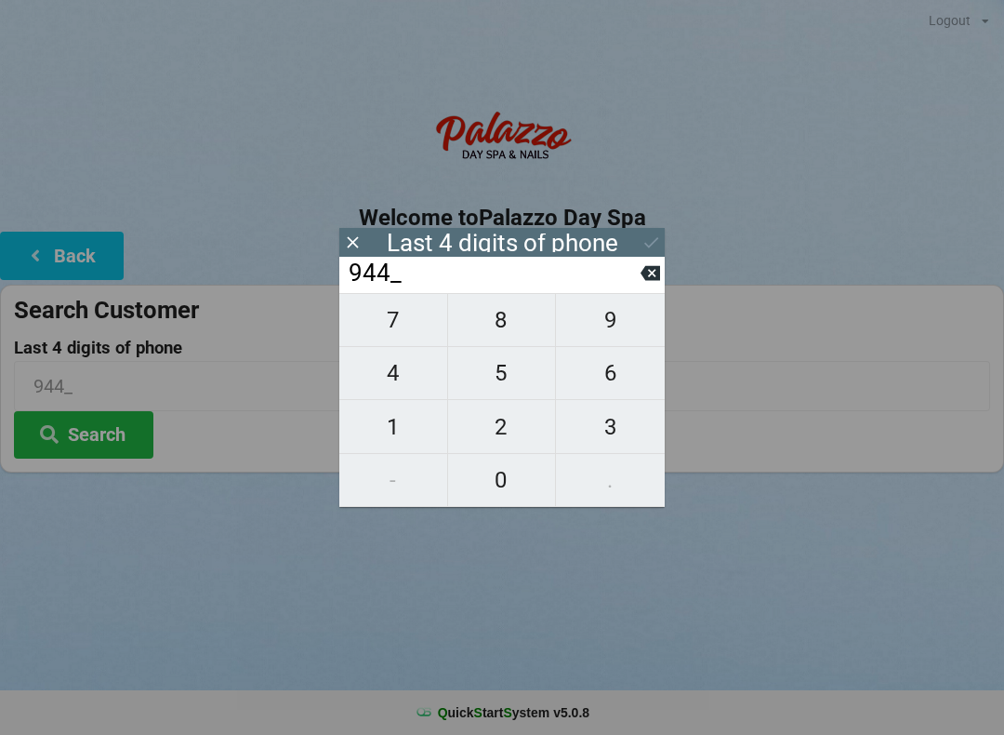
click at [610, 385] on span "6" at bounding box center [610, 372] width 109 height 39
type input "9446"
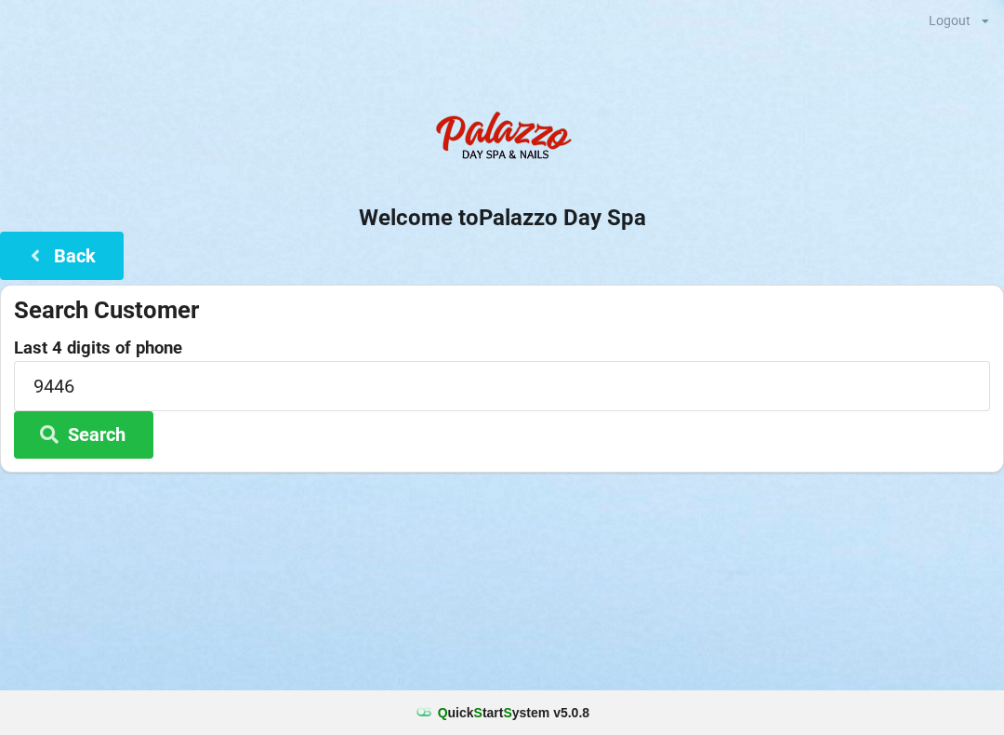
click at [649, 281] on div "Welcome to Palazzo Day Spa Back Search Customer Last 4 digits of phone 9446 Sea…" at bounding box center [502, 286] width 1004 height 371
click at [89, 257] on button "Back" at bounding box center [62, 255] width 124 height 47
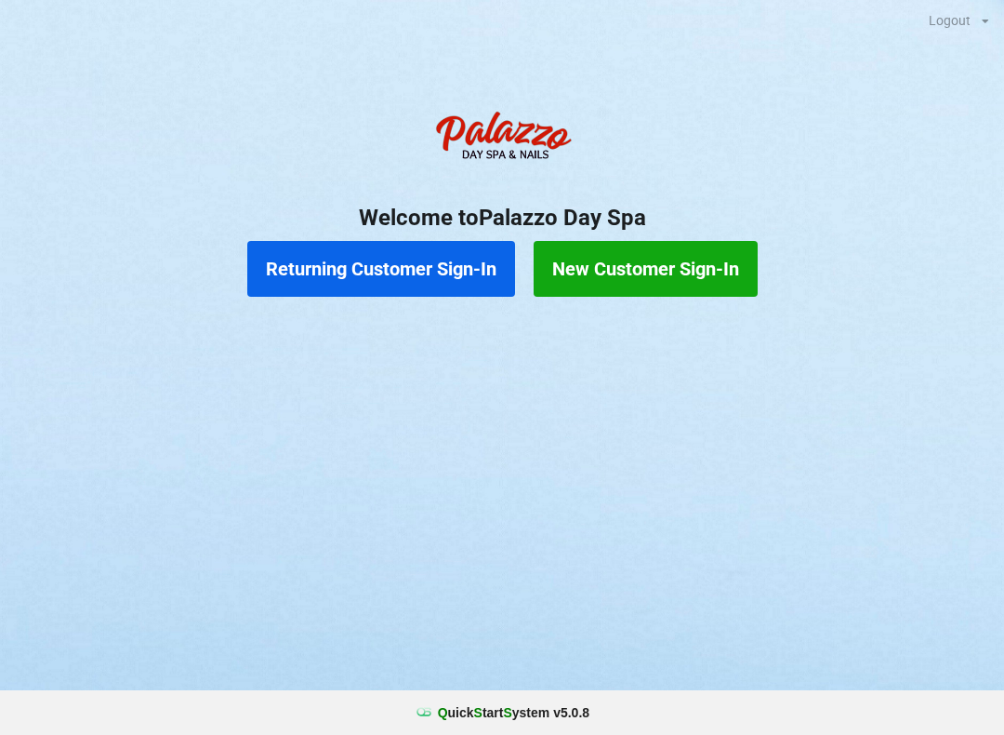
click at [446, 270] on button "Returning Customer Sign-In" at bounding box center [381, 269] width 268 height 56
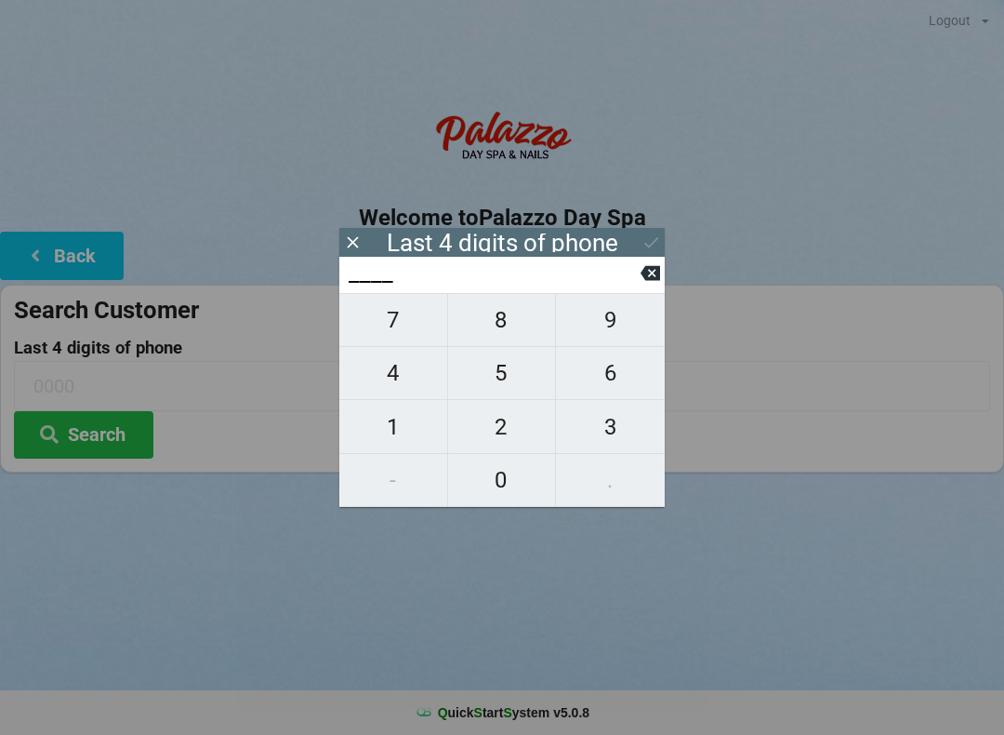
click at [632, 431] on span "3" at bounding box center [610, 426] width 109 height 39
type input "3___"
click at [519, 325] on span "8" at bounding box center [502, 319] width 108 height 39
type input "38__"
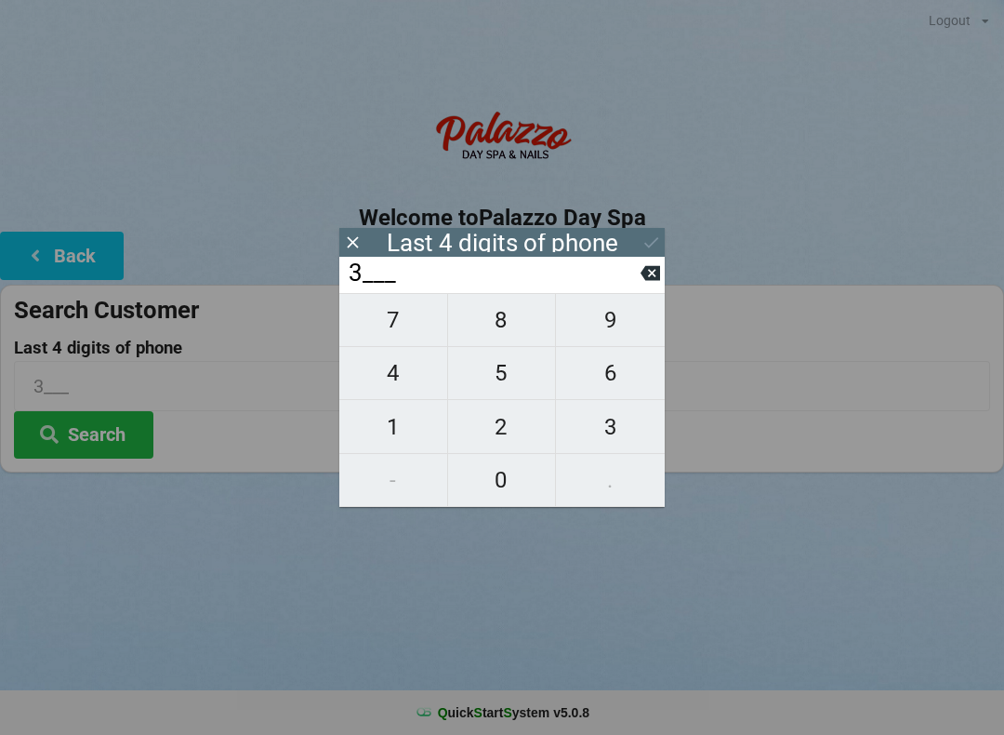
type input "38__"
click at [608, 452] on button "3" at bounding box center [610, 426] width 109 height 53
type input "383_"
click at [512, 433] on span "2" at bounding box center [502, 426] width 108 height 39
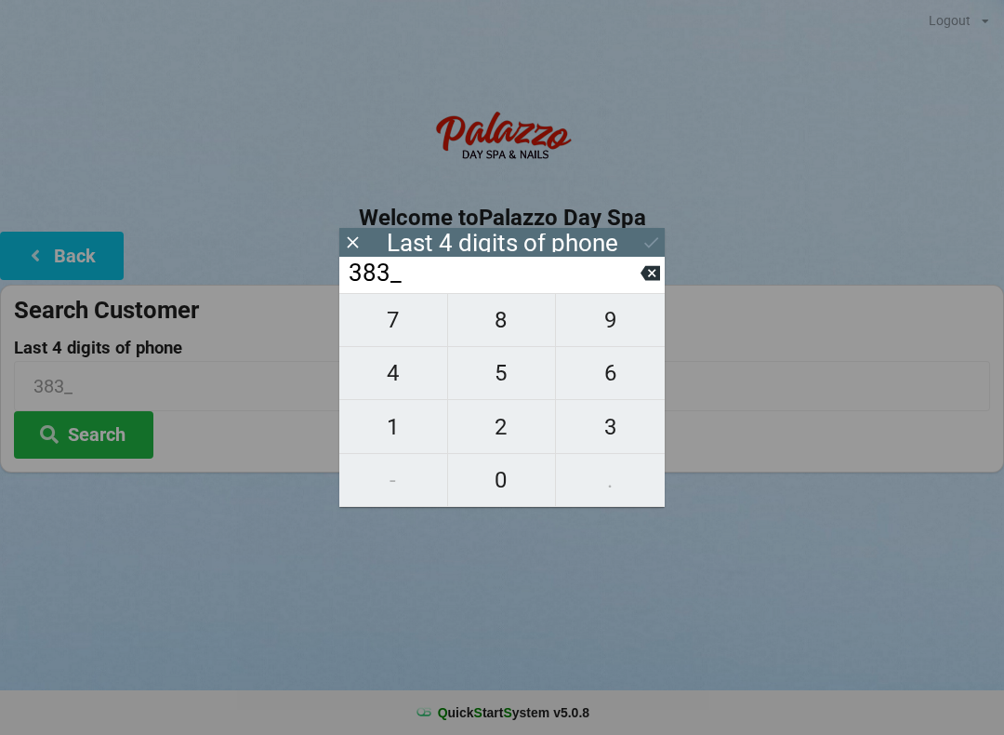
type input "3832"
click at [687, 597] on div "Logout Logout Sign-In Welcome to Palazzo Day Spa Back Search Customer Last 4 di…" at bounding box center [502, 367] width 1004 height 735
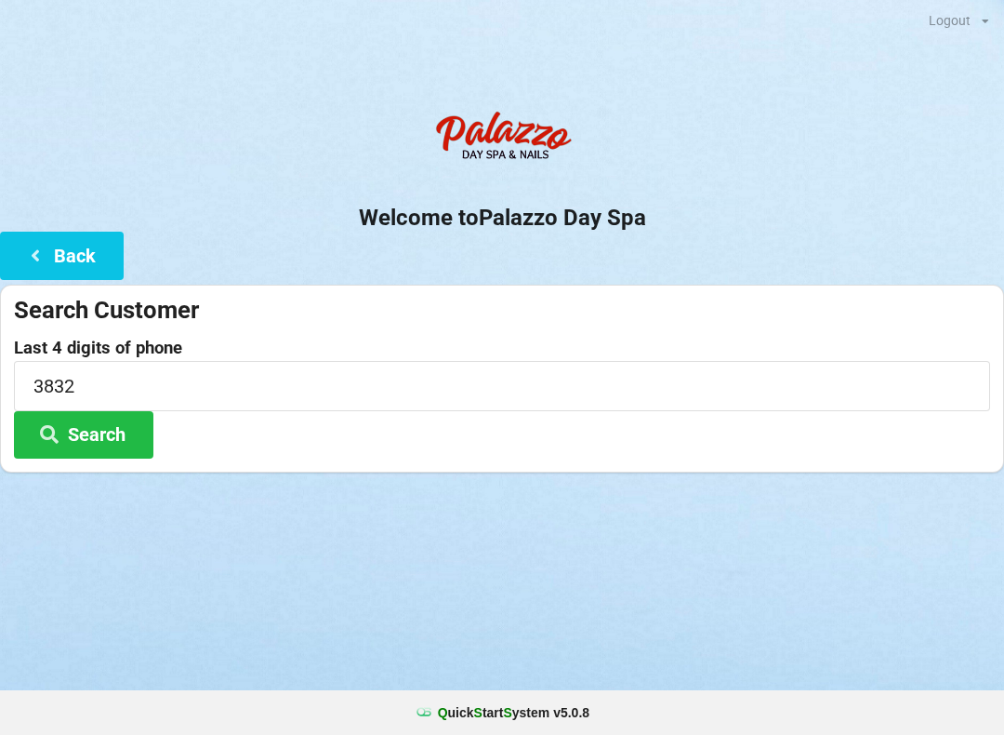
click at [112, 442] on button "Search" at bounding box center [83, 434] width 139 height 47
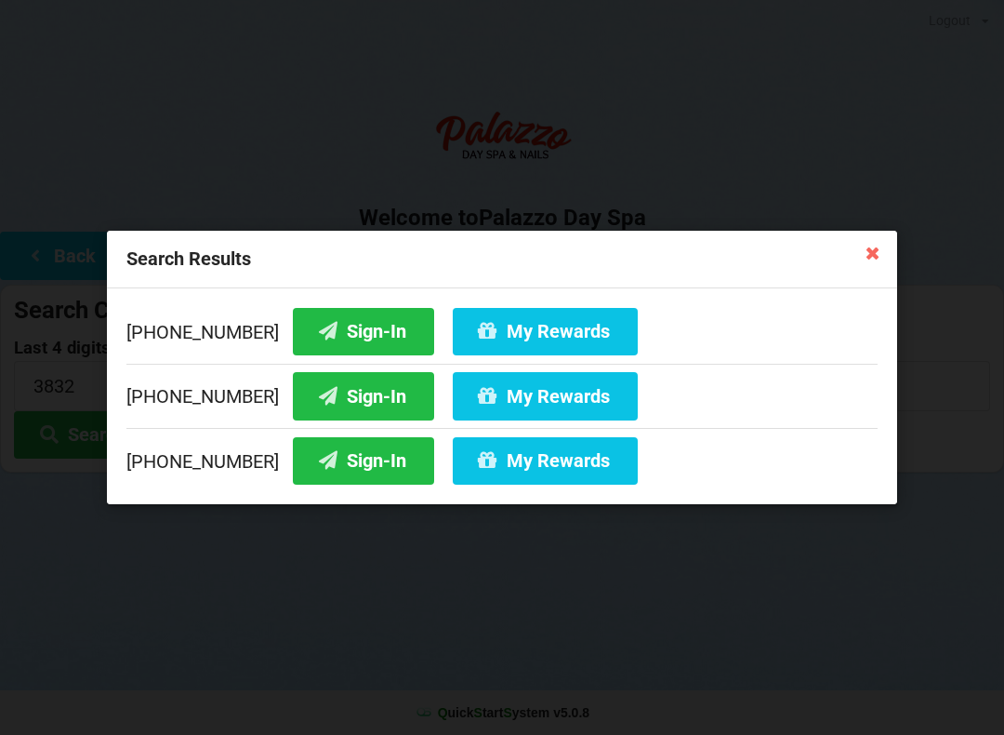
click at [507, 344] on button "My Rewards" at bounding box center [545, 331] width 185 height 47
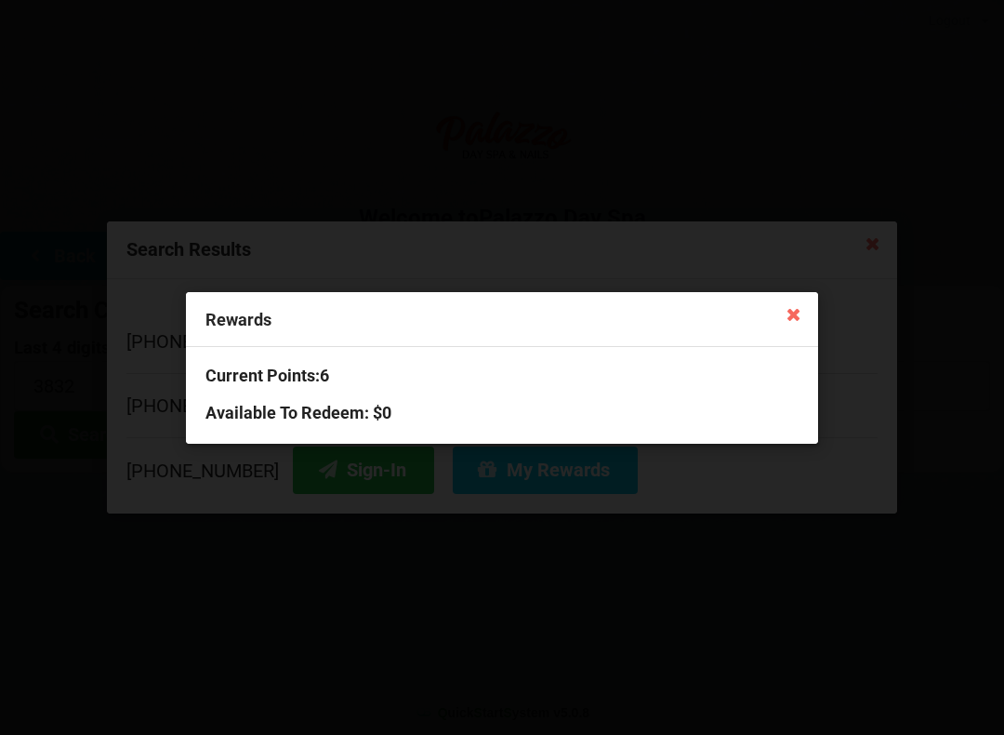
click at [796, 327] on icon at bounding box center [794, 313] width 30 height 30
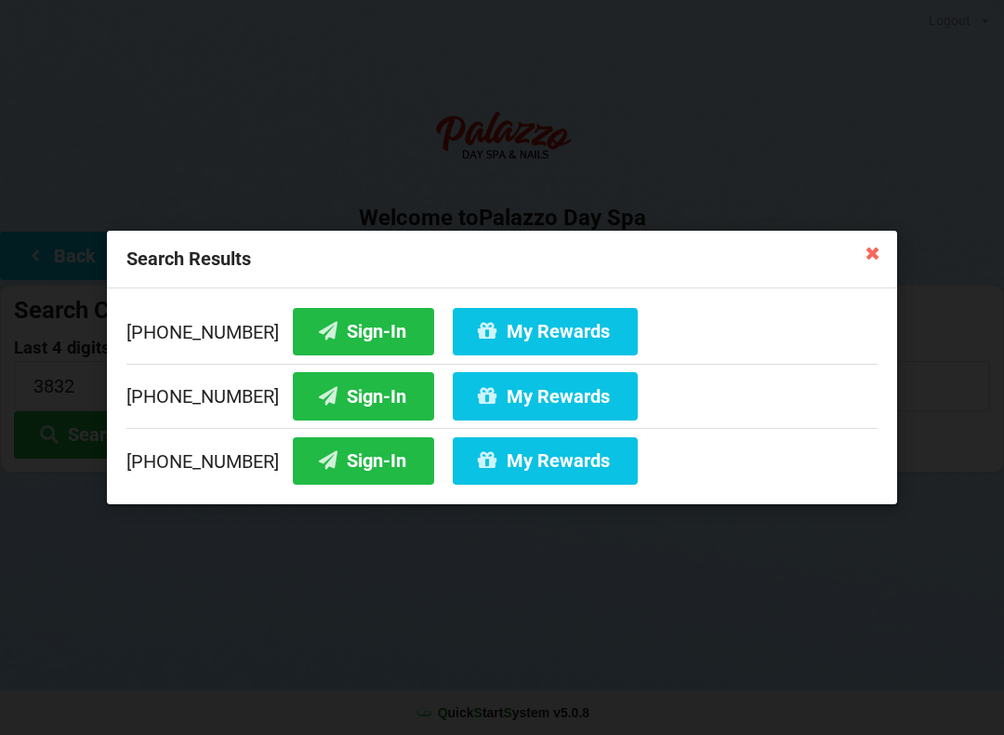
click at [350, 330] on button "Sign-In" at bounding box center [363, 331] width 141 height 47
